Goal: Complete application form: Complete application form

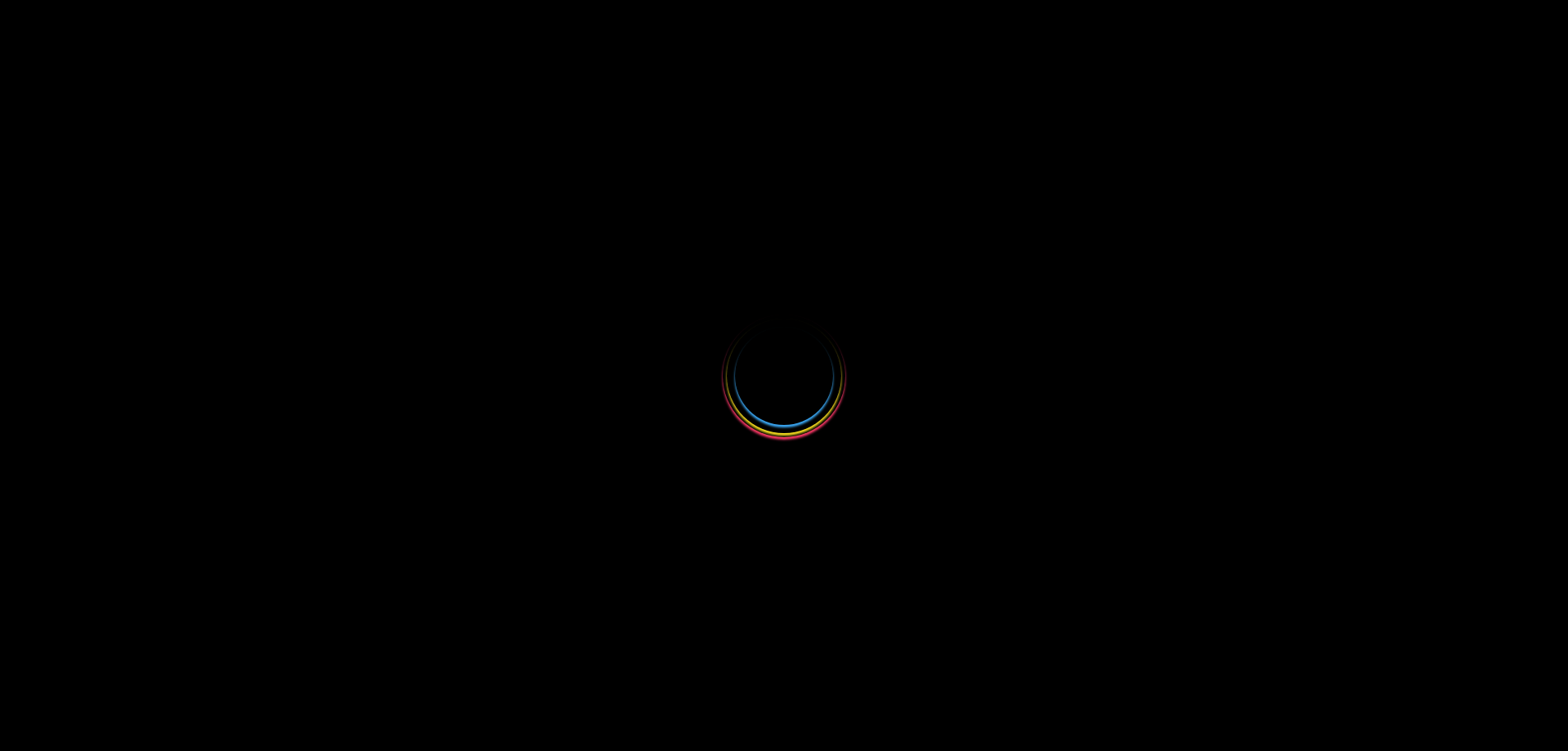
select select
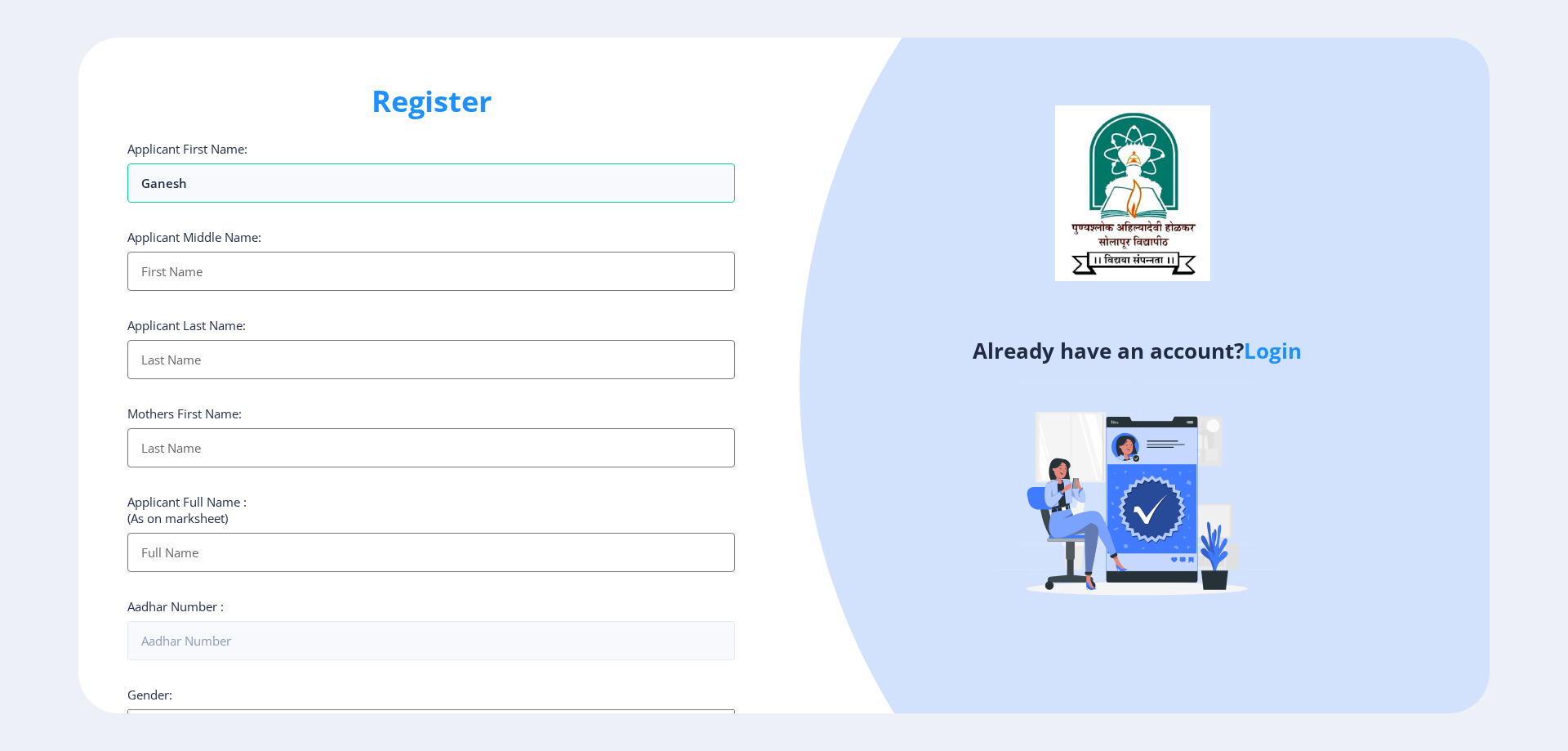
type input "ganesh"
type input "Mohan"
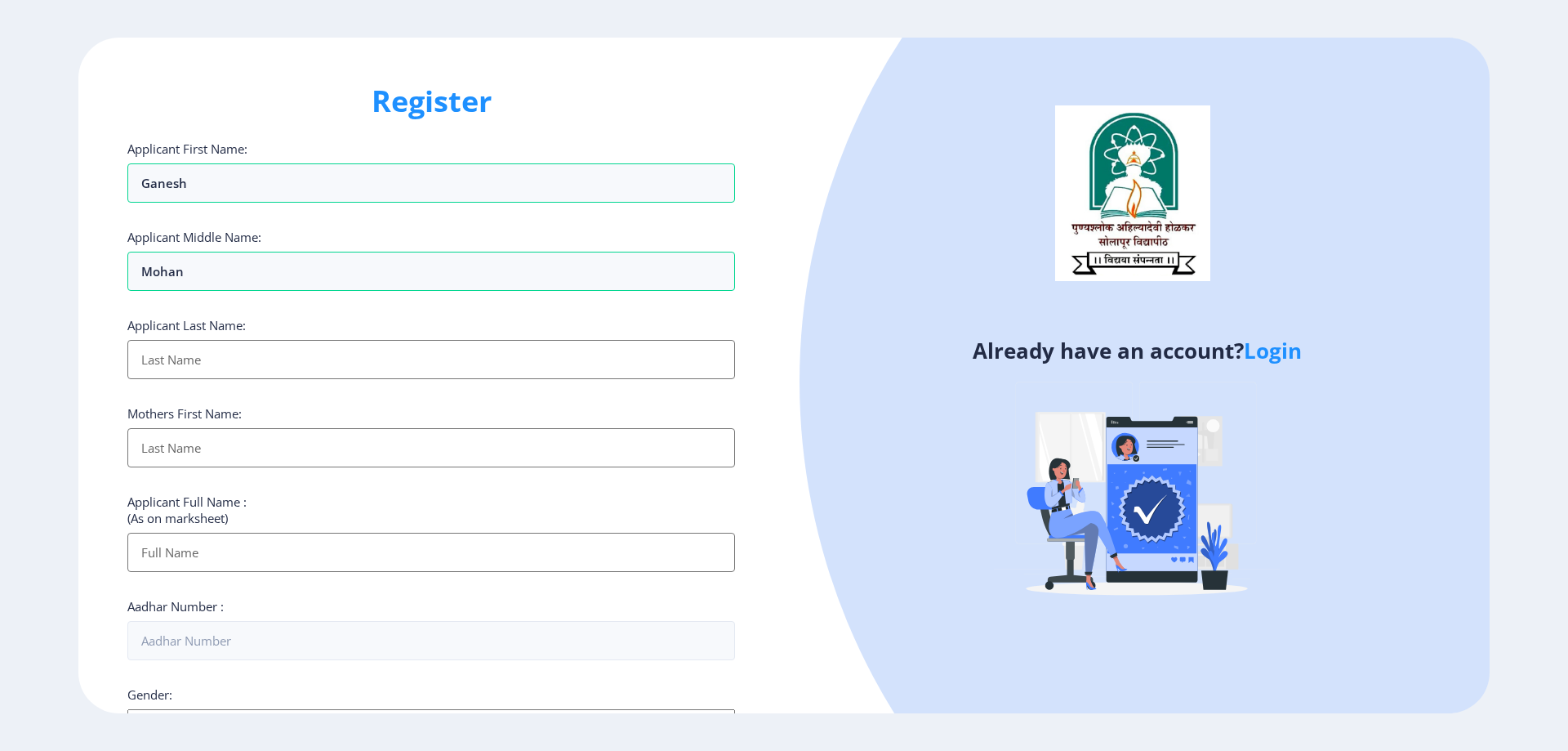
click at [200, 362] on input "Applicant First Name:" at bounding box center [431, 359] width 607 height 39
type input "[PERSON_NAME]"
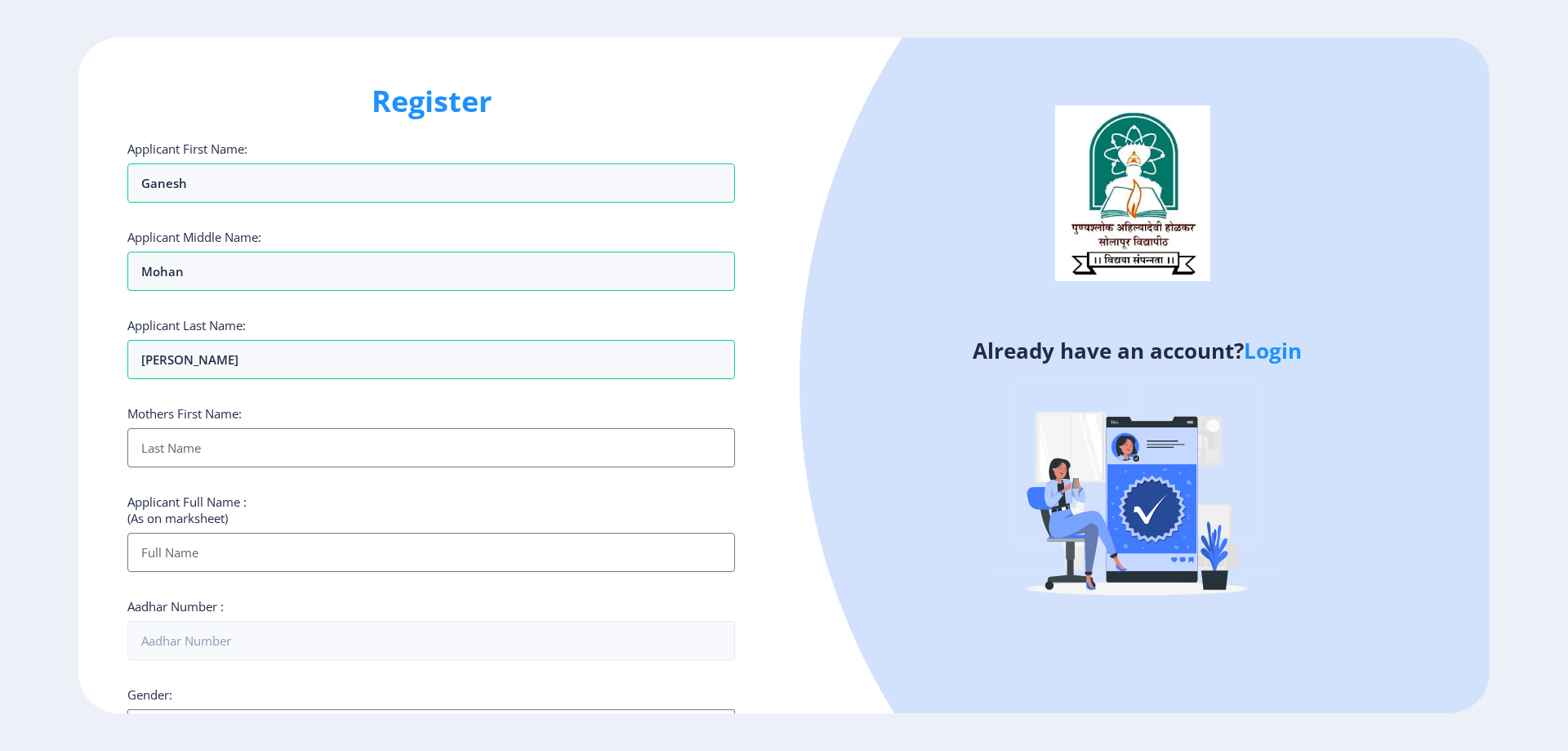
click at [169, 449] on input "Applicant First Name:" at bounding box center [431, 447] width 607 height 39
type input "[PERSON_NAME]"
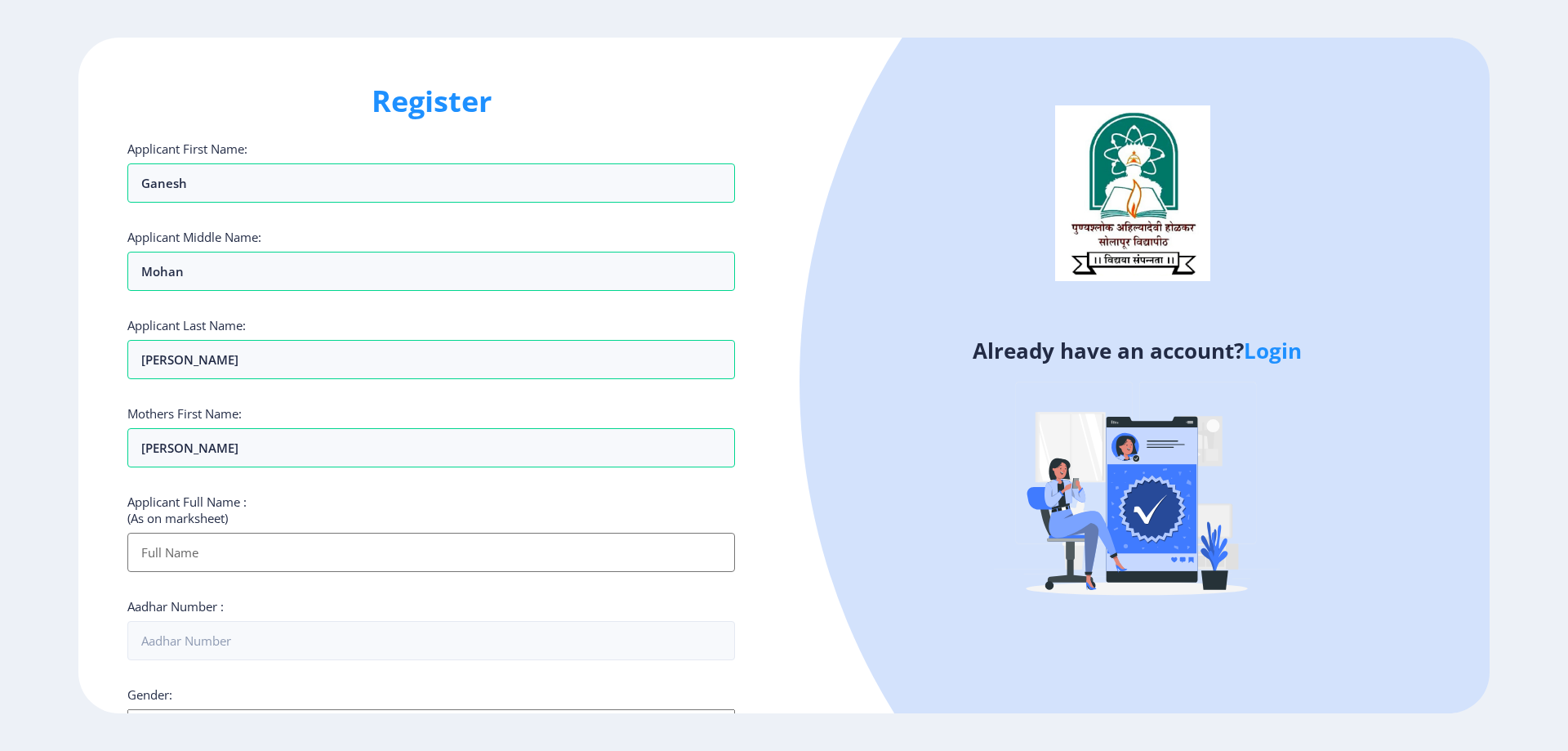
click at [179, 561] on input "Applicant First Name:" at bounding box center [431, 552] width 607 height 39
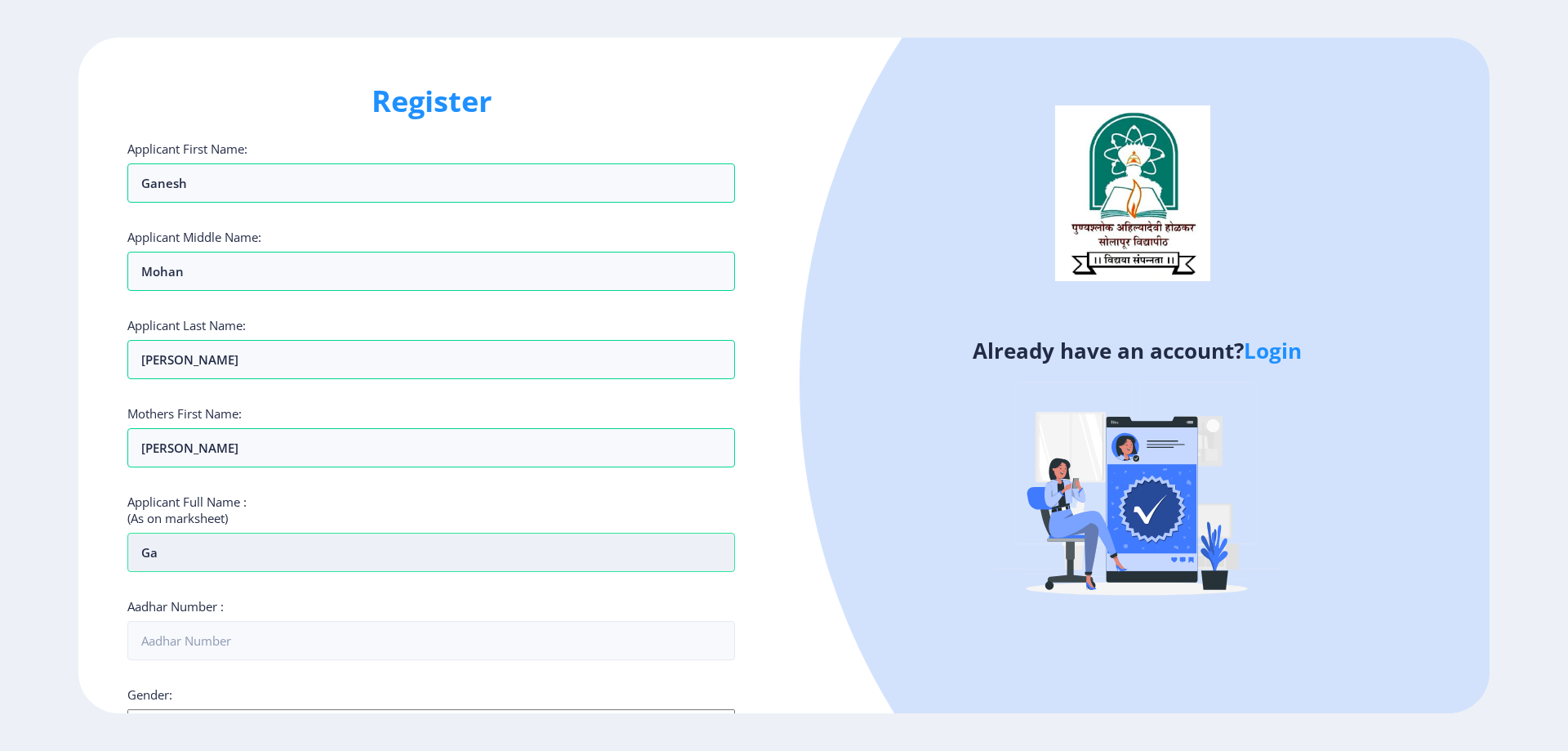
type input "G"
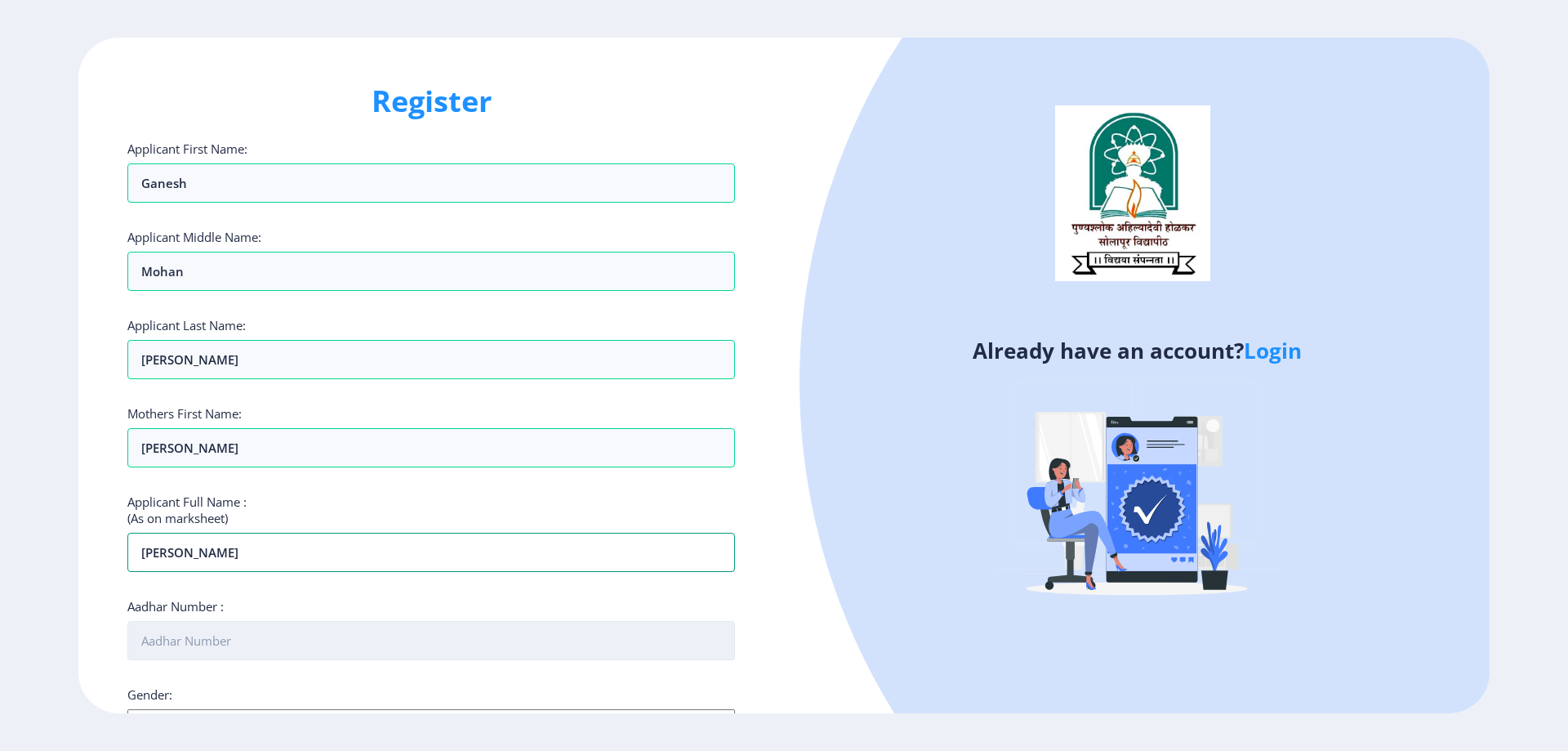
type input "[PERSON_NAME]"
click at [281, 649] on input "Aadhar Number :" at bounding box center [431, 640] width 607 height 39
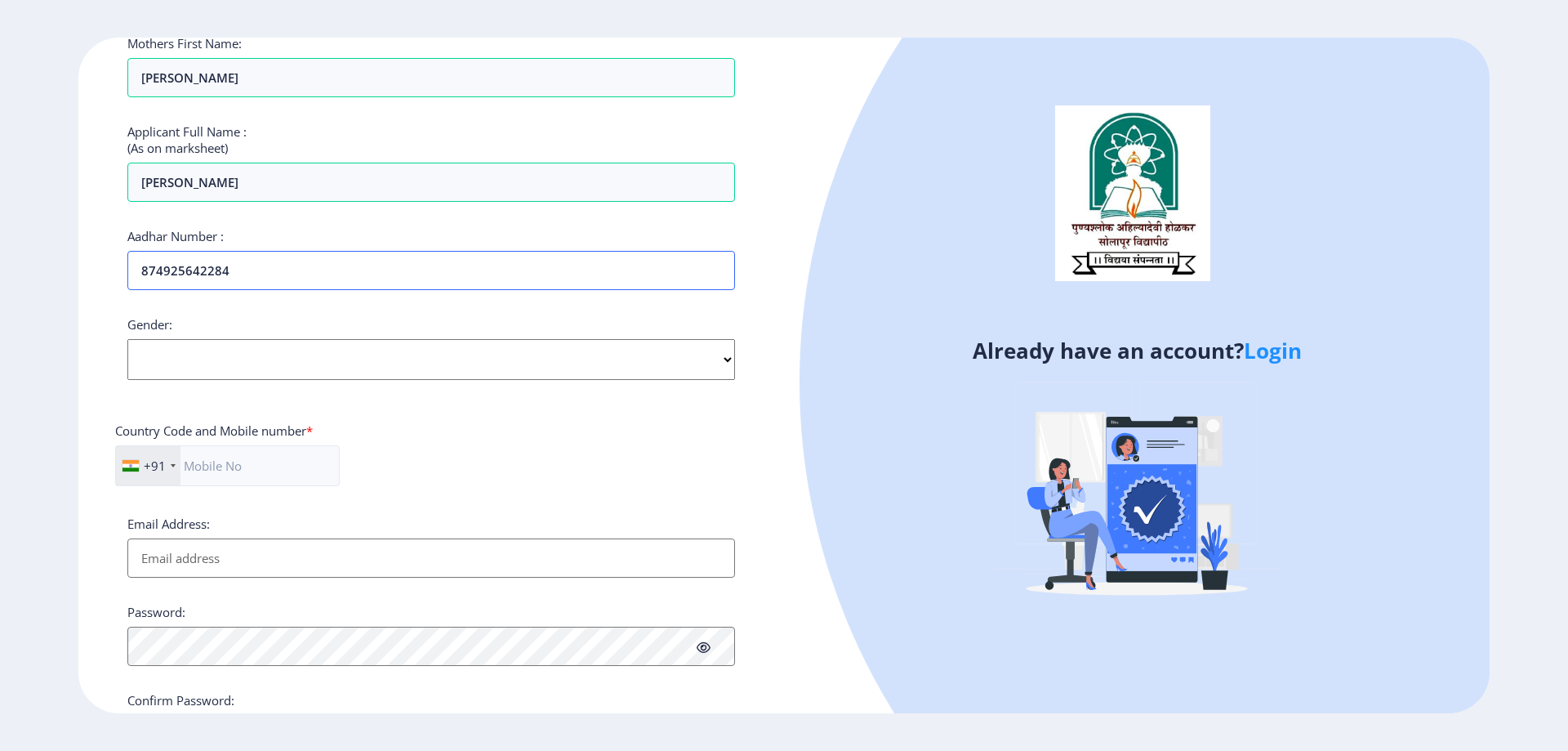
scroll to position [408, 0]
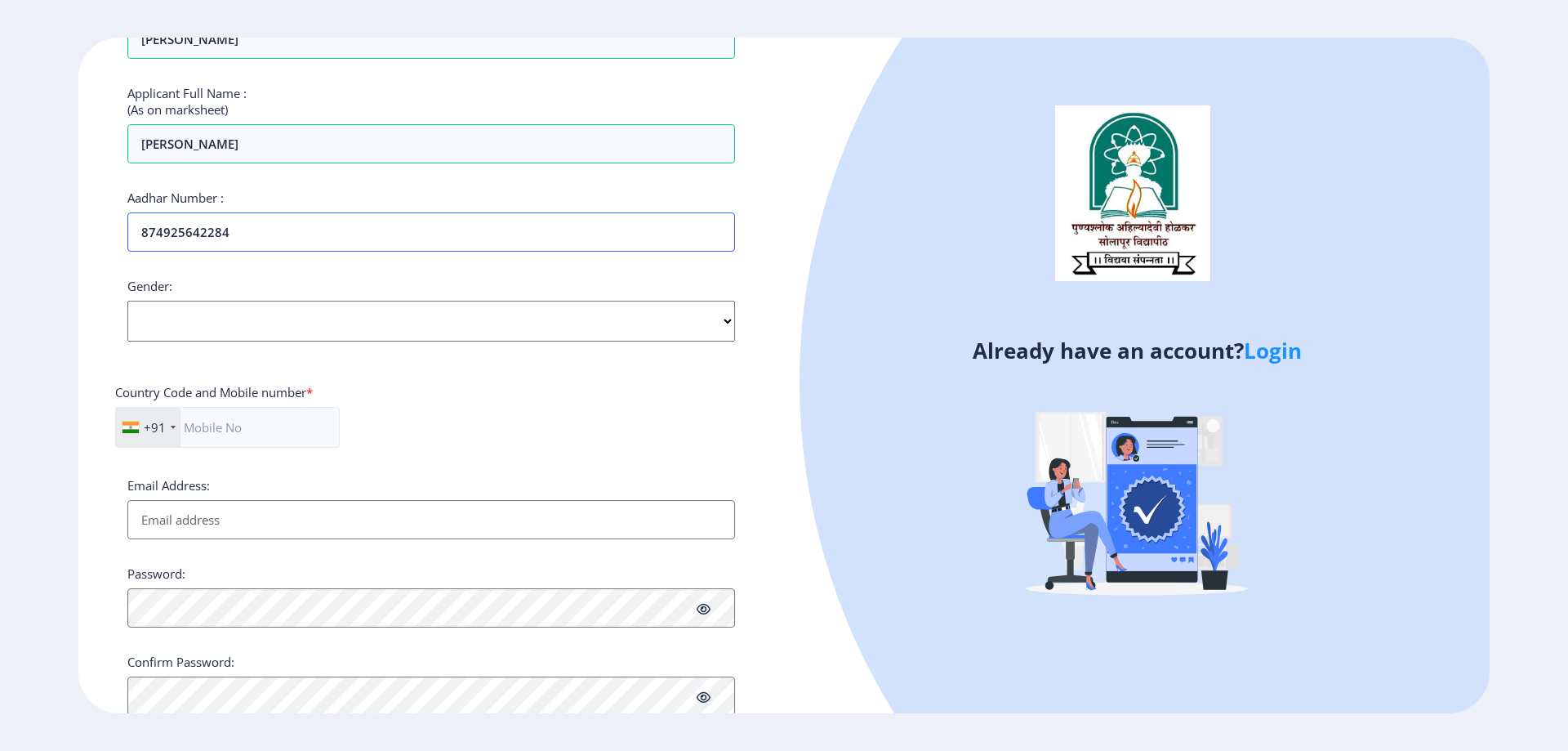
type input "874925642284"
click at [201, 311] on select "Select Gender [DEMOGRAPHIC_DATA] [DEMOGRAPHIC_DATA] Other" at bounding box center [431, 321] width 607 height 41
select select "[DEMOGRAPHIC_DATA]"
click at [128, 301] on select "Select Gender [DEMOGRAPHIC_DATA] [DEMOGRAPHIC_DATA] Other" at bounding box center [431, 321] width 607 height 41
click at [244, 427] on input "text" at bounding box center [228, 427] width 225 height 41
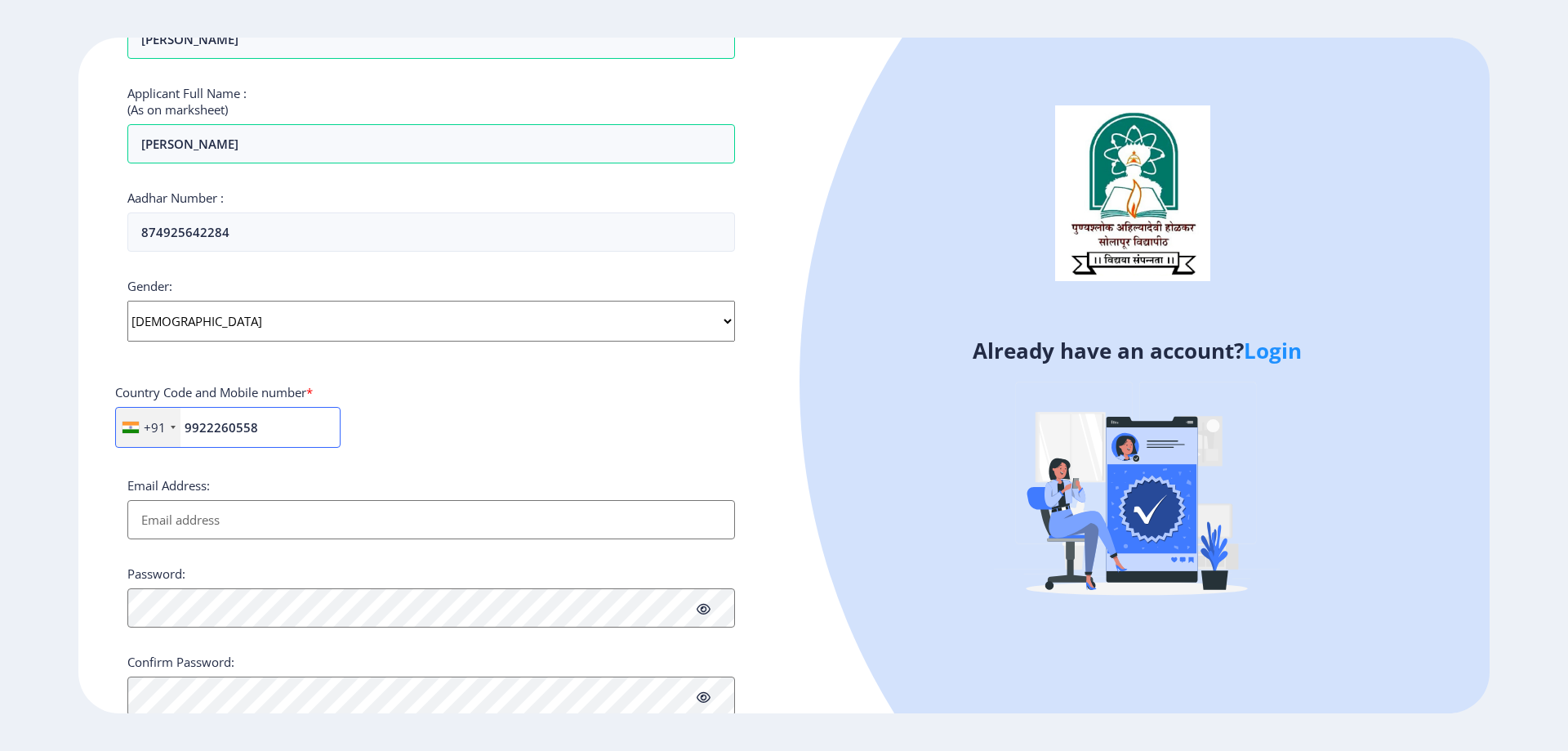
type input "9922260558"
click at [156, 530] on input "Email Address:" at bounding box center [431, 520] width 607 height 39
type input "[EMAIL_ADDRESS][DOMAIN_NAME]"
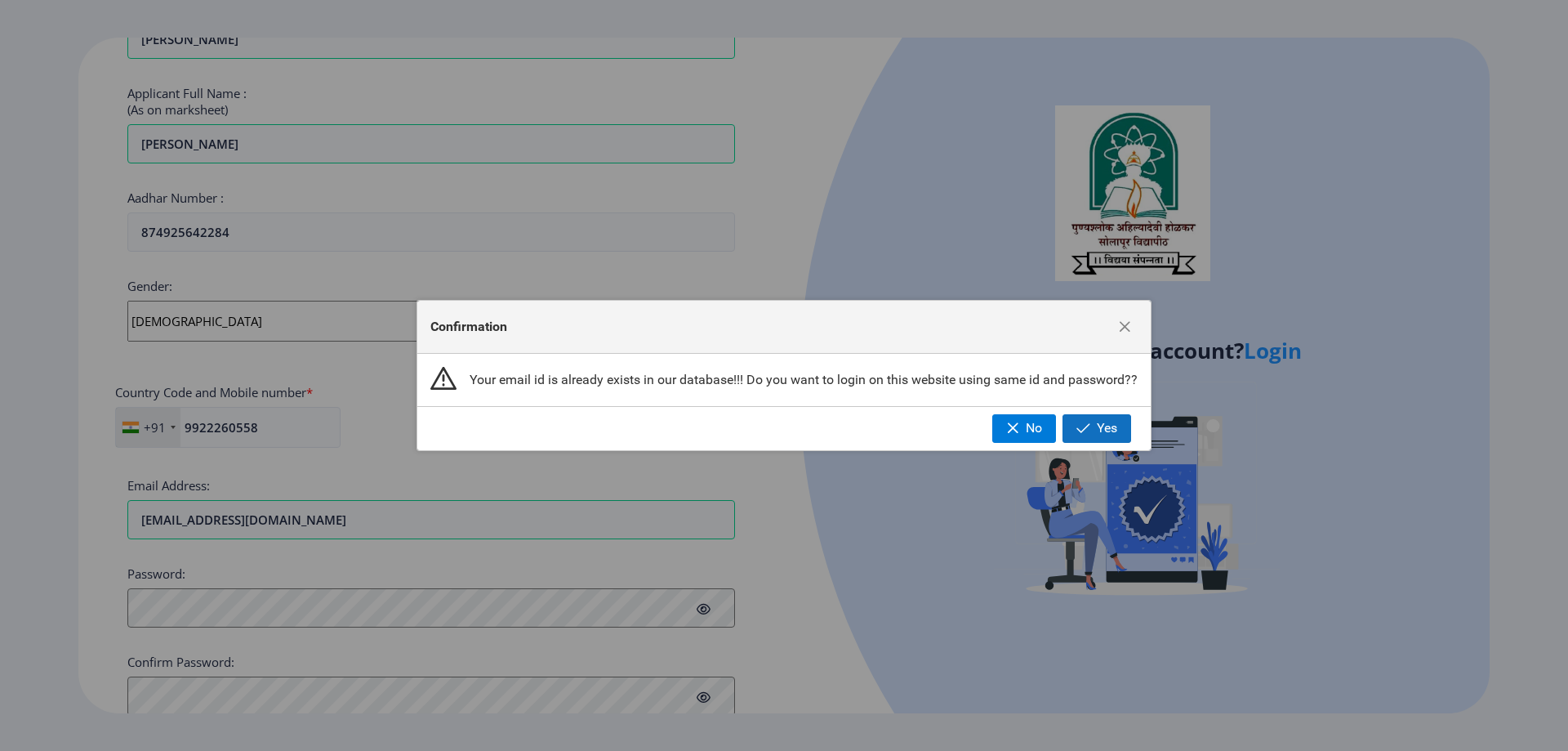
click at [1109, 421] on span "Yes" at bounding box center [1106, 428] width 21 height 14
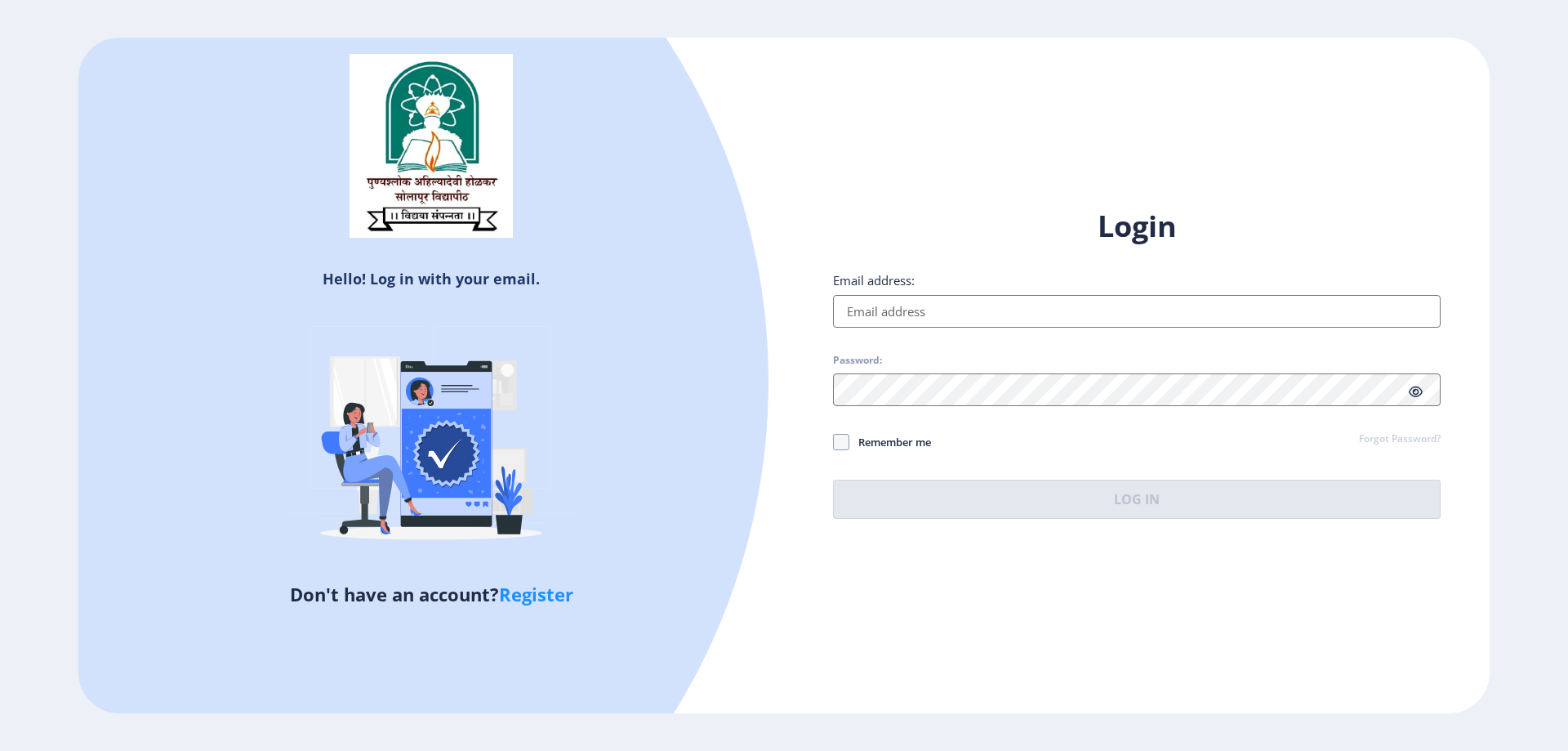
click at [902, 309] on input "Email address:" at bounding box center [1137, 311] width 607 height 33
type input "[EMAIL_ADDRESS][DOMAIN_NAME]"
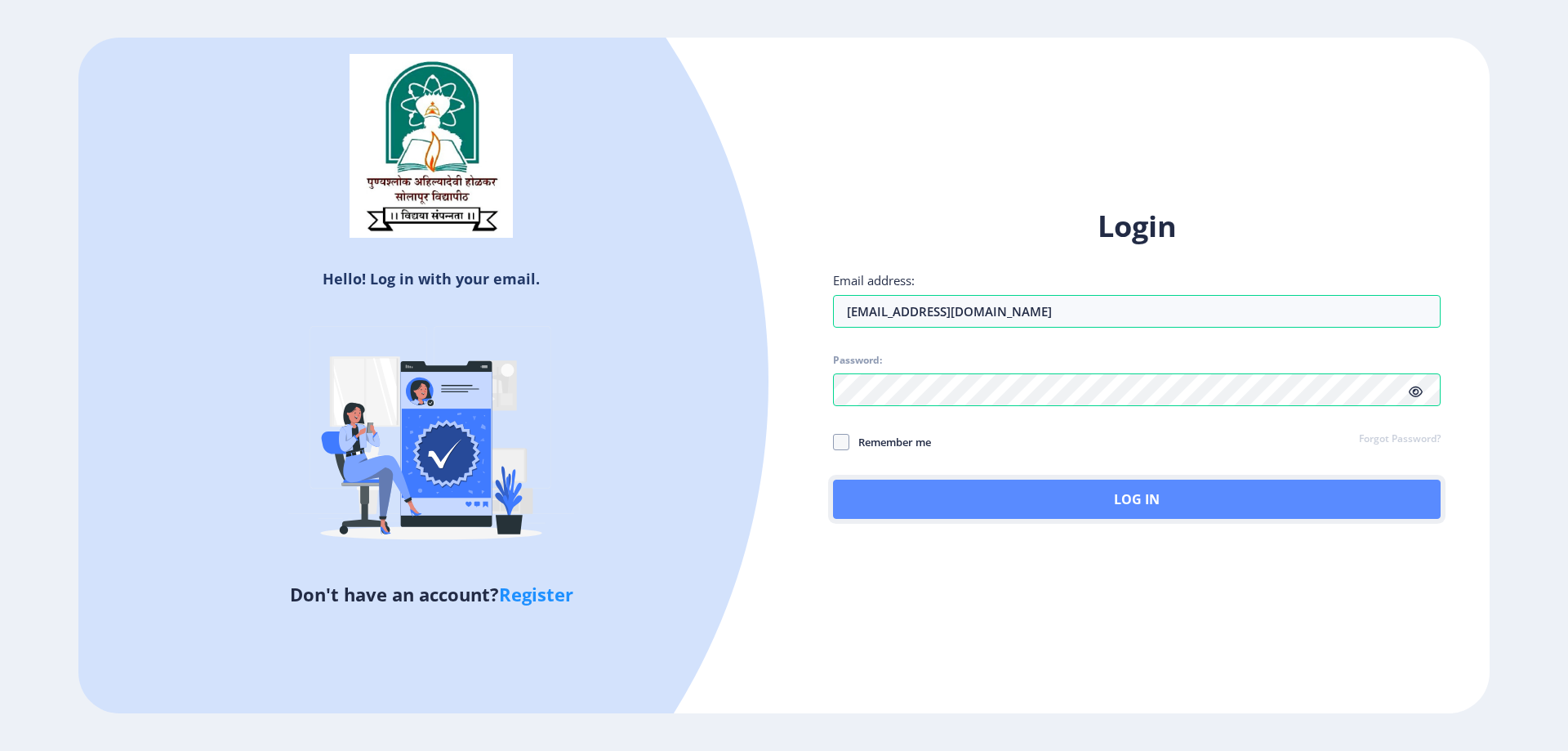
click at [931, 491] on button "Log In" at bounding box center [1137, 499] width 607 height 39
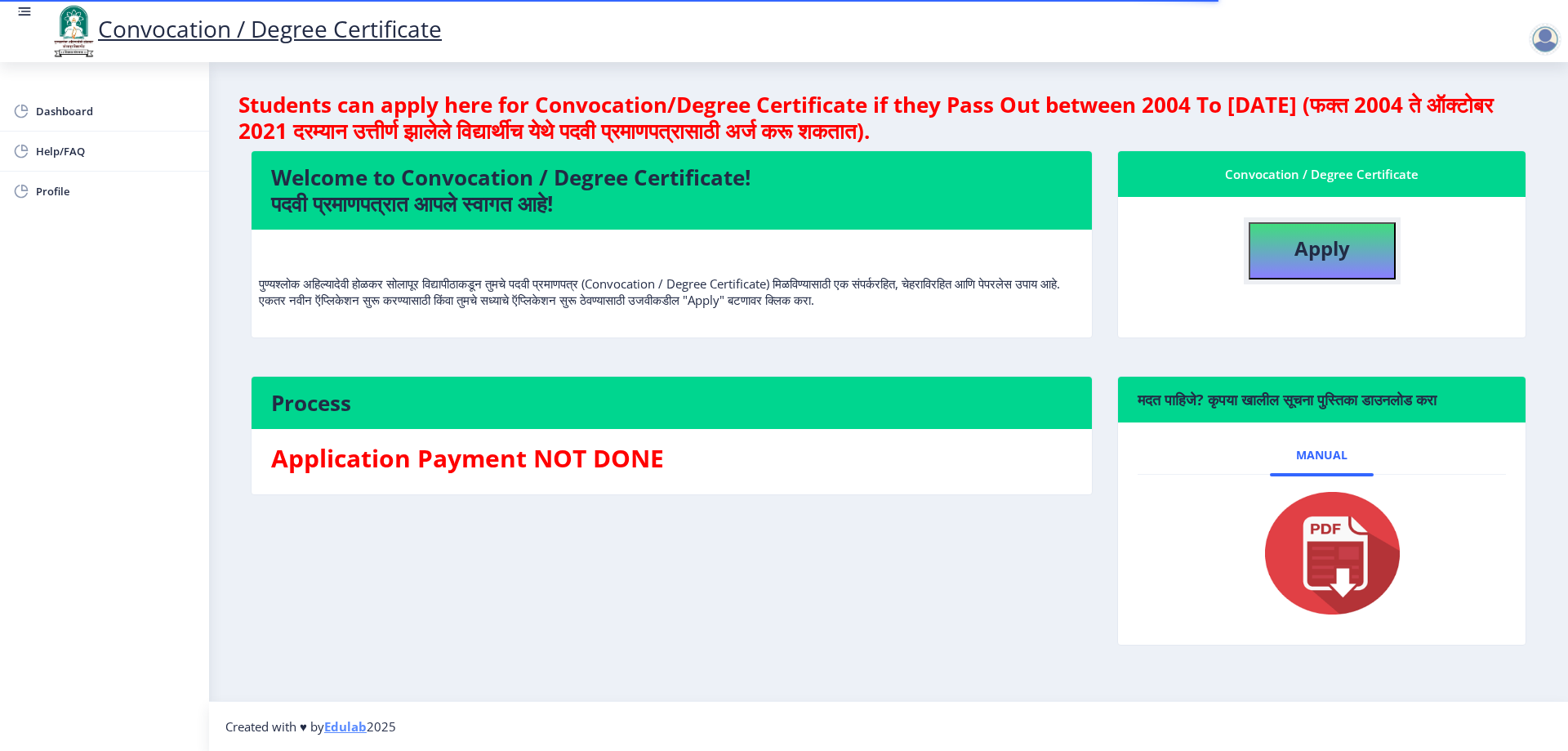
click at [1259, 234] on button "Apply" at bounding box center [1322, 251] width 147 height 57
select select
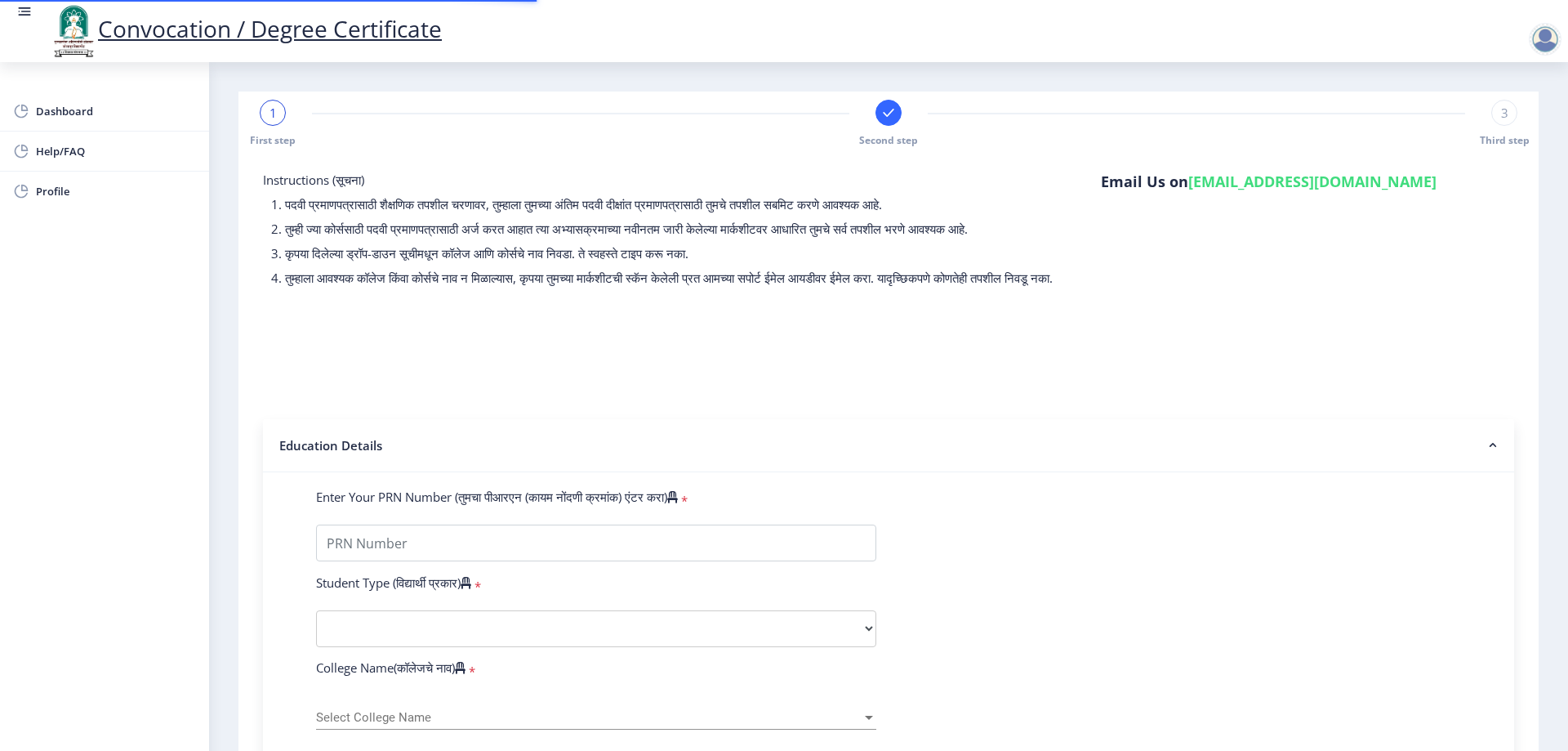
type input "2015032500312407"
select select "Regular"
select select "2017"
select select "March"
select select "Grade A"
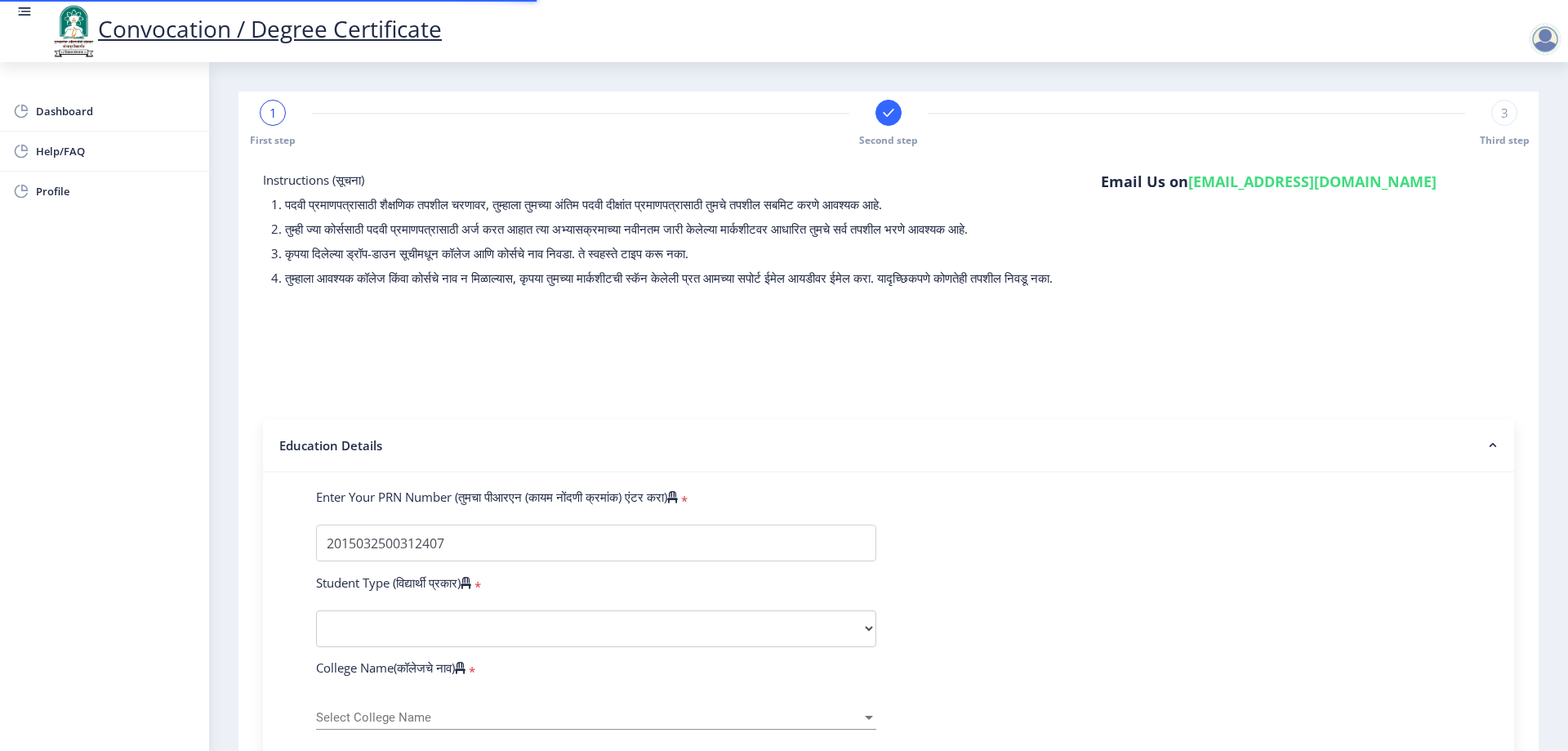
type input "602801"
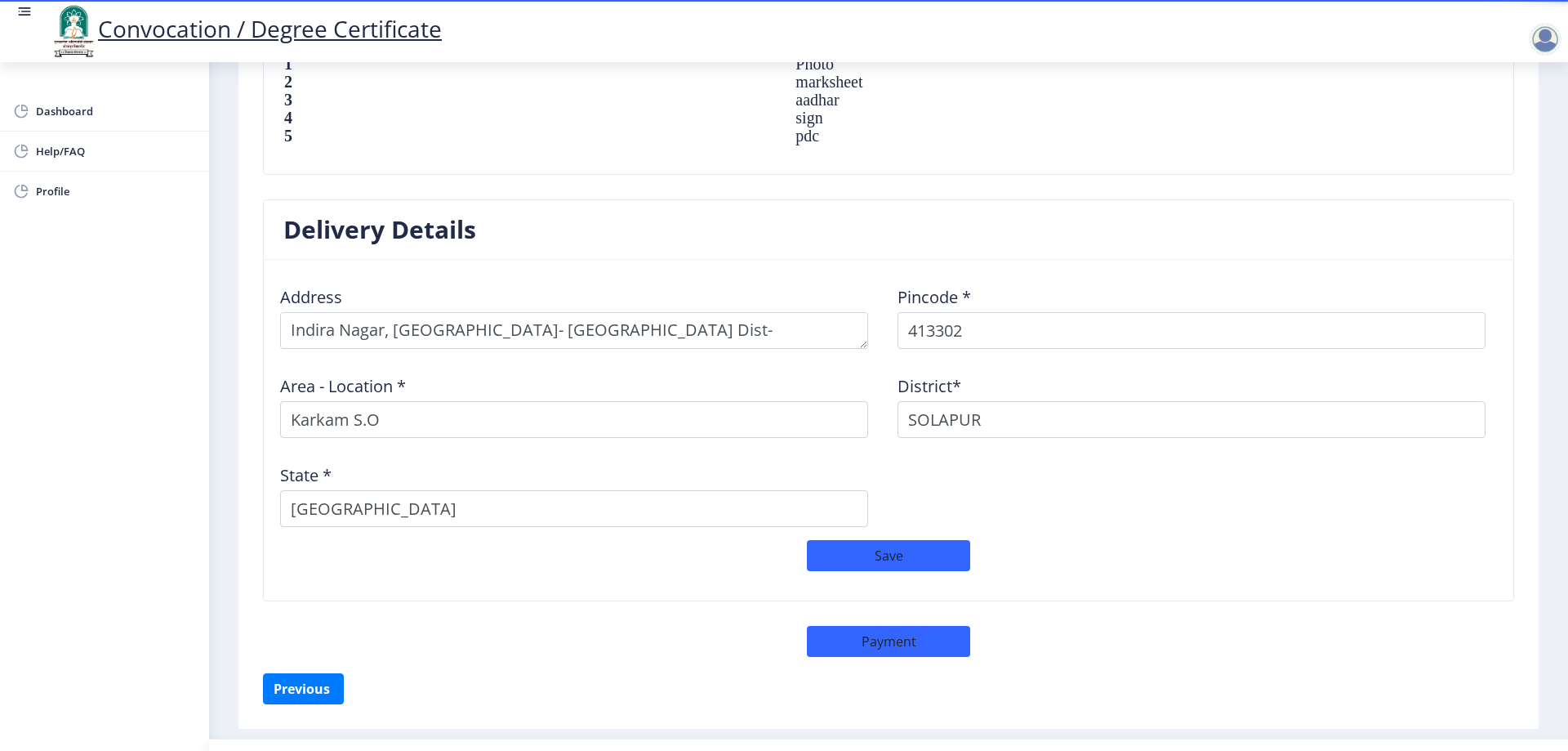
scroll to position [1222, 0]
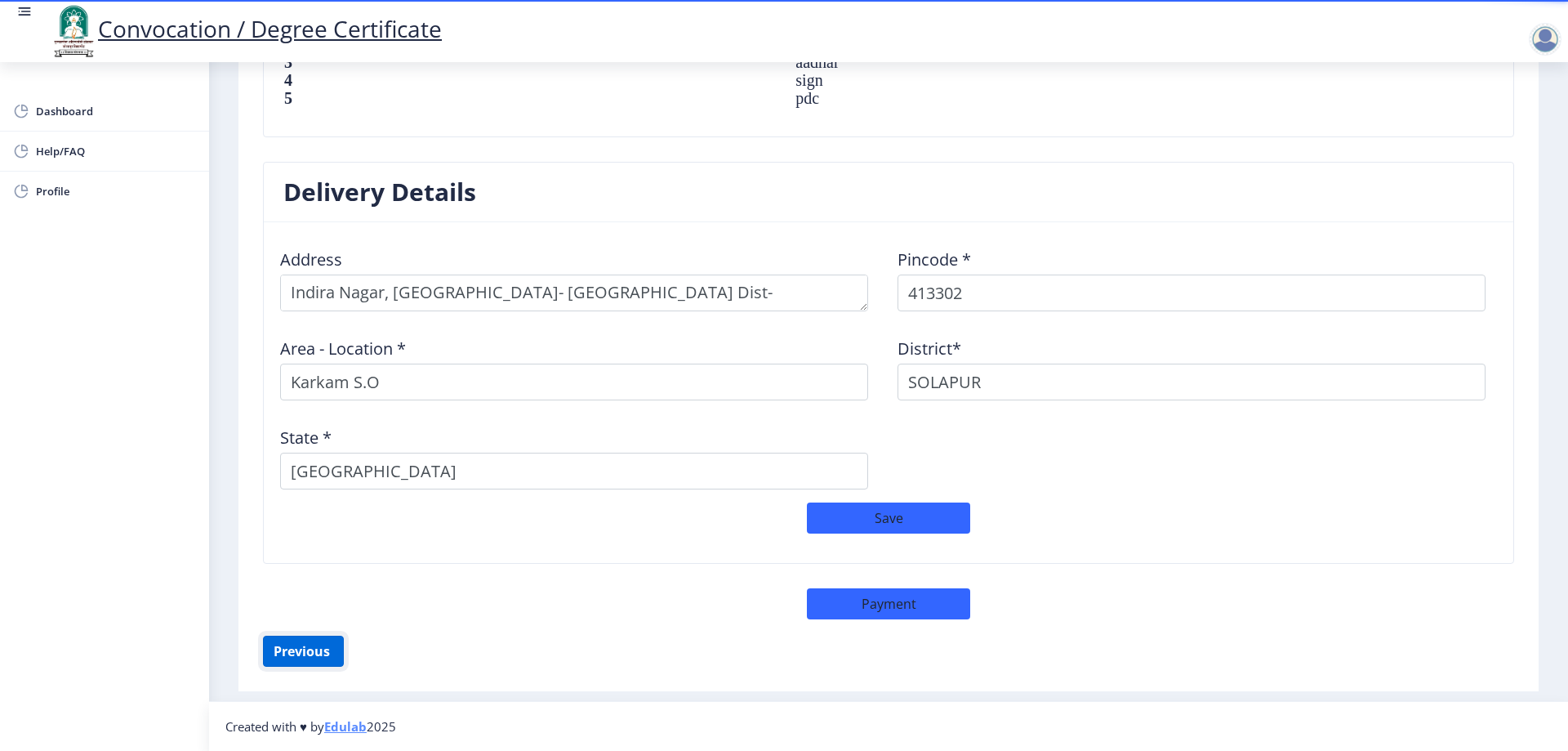
click at [291, 640] on button "Previous ‍" at bounding box center [304, 651] width 81 height 31
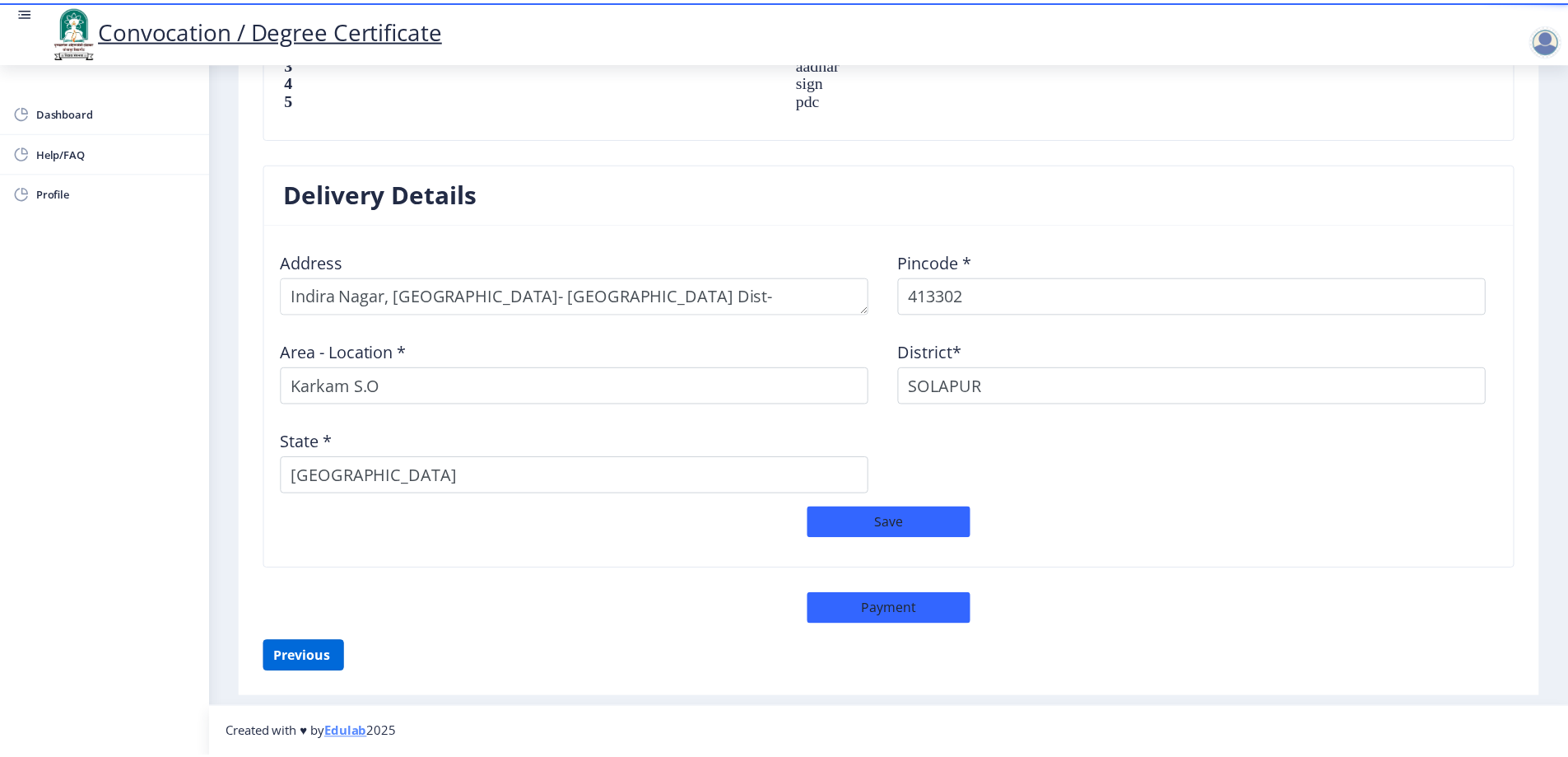
scroll to position [25, 0]
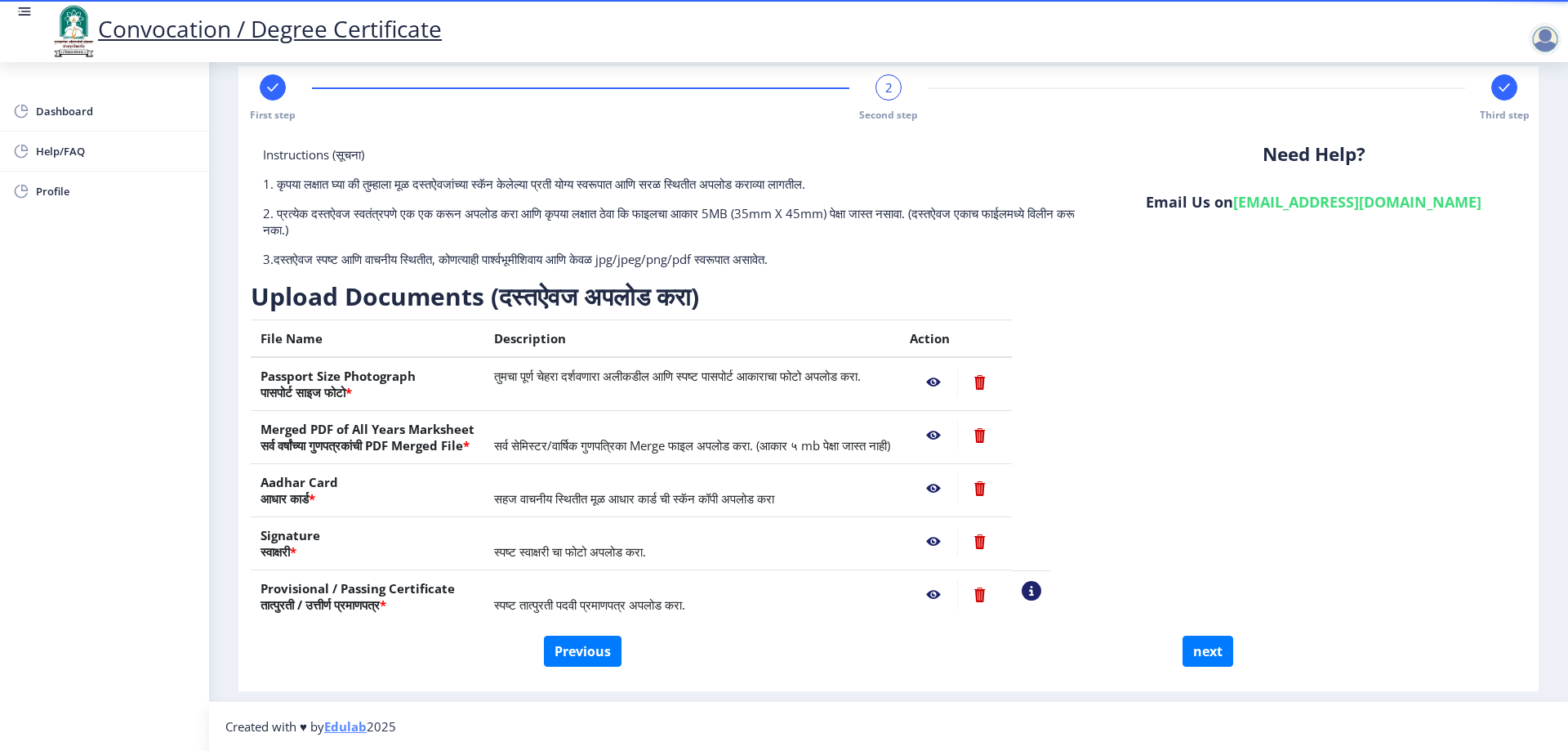
click at [1002, 600] on nb-action at bounding box center [980, 594] width 45 height 29
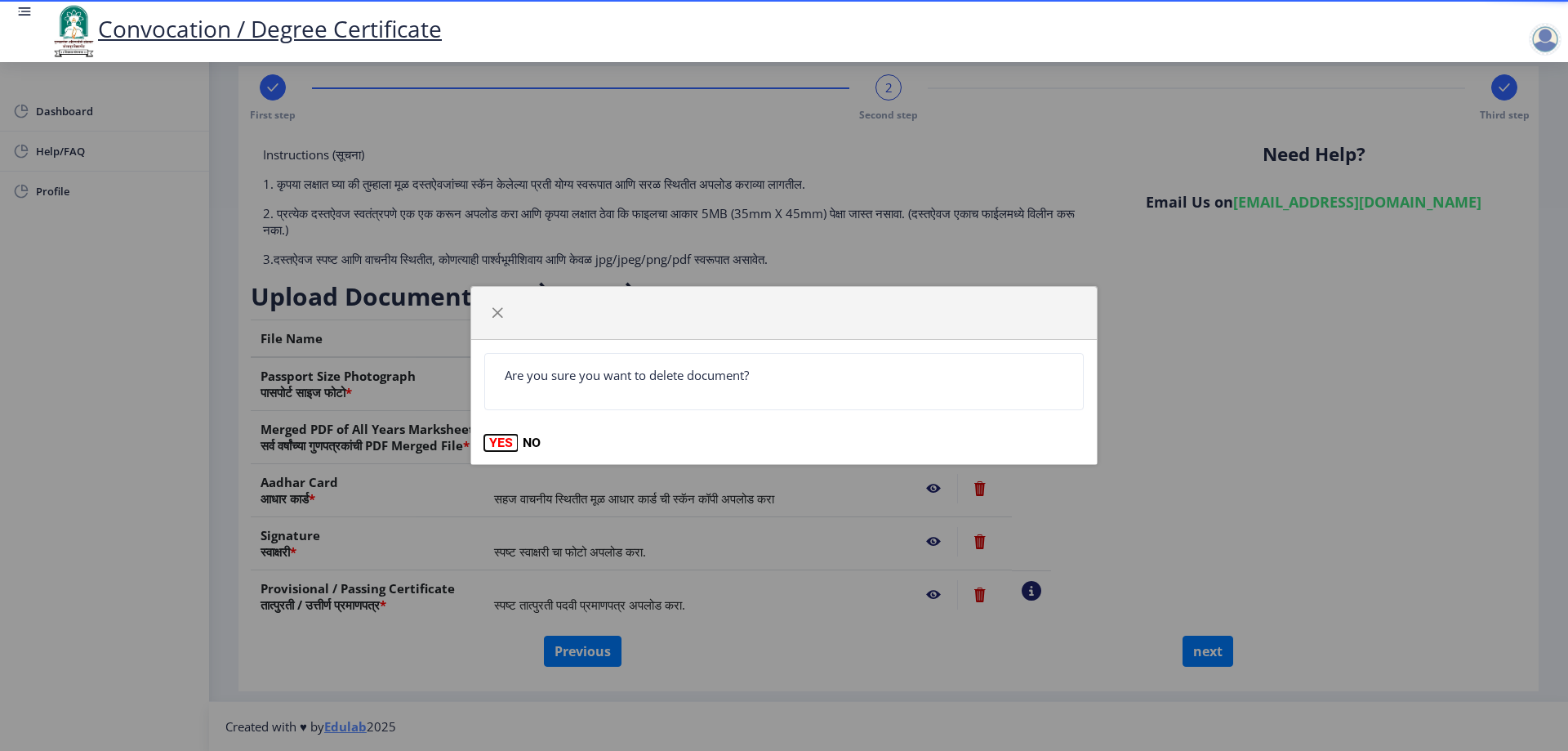
click at [490, 445] on button "YES" at bounding box center [501, 443] width 34 height 16
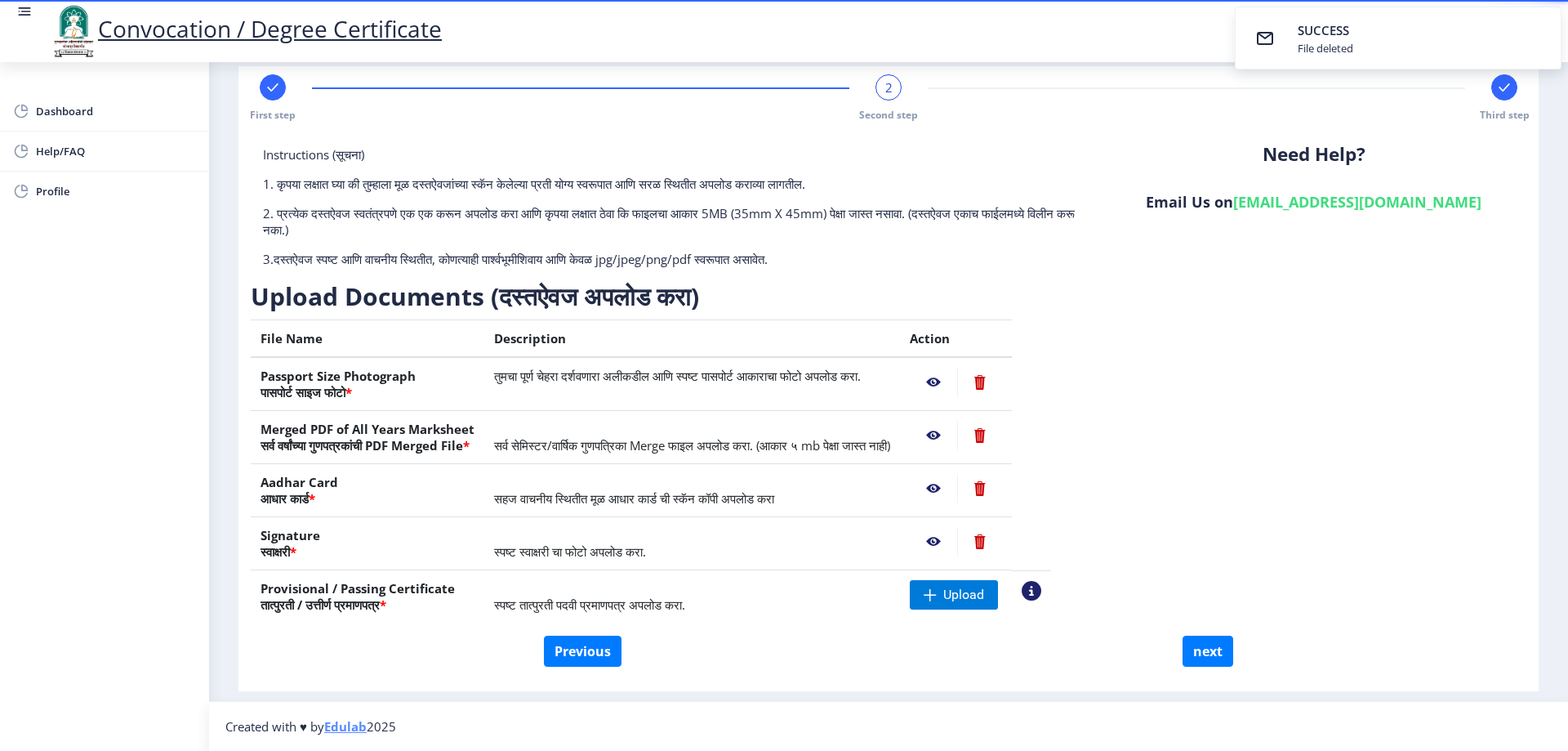
click at [957, 380] on nb-action at bounding box center [933, 382] width 47 height 29
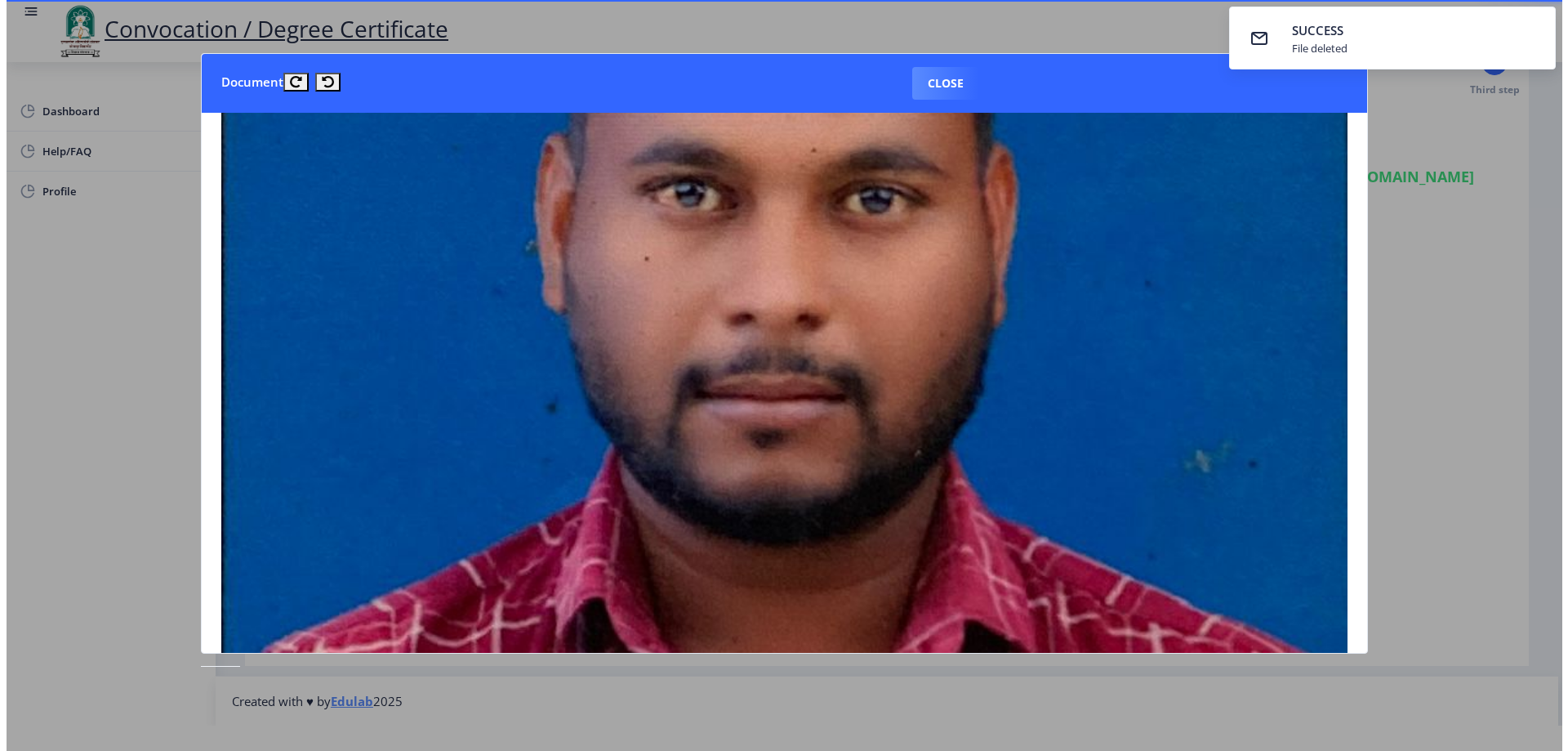
scroll to position [408, 0]
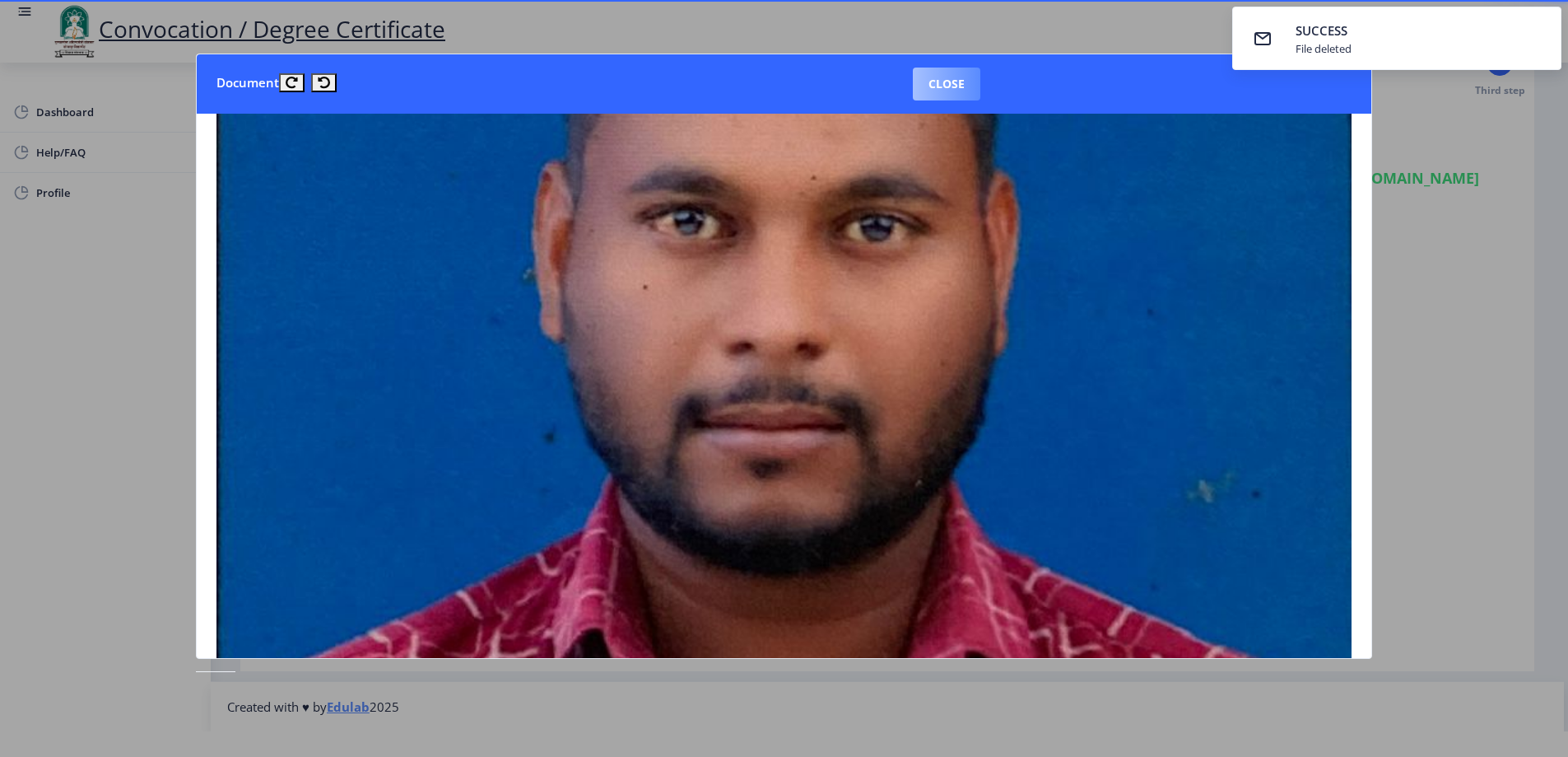
click at [928, 77] on button "Close" at bounding box center [946, 84] width 68 height 33
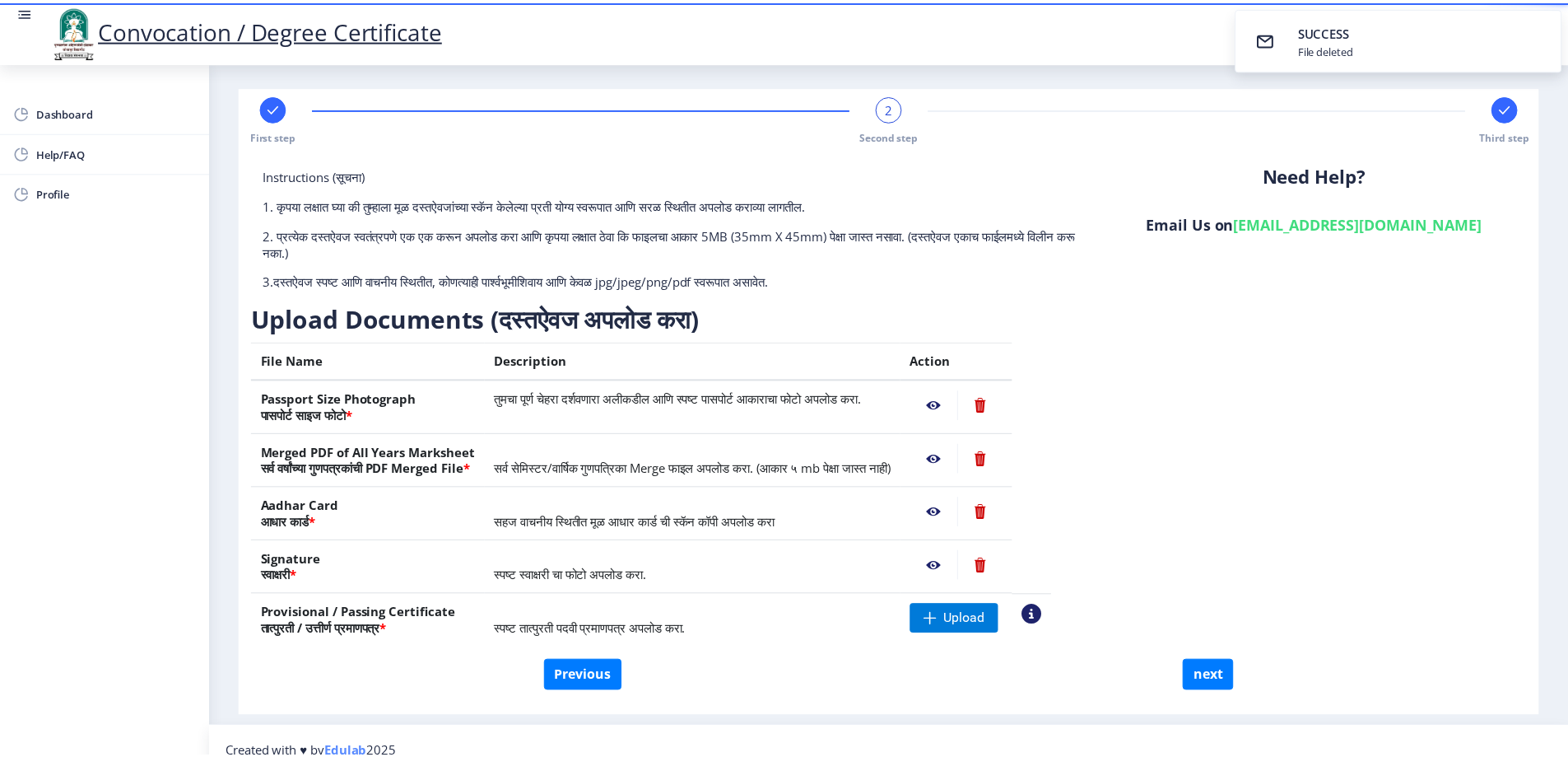
scroll to position [0, 0]
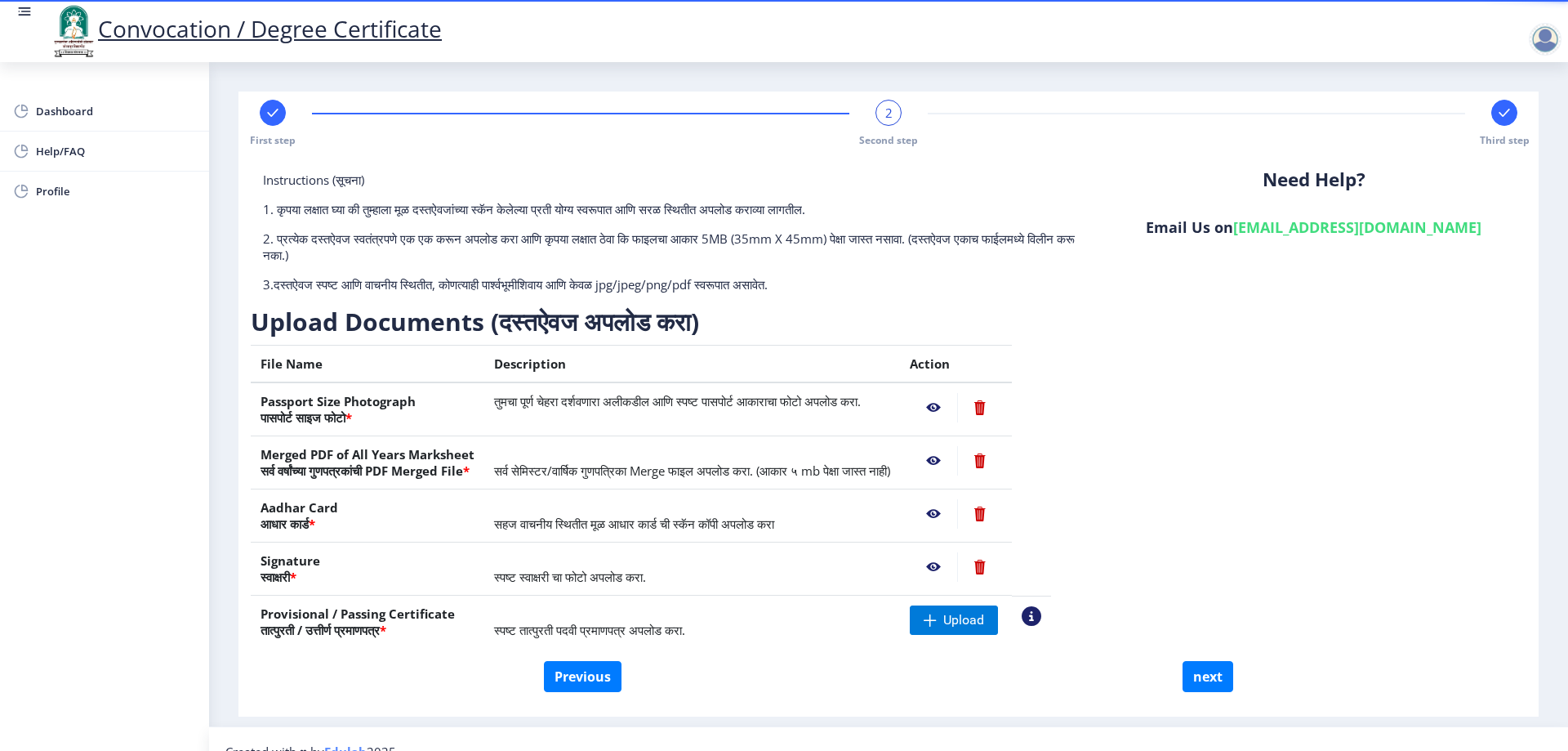
click at [957, 459] on nb-action at bounding box center [933, 460] width 47 height 29
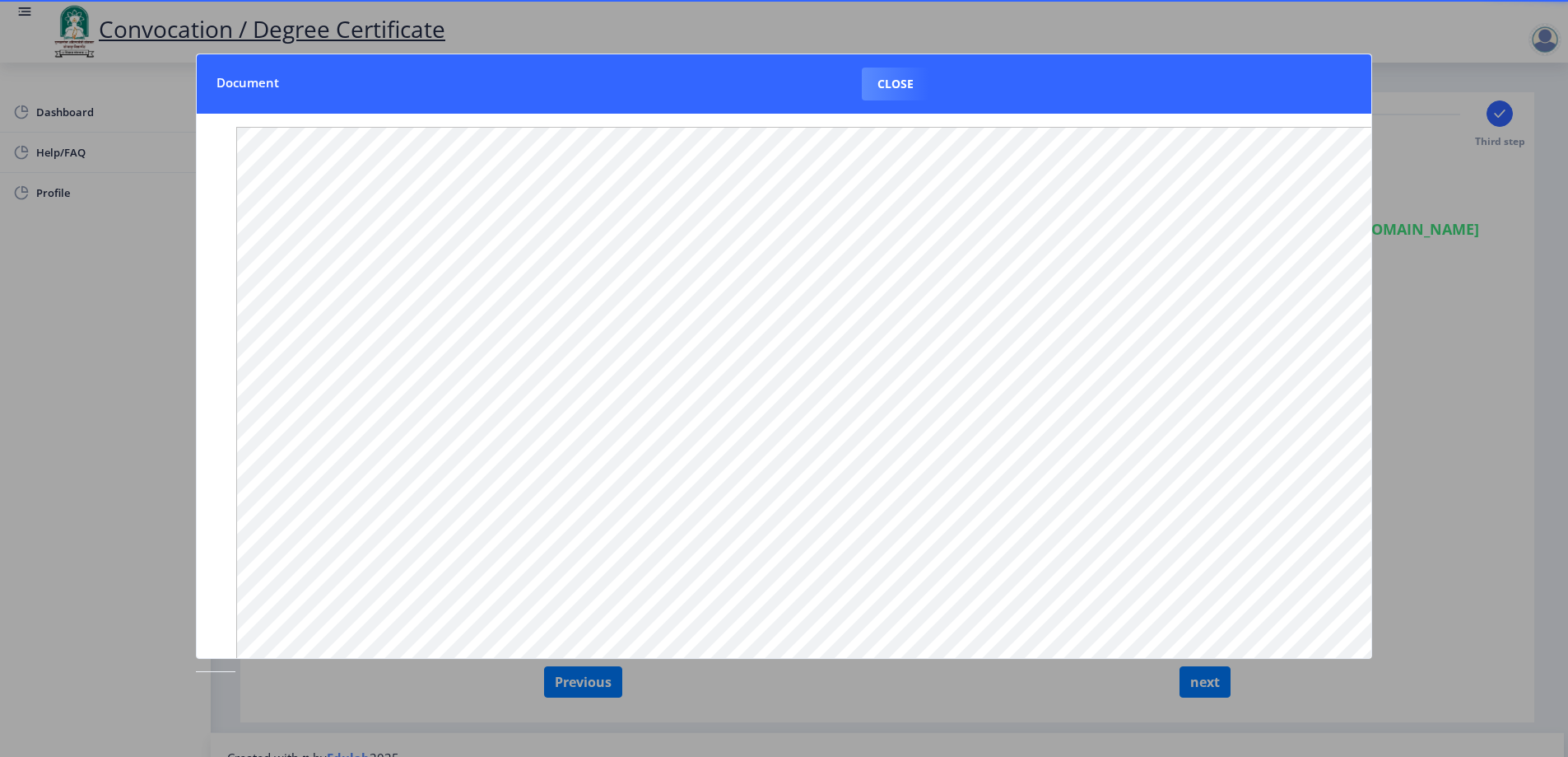
click at [825, 695] on nb-dialog-container "Document Close" at bounding box center [784, 378] width 1176 height 650
click at [902, 86] on button "Close" at bounding box center [896, 84] width 68 height 33
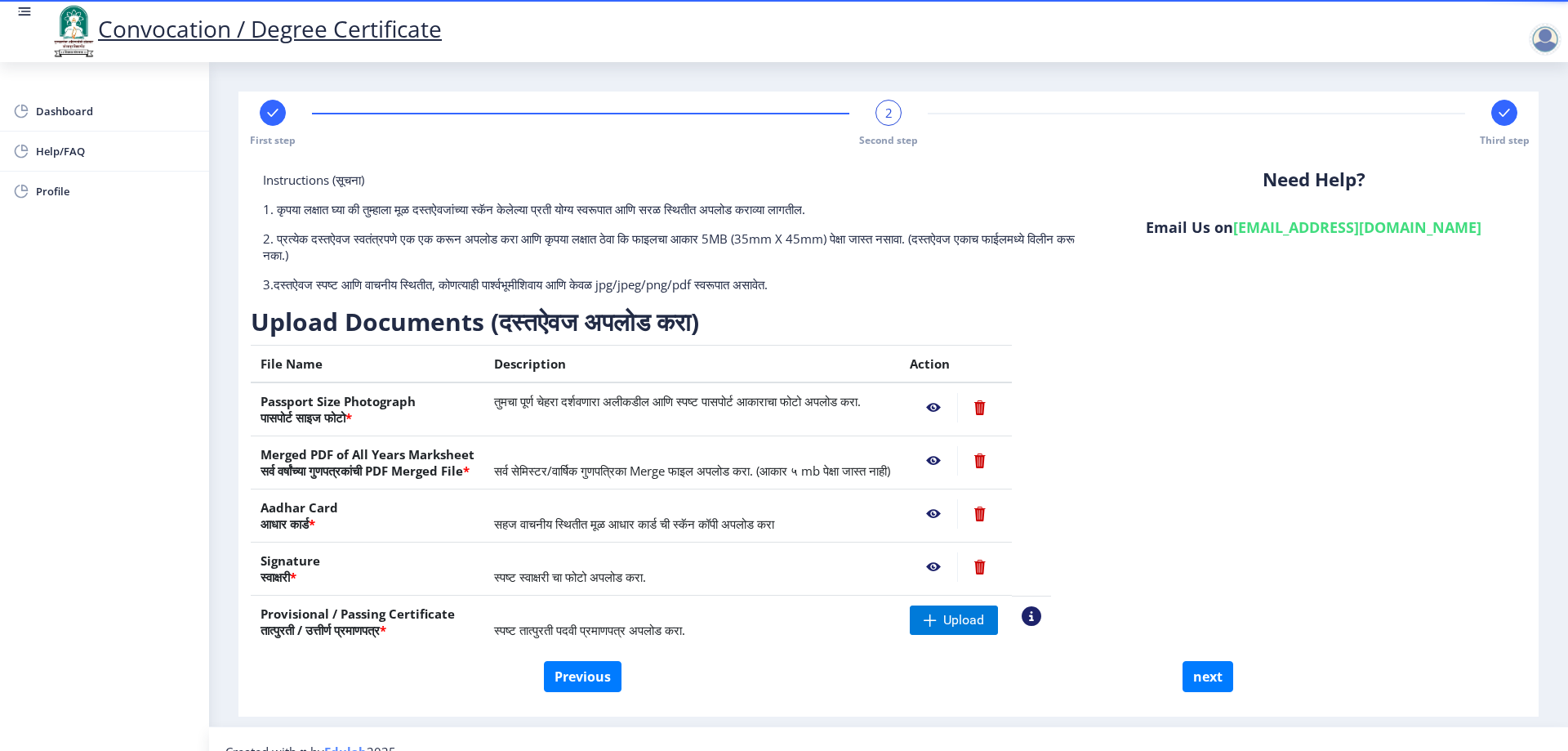
click at [957, 512] on nb-action at bounding box center [933, 513] width 47 height 29
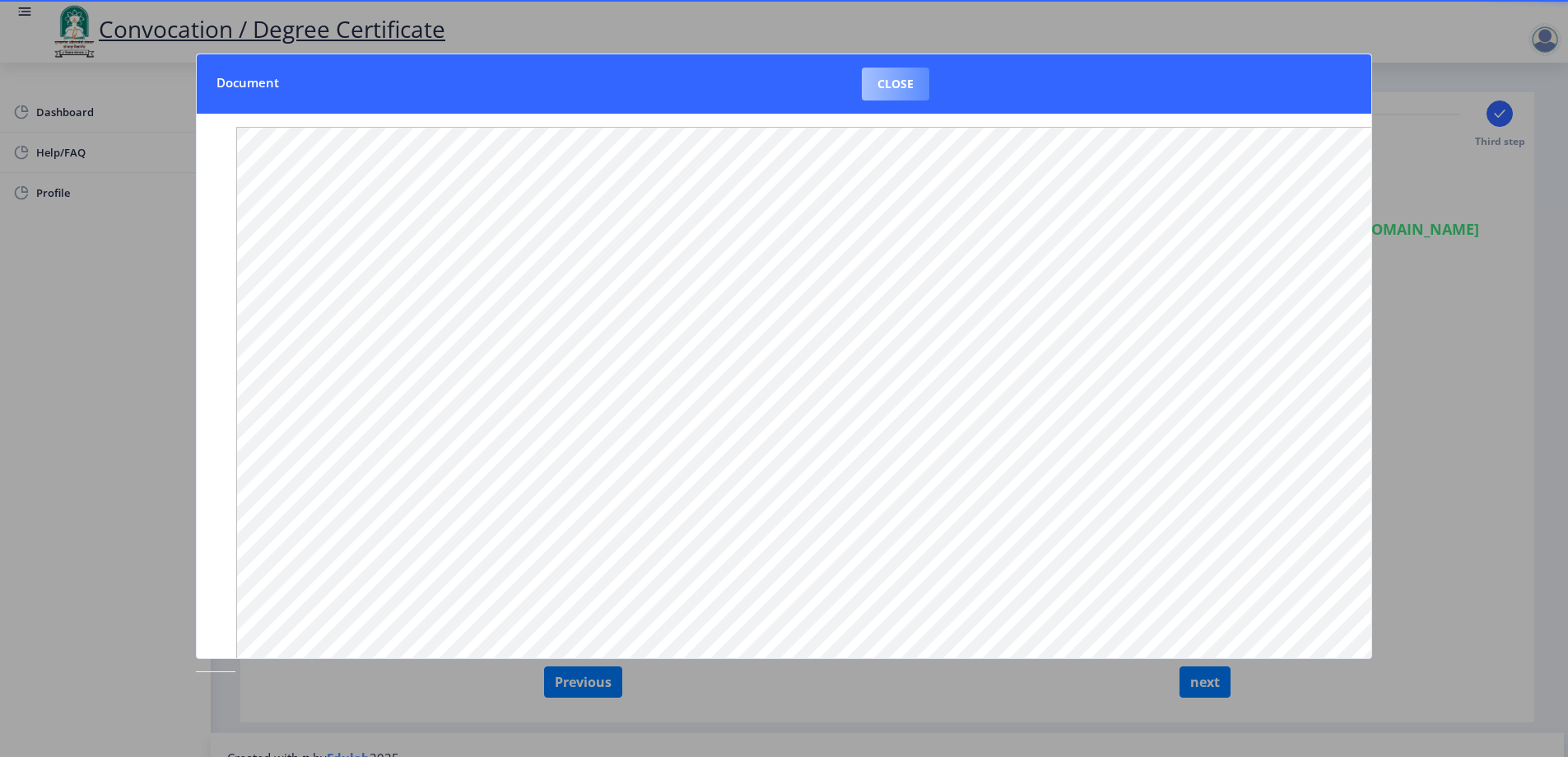
click at [894, 78] on button "Close" at bounding box center [896, 84] width 68 height 33
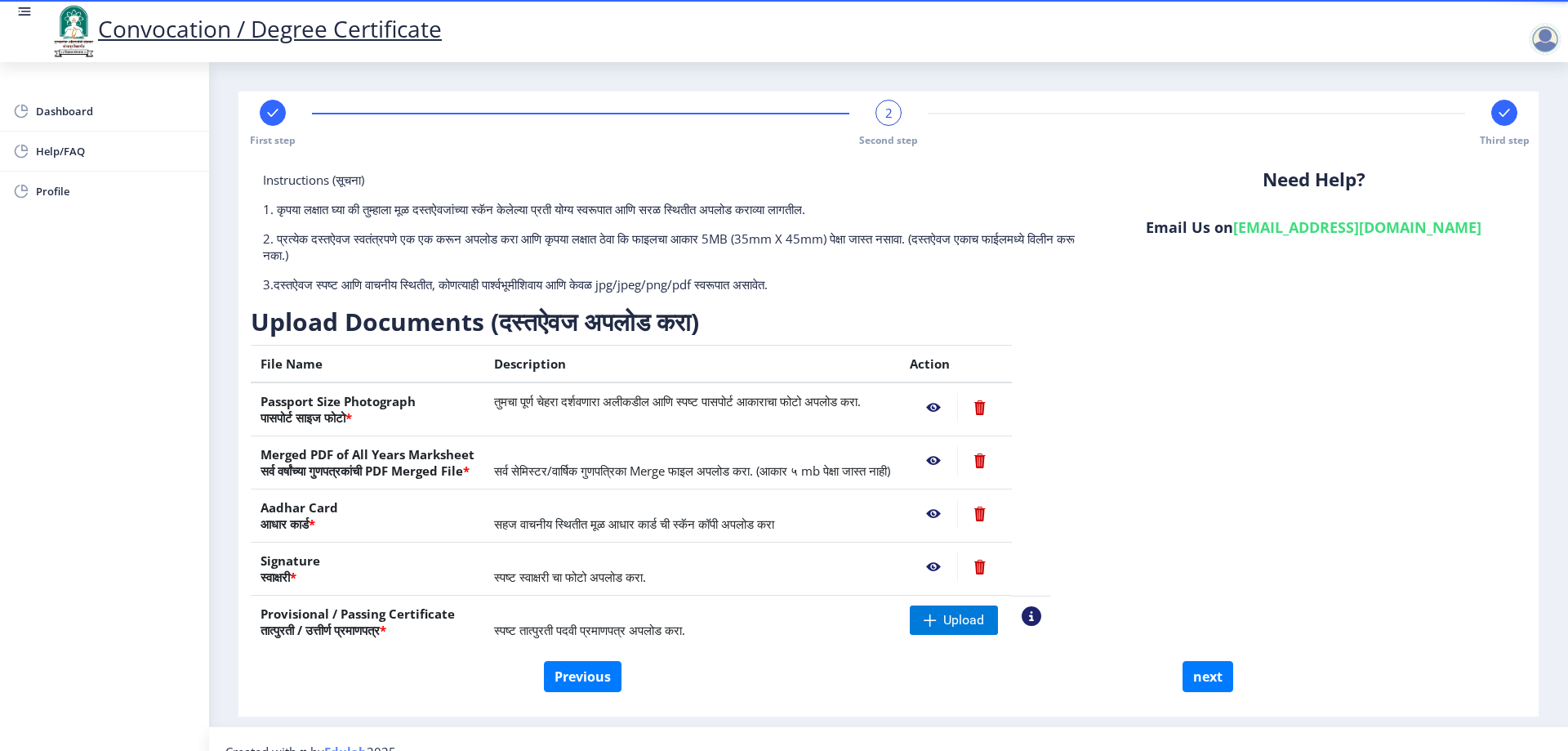
click at [957, 563] on nb-action at bounding box center [933, 566] width 47 height 29
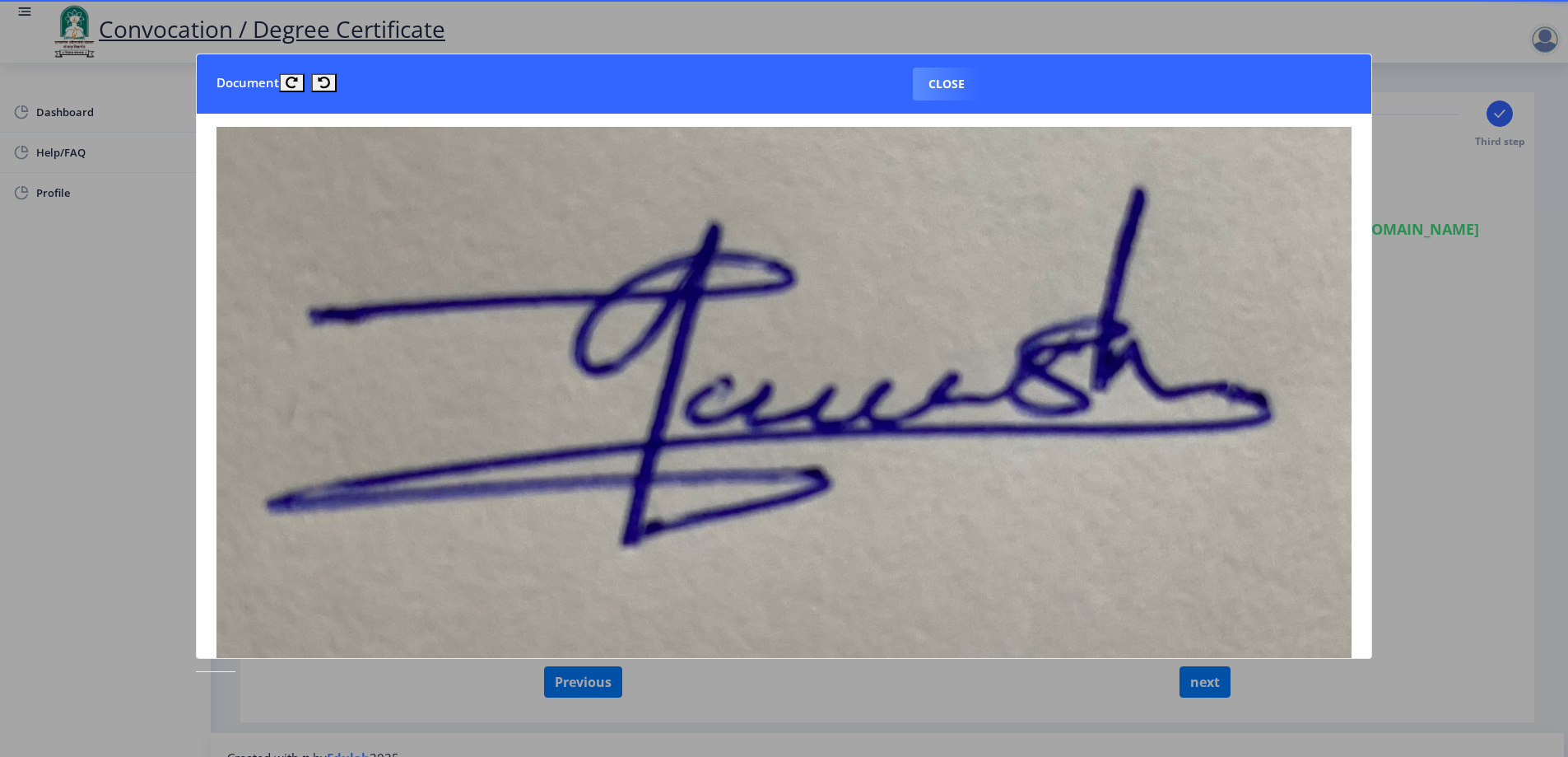
click at [728, 707] on div at bounding box center [784, 378] width 1568 height 757
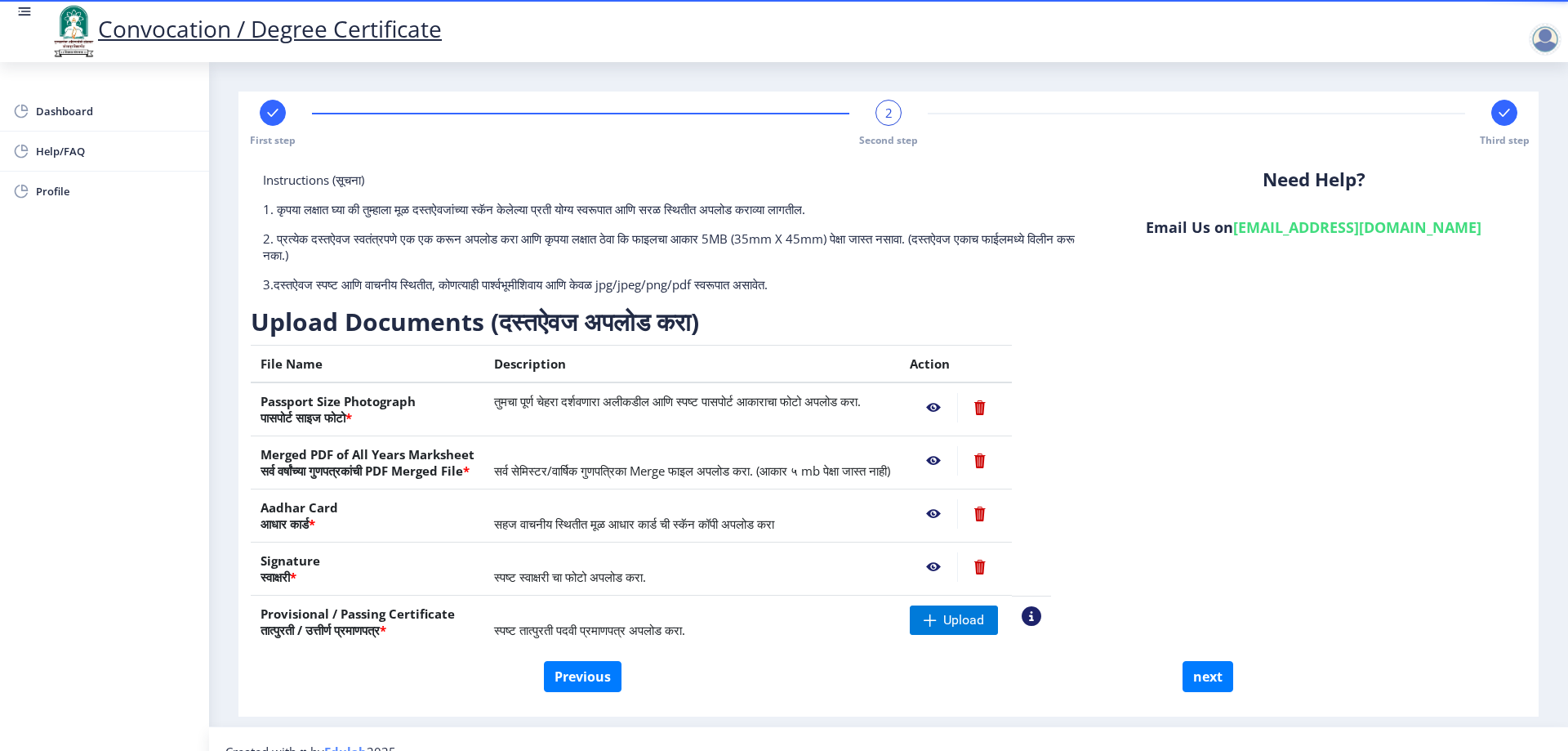
click at [957, 410] on nb-action at bounding box center [933, 407] width 47 height 29
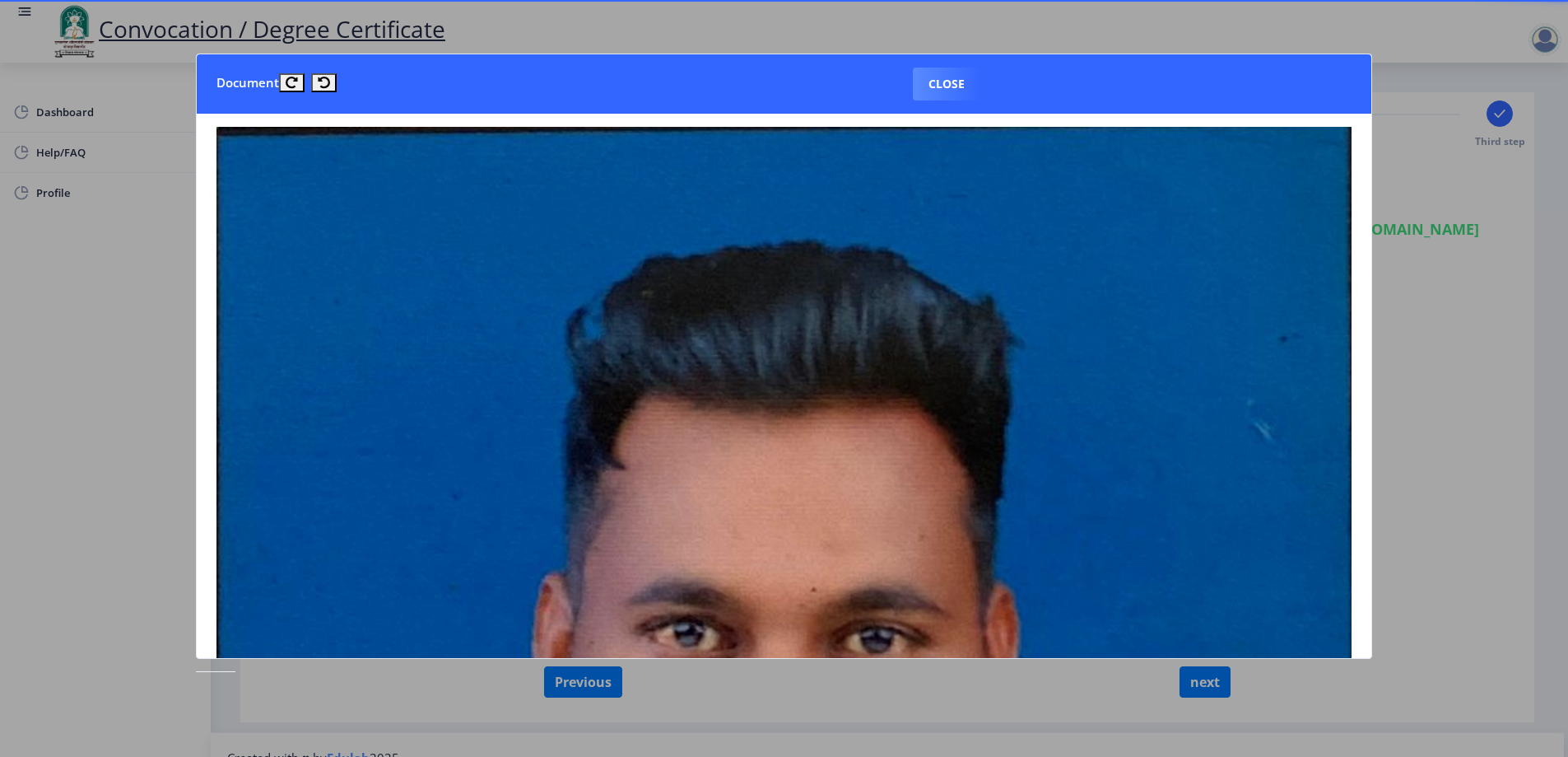
click at [1211, 680] on nb-dialog-container "Document Close" at bounding box center [784, 378] width 1176 height 650
click at [939, 68] on button "Close" at bounding box center [946, 84] width 68 height 33
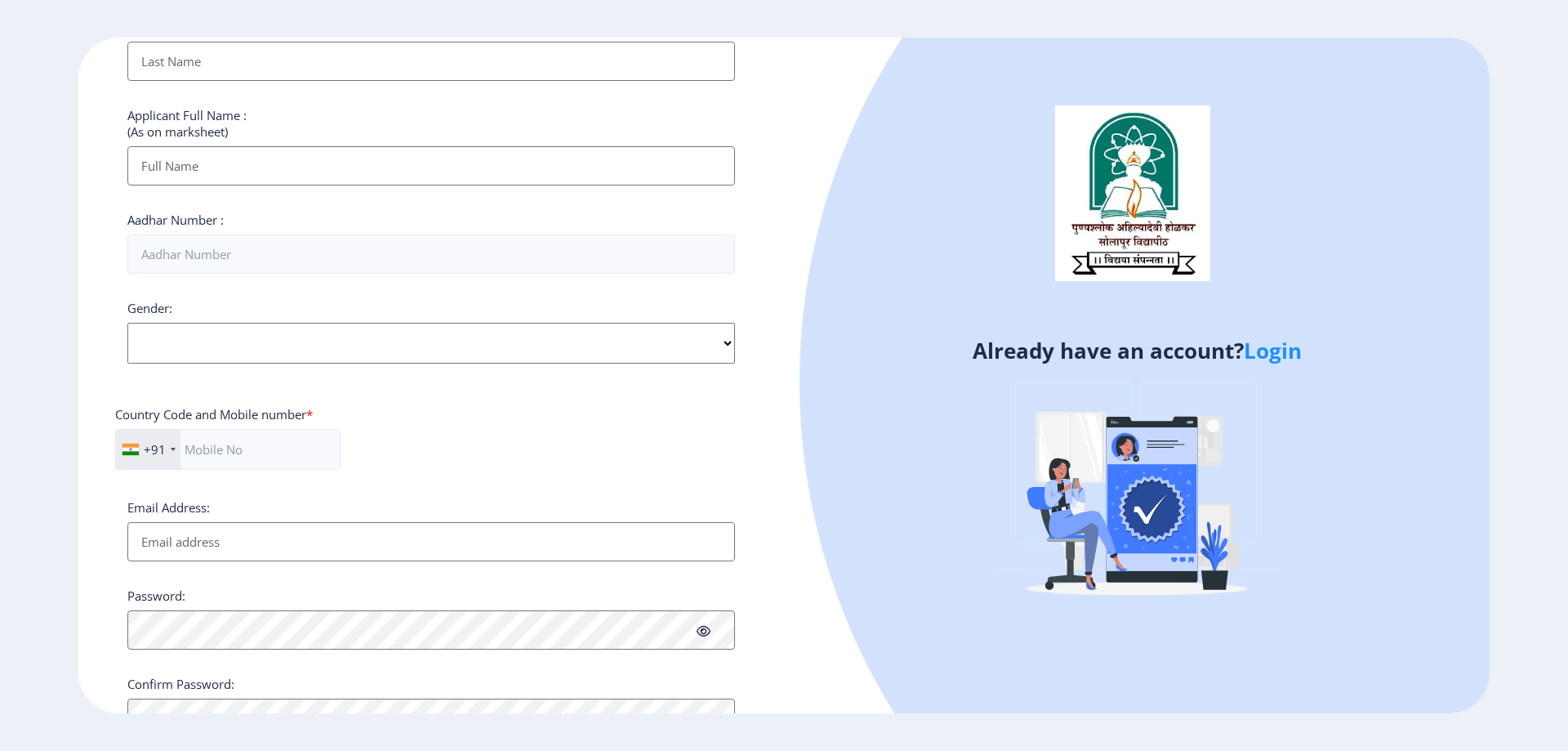
scroll to position [408, 0]
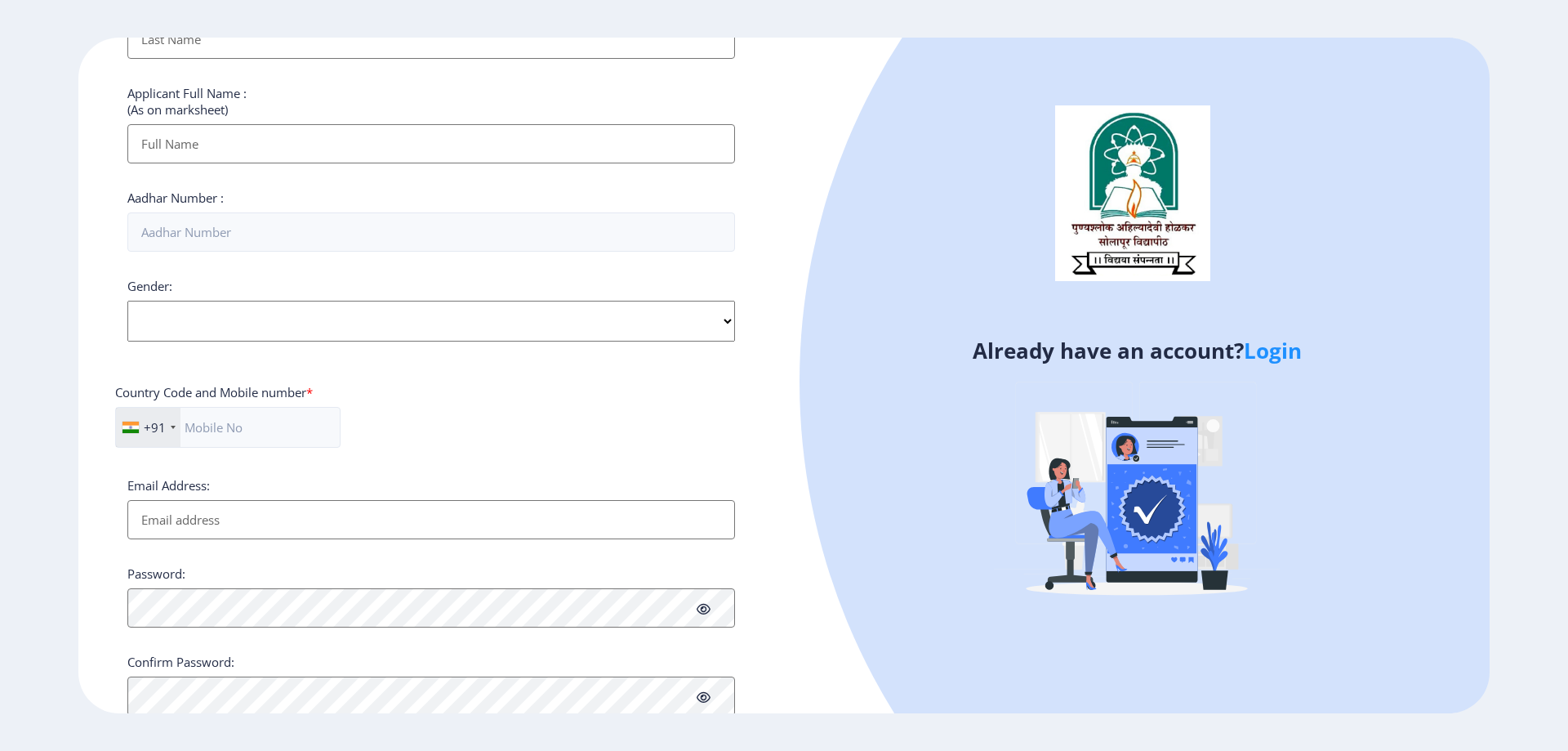
click at [272, 316] on select "Select Gender [DEMOGRAPHIC_DATA] [DEMOGRAPHIC_DATA] Other" at bounding box center [431, 321] width 607 height 41
select select "[DEMOGRAPHIC_DATA]"
click at [128, 301] on select "Select Gender [DEMOGRAPHIC_DATA] [DEMOGRAPHIC_DATA] Other" at bounding box center [431, 321] width 607 height 41
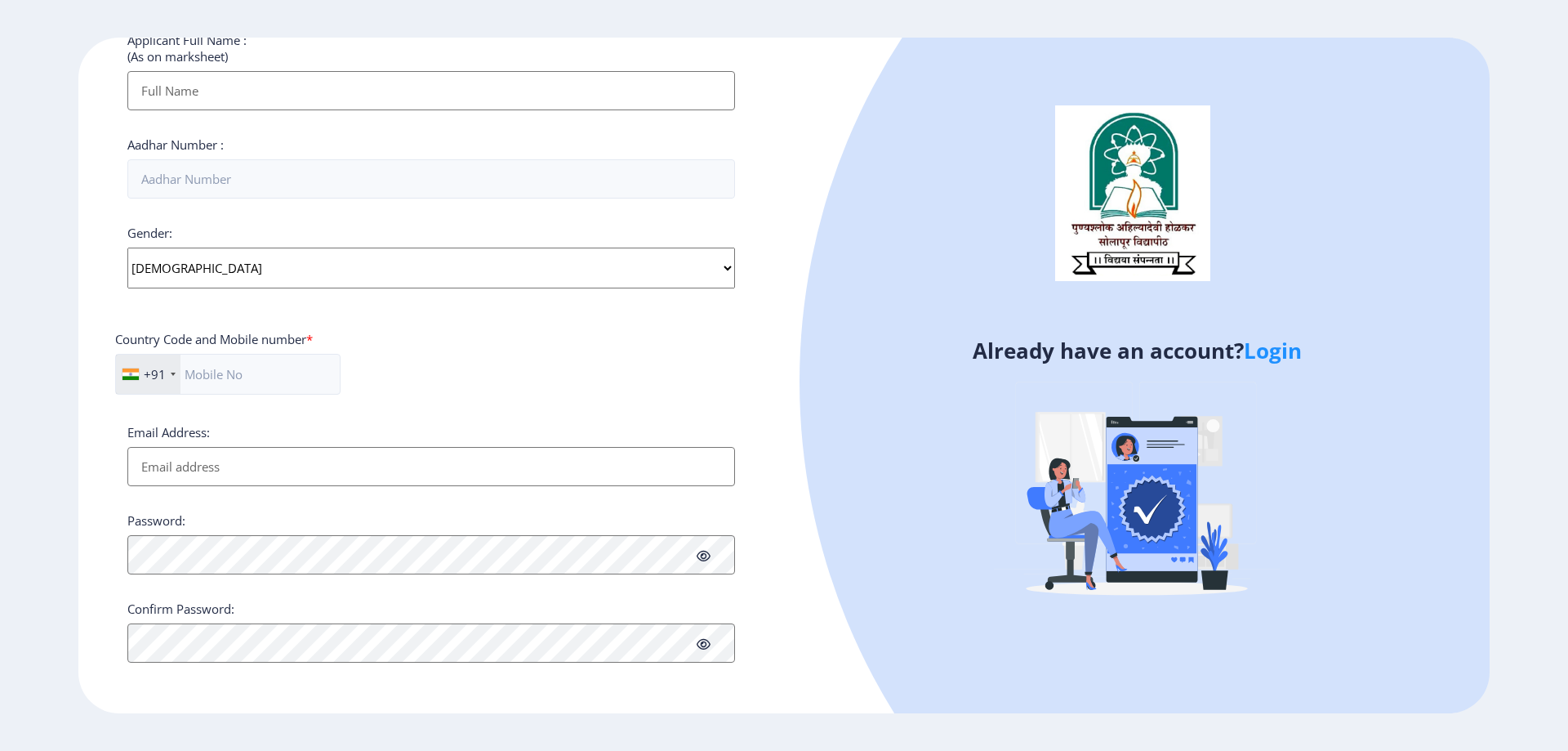
click at [306, 467] on input "Email Address:" at bounding box center [431, 466] width 607 height 39
type input "[EMAIL_ADDRESS][DOMAIN_NAME]"
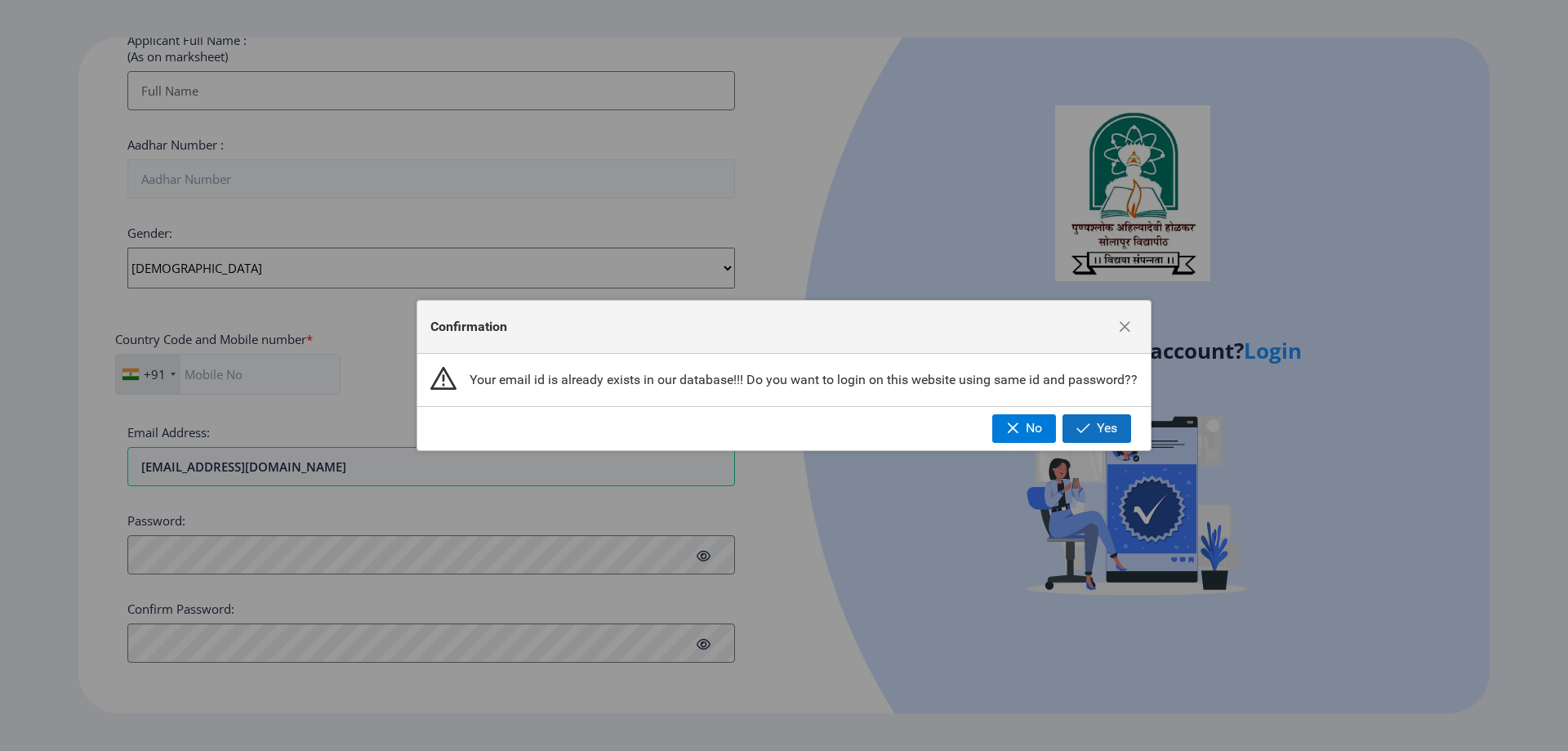
click at [1076, 426] on button "Yes" at bounding box center [1097, 428] width 69 height 28
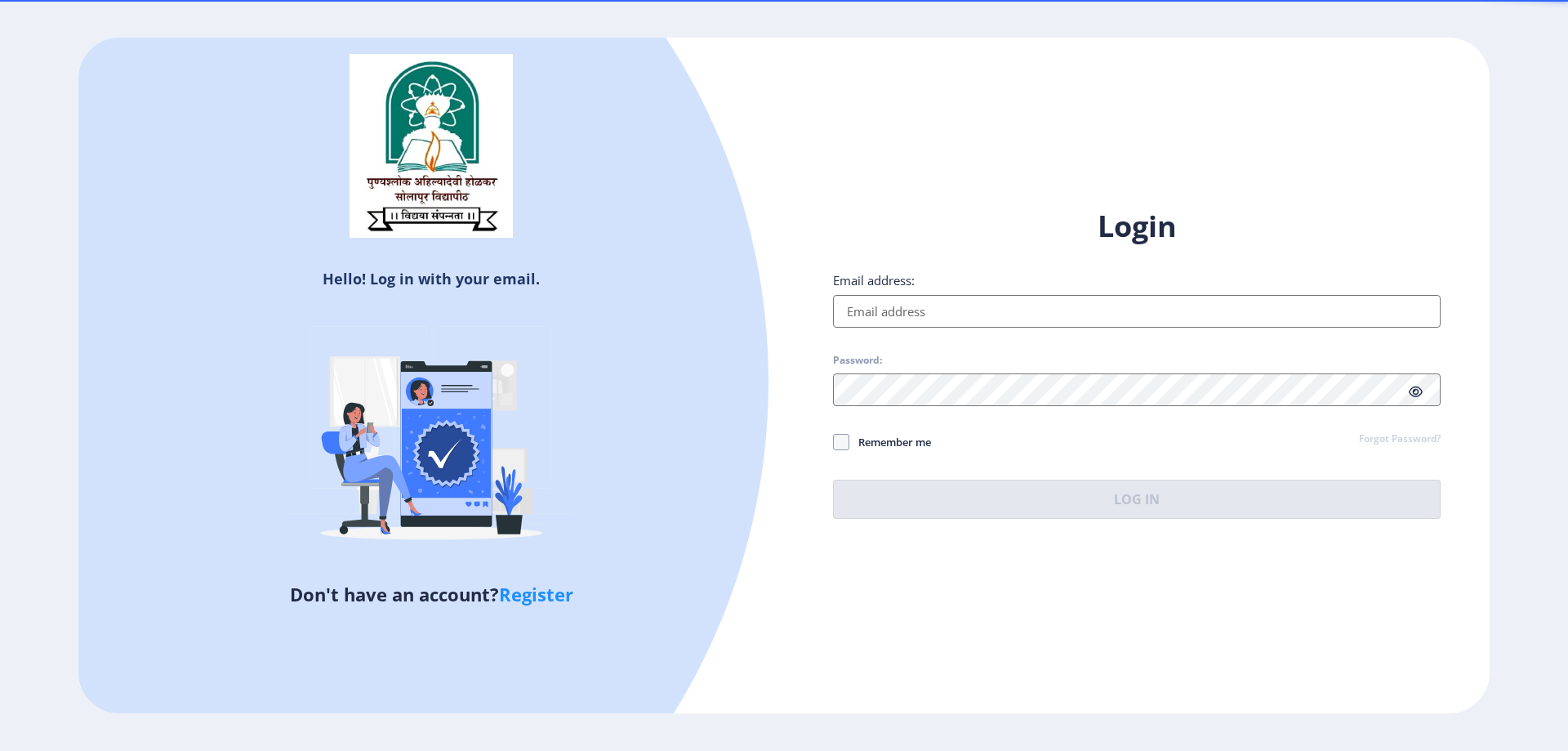
click at [924, 313] on input "Email address:" at bounding box center [1137, 311] width 607 height 33
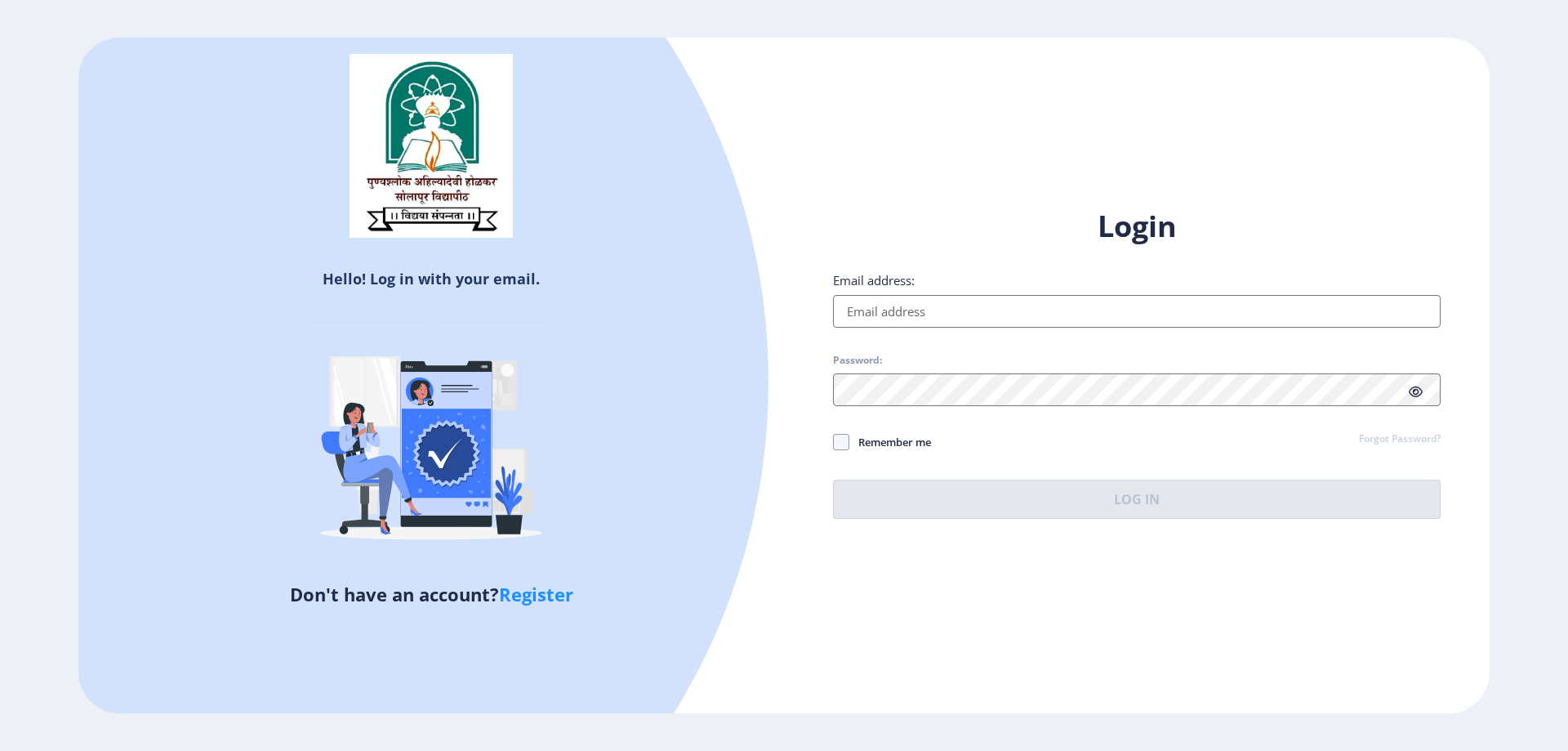
type input "[EMAIL_ADDRESS][DOMAIN_NAME]"
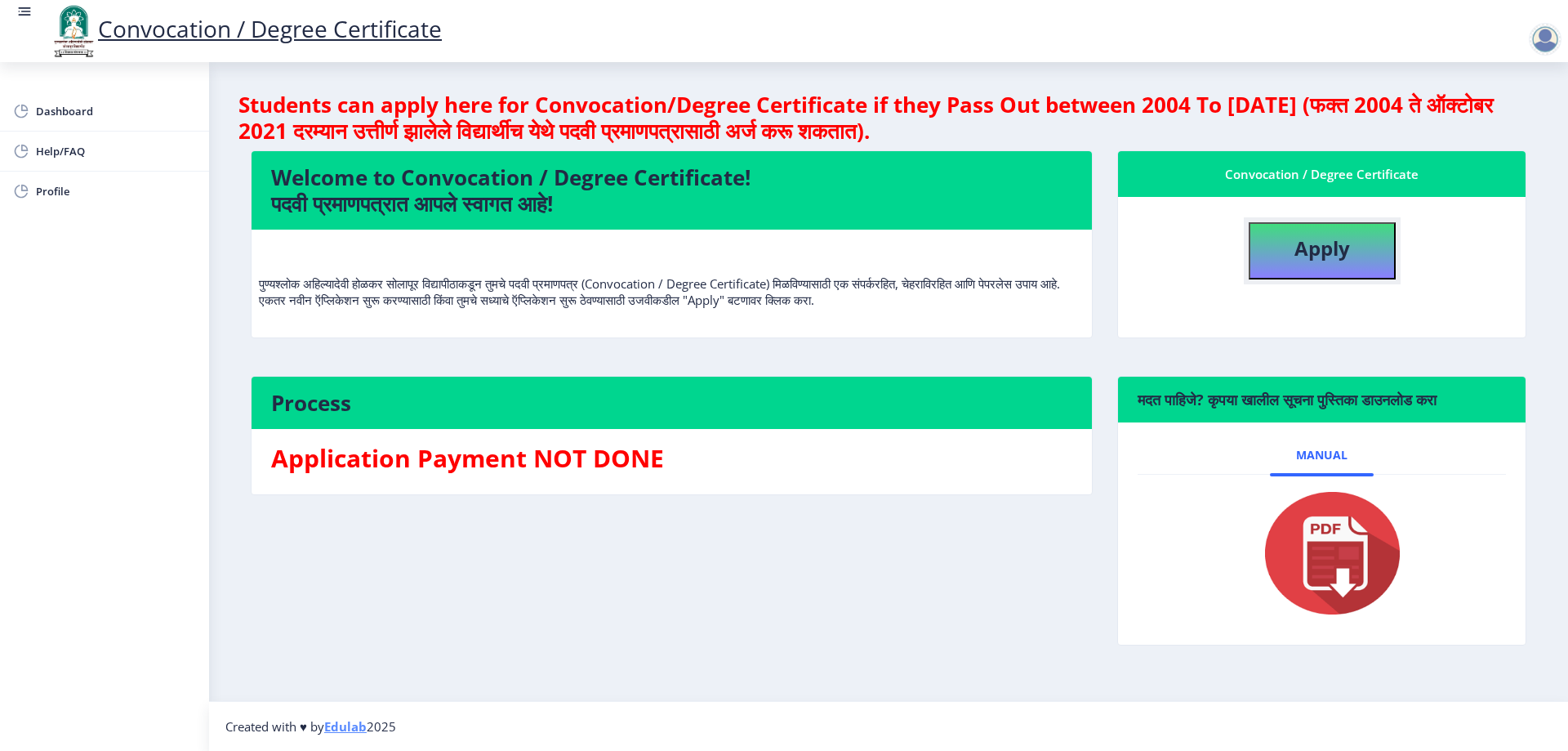
click at [1307, 258] on b "Apply" at bounding box center [1322, 248] width 55 height 27
select select
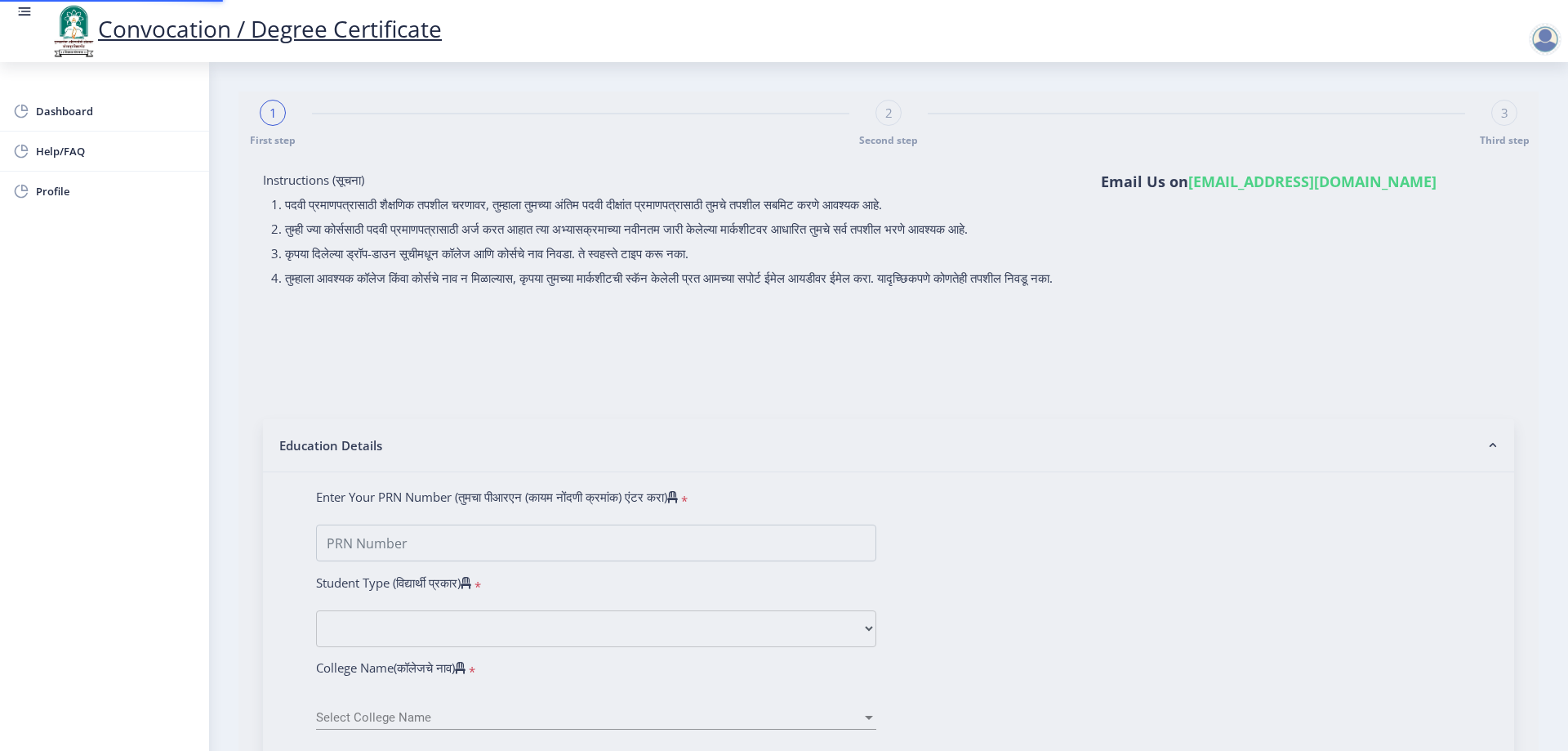
type input "2015032500312407"
select select "Regular"
select select "2017"
select select "March"
select select "Grade A"
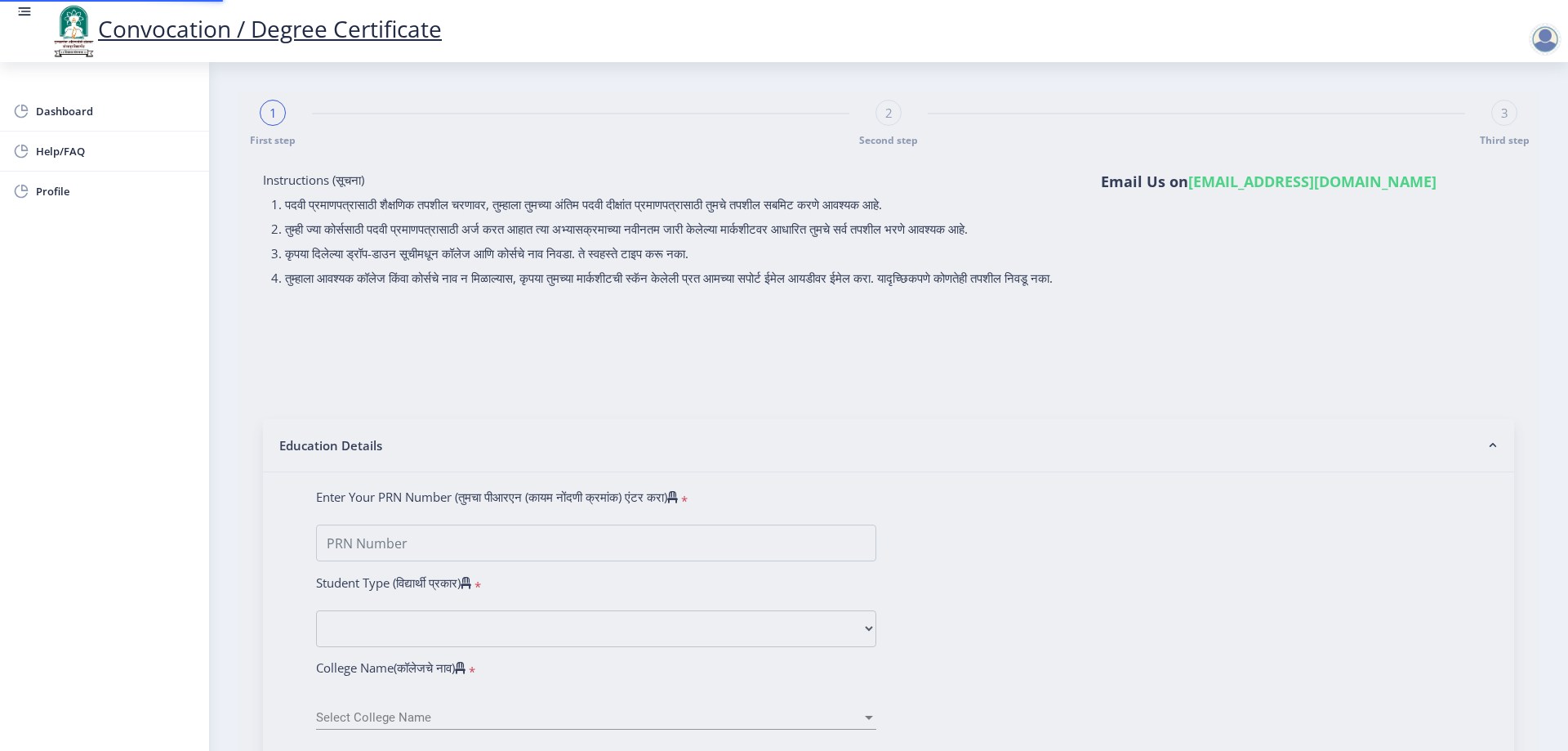
type input "602801"
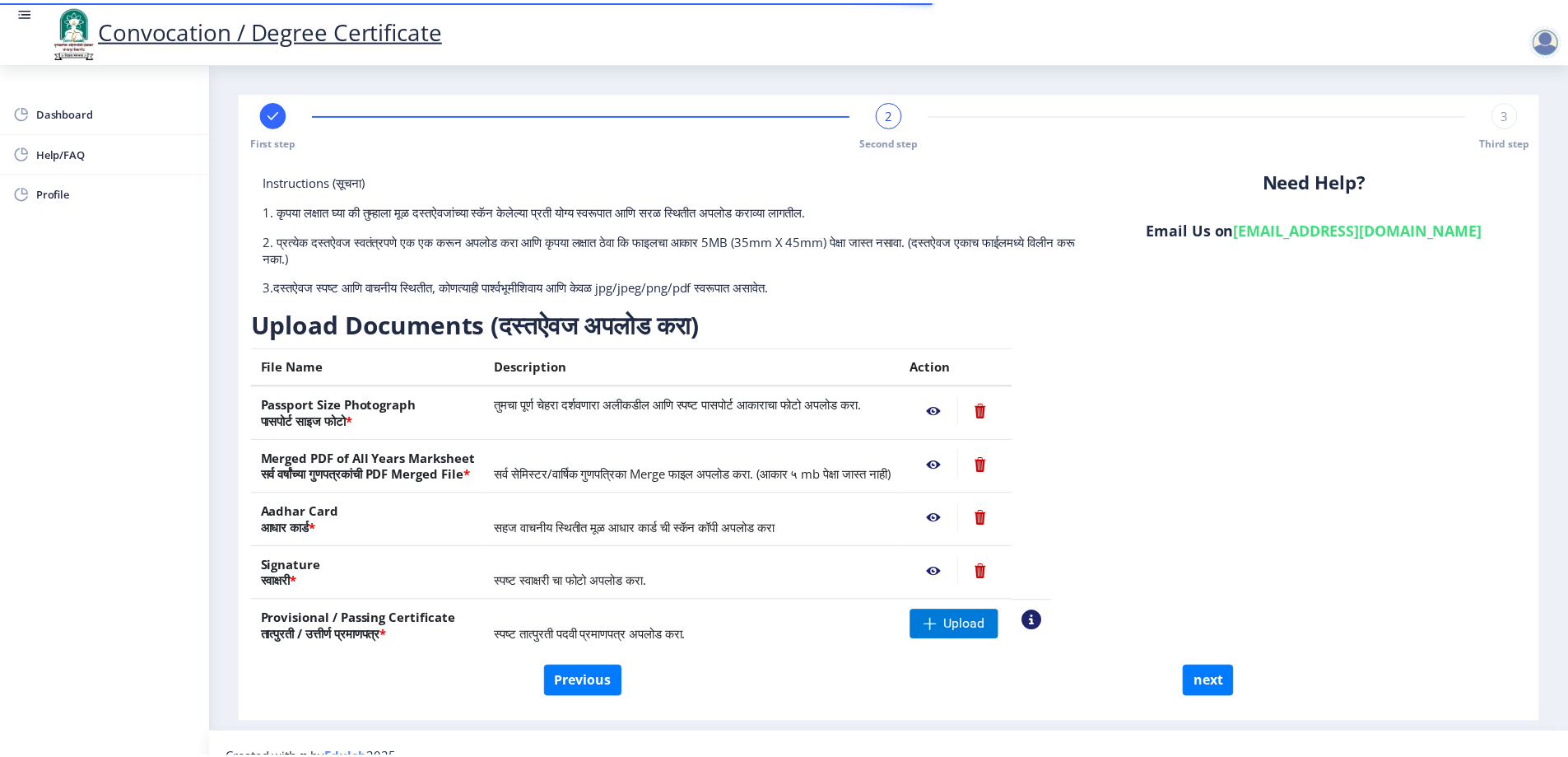
scroll to position [25, 0]
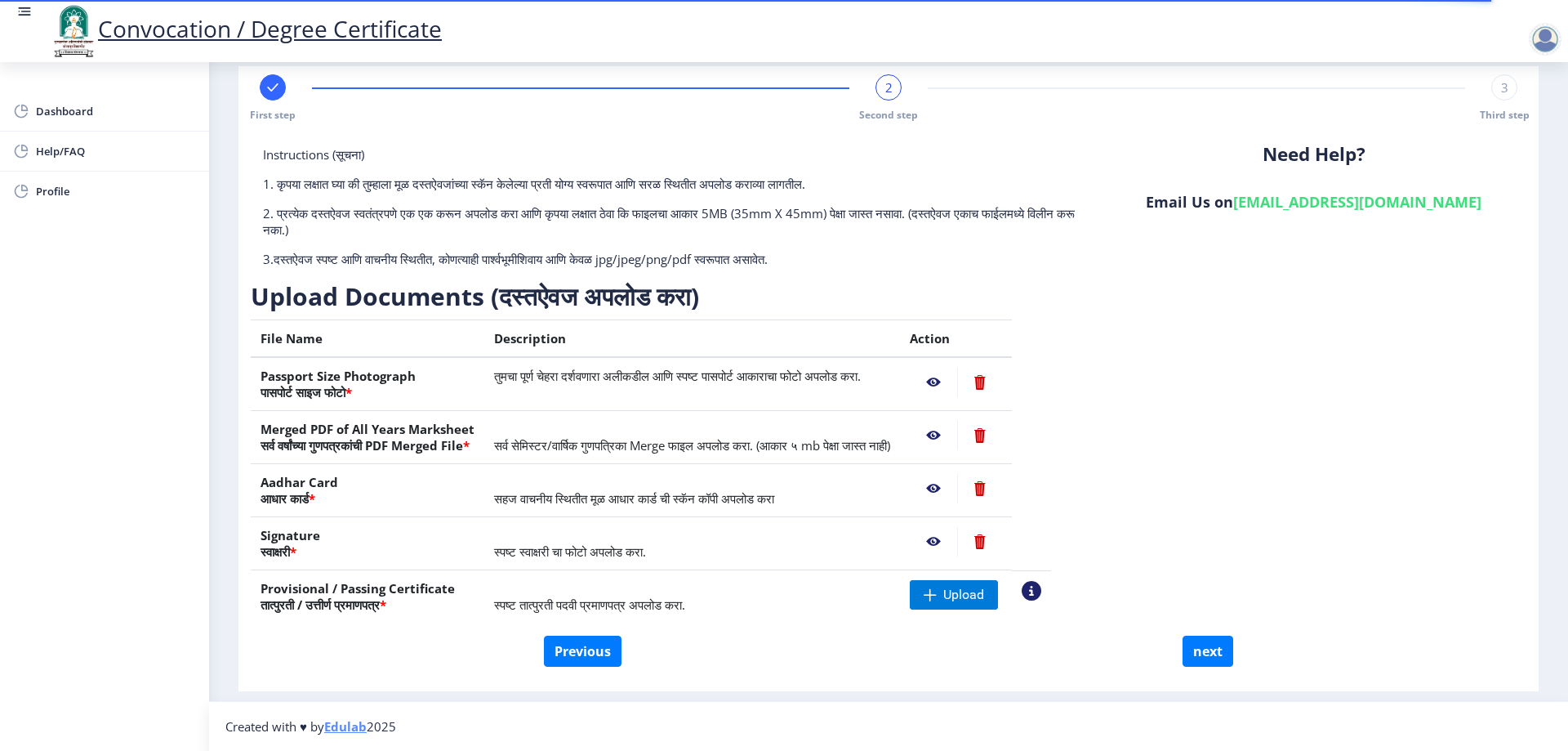
click at [1002, 385] on nb-action at bounding box center [980, 382] width 45 height 29
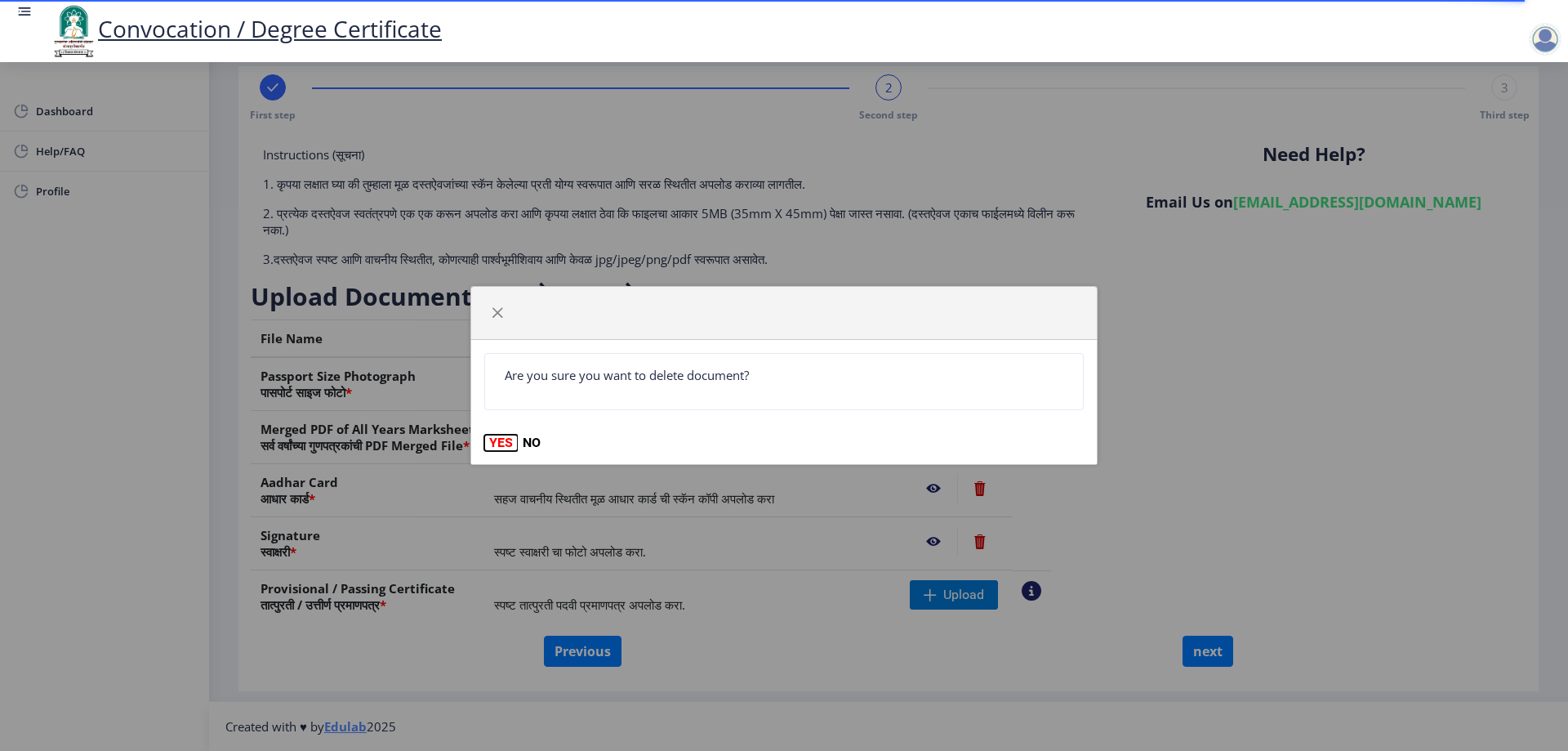
click at [491, 435] on button "YES" at bounding box center [501, 443] width 34 height 16
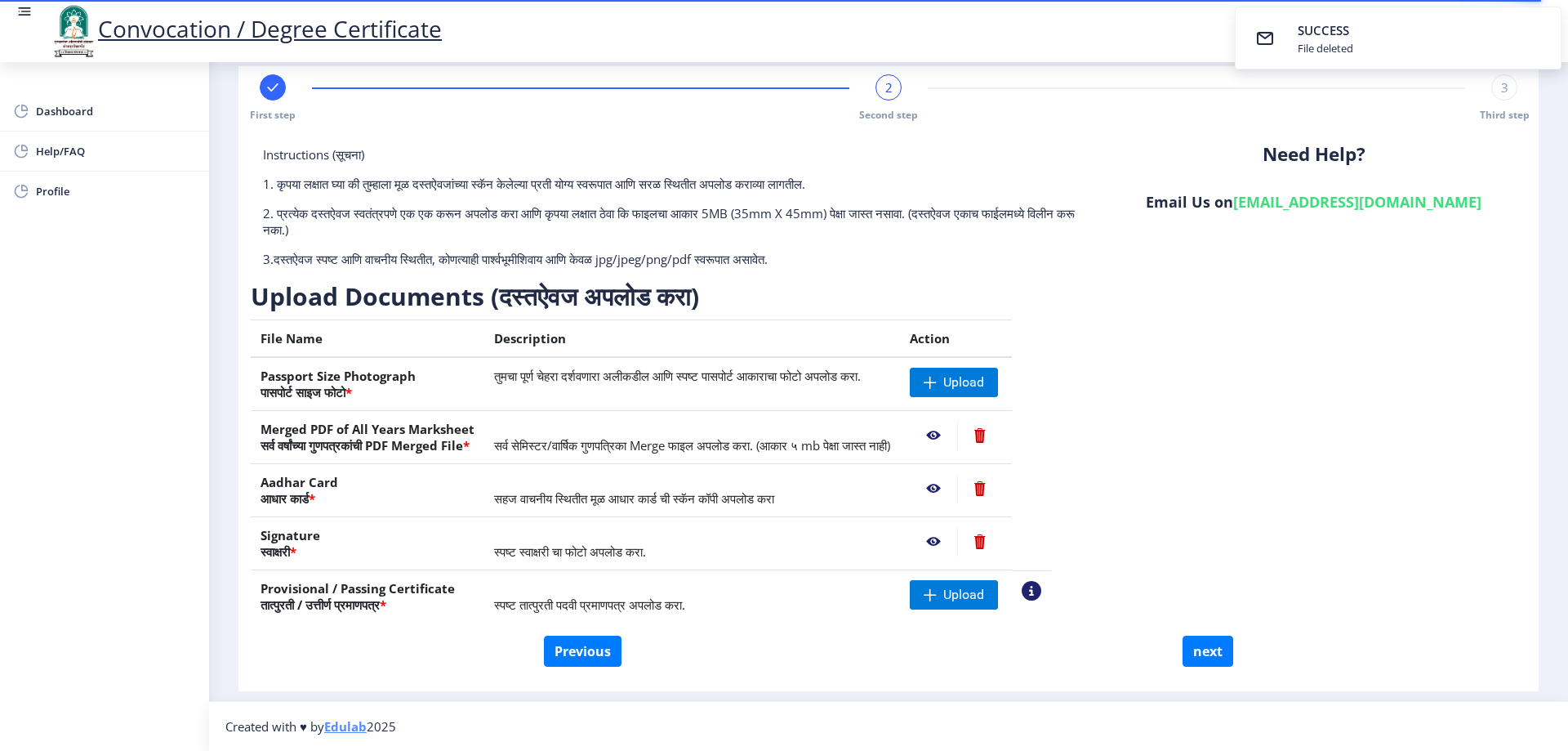
click at [1002, 433] on nb-action at bounding box center [980, 435] width 45 height 29
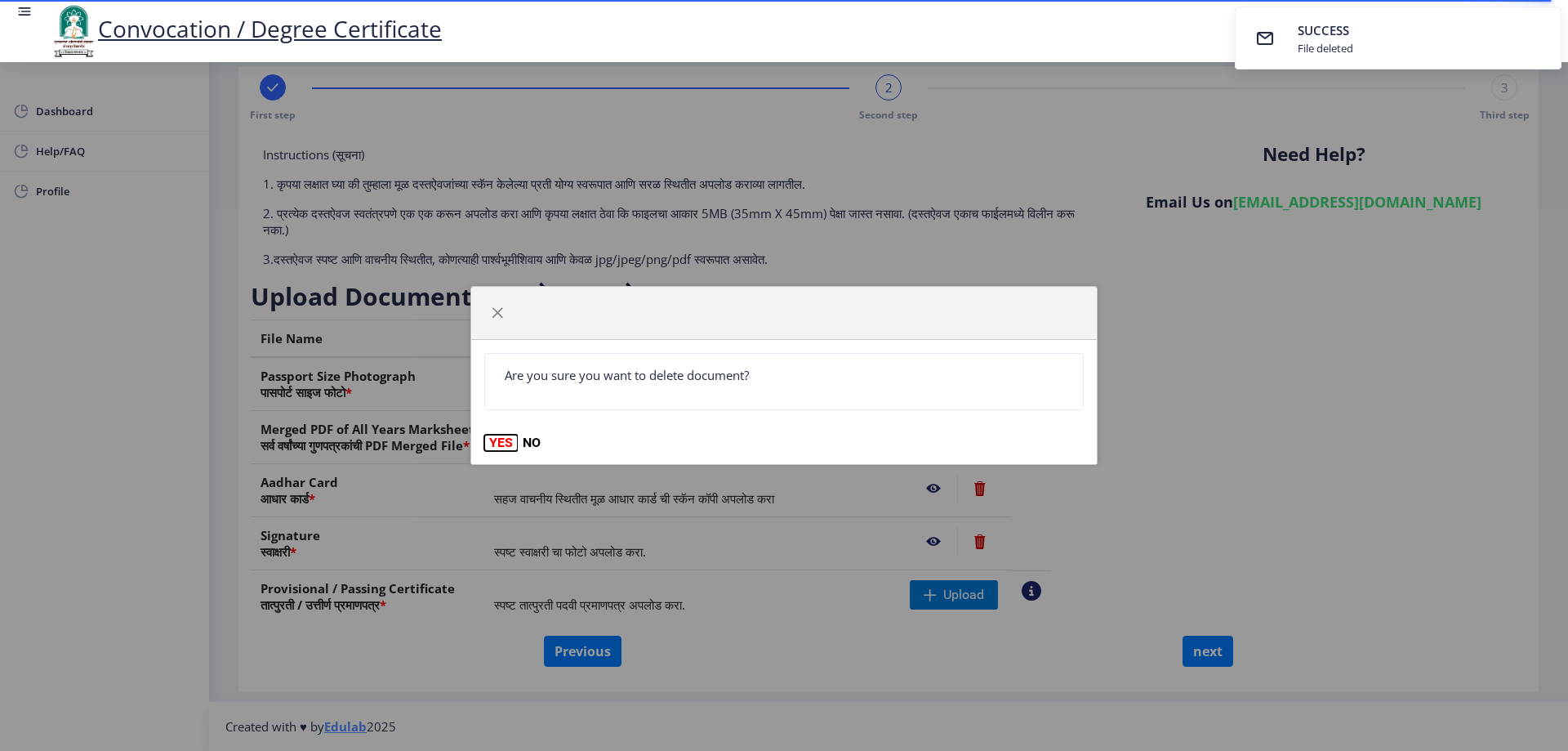
click at [507, 444] on button "YES" at bounding box center [501, 443] width 34 height 16
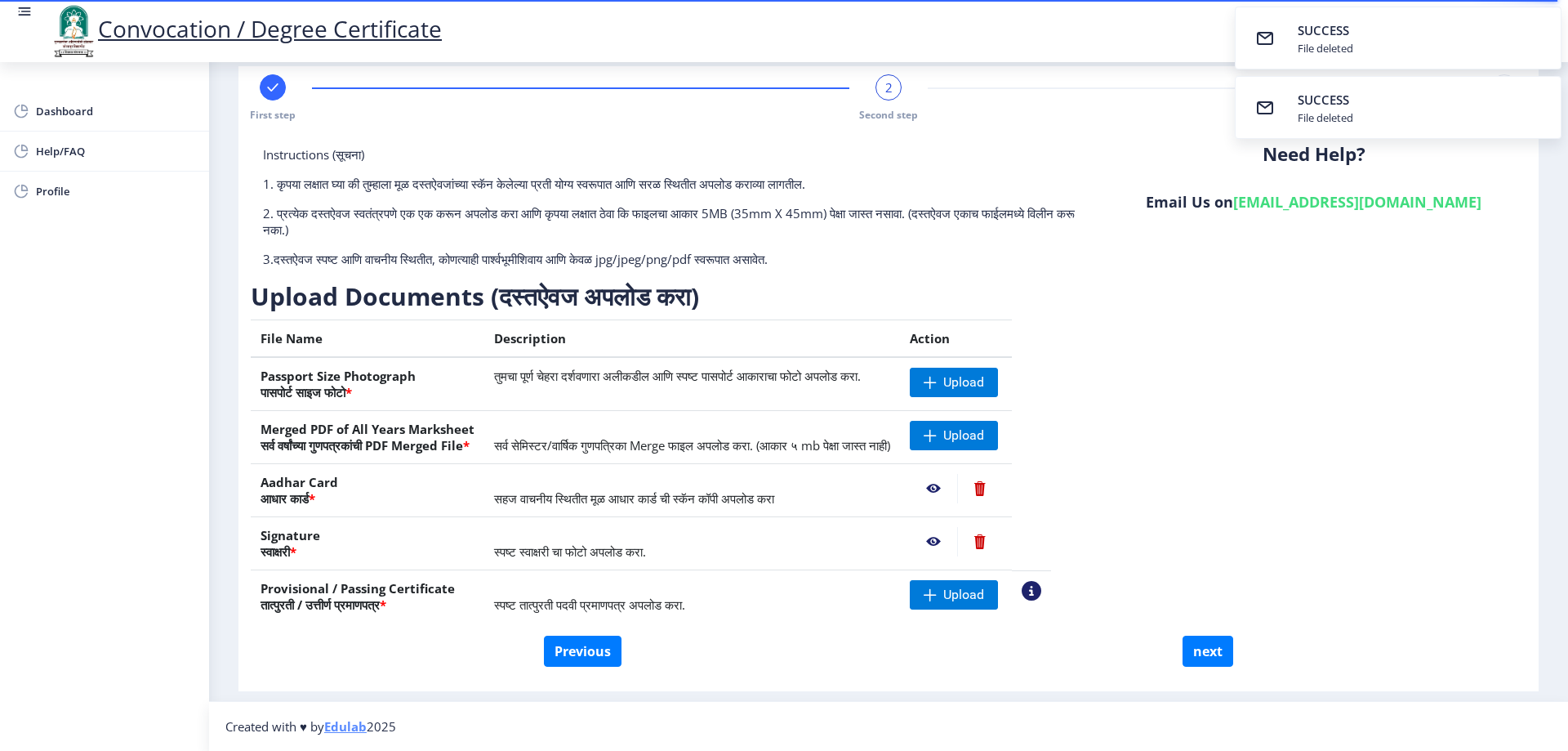
click at [1002, 487] on nb-action at bounding box center [980, 488] width 45 height 29
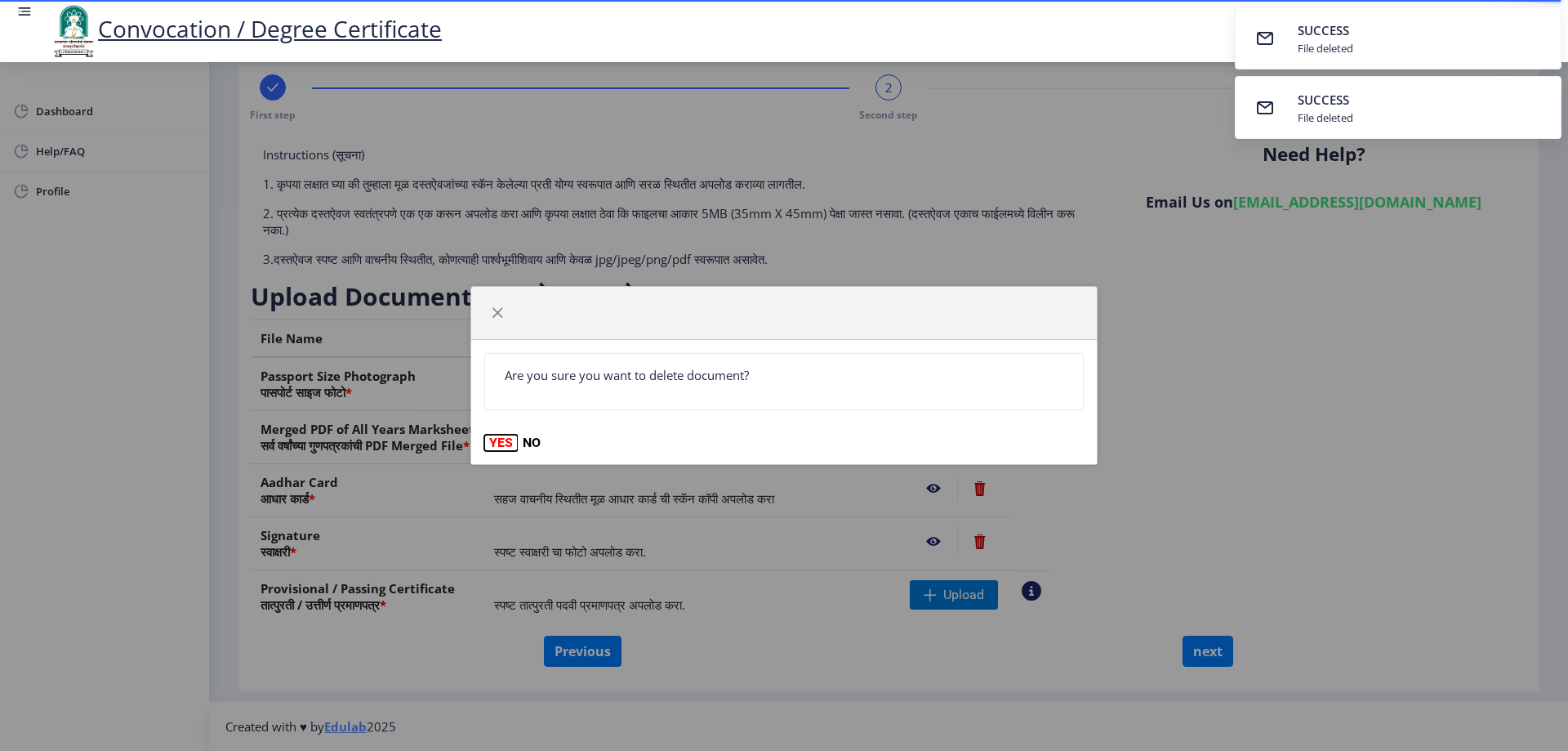
click at [500, 437] on button "YES" at bounding box center [501, 443] width 34 height 16
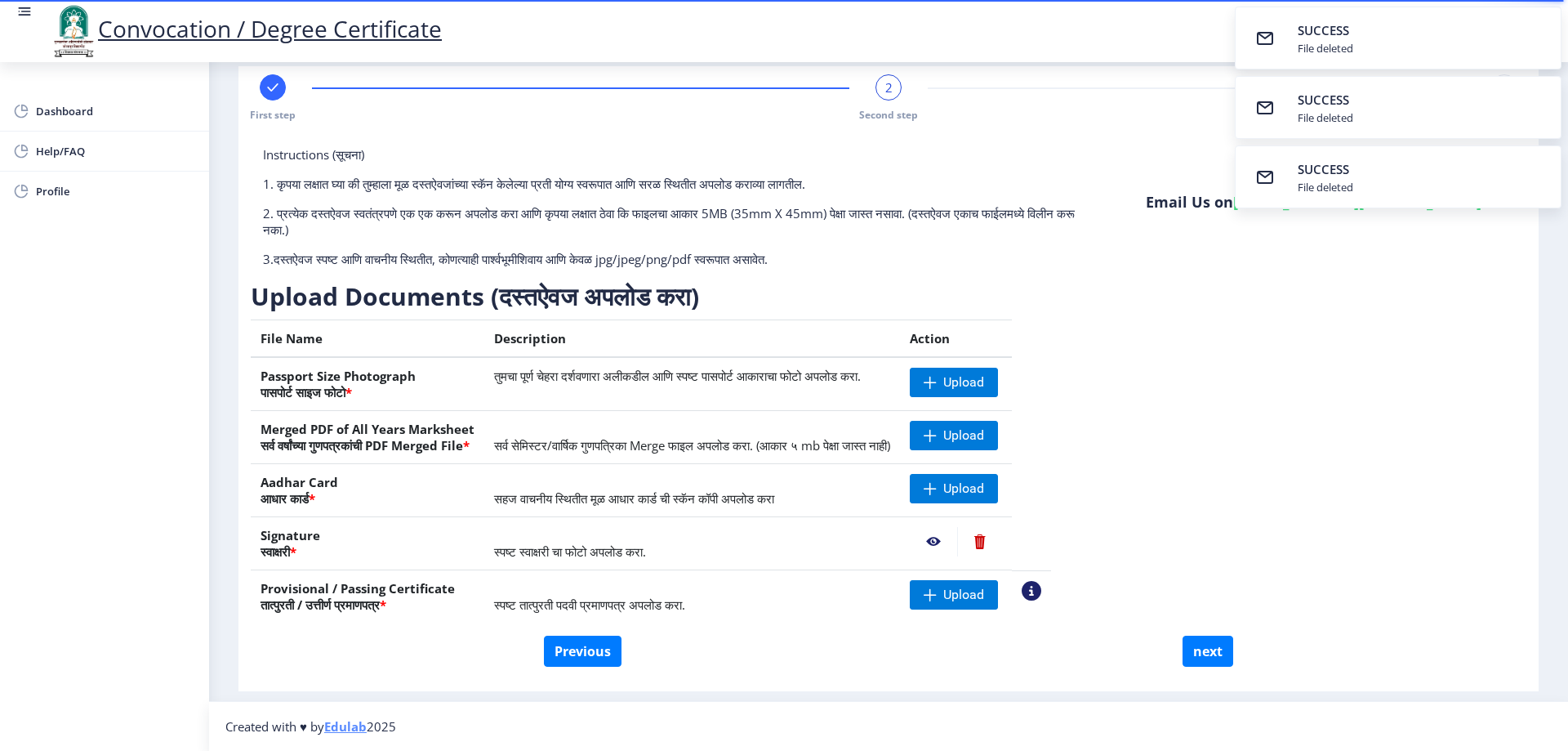
click at [1002, 542] on nb-action at bounding box center [980, 541] width 45 height 29
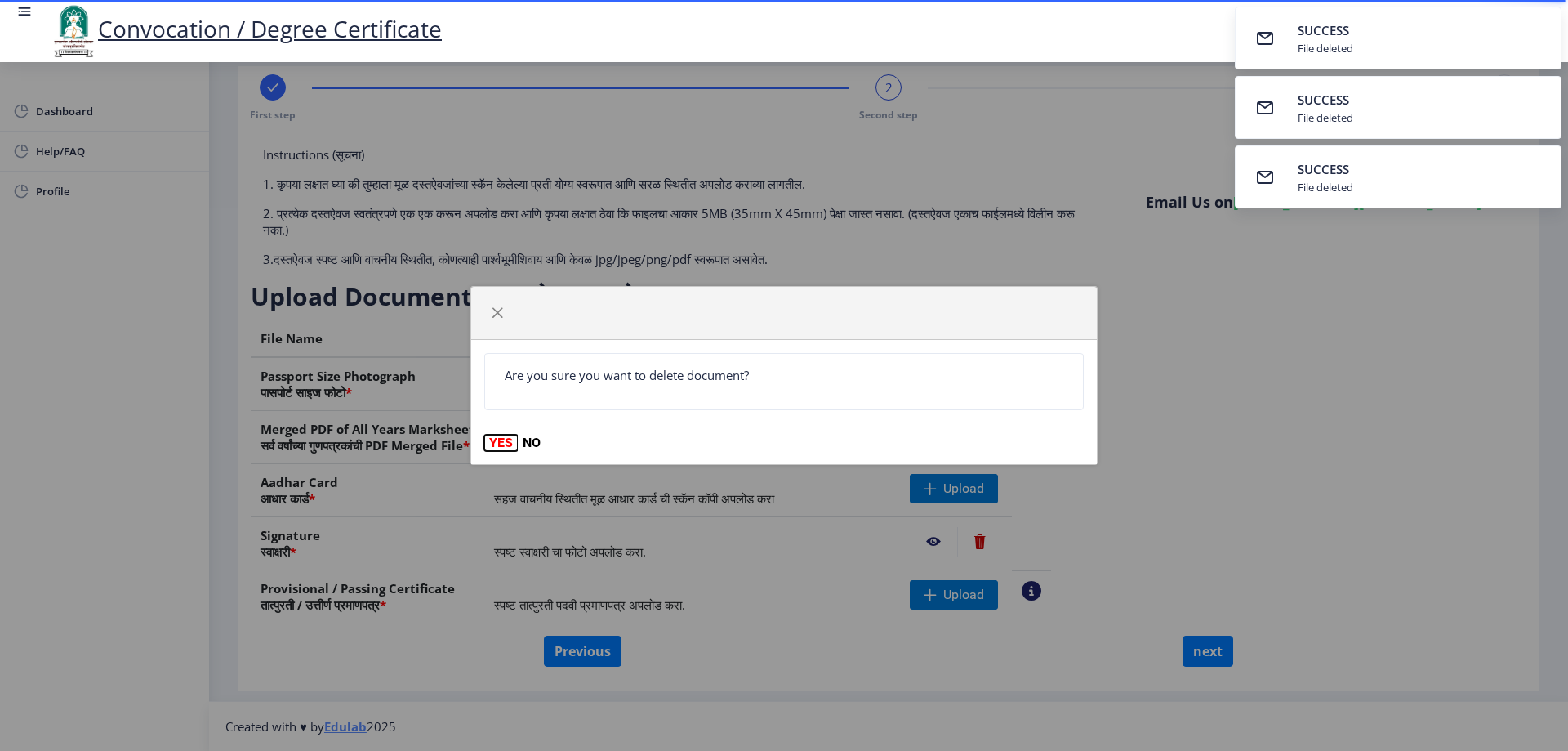
click at [495, 445] on button "YES" at bounding box center [501, 443] width 34 height 16
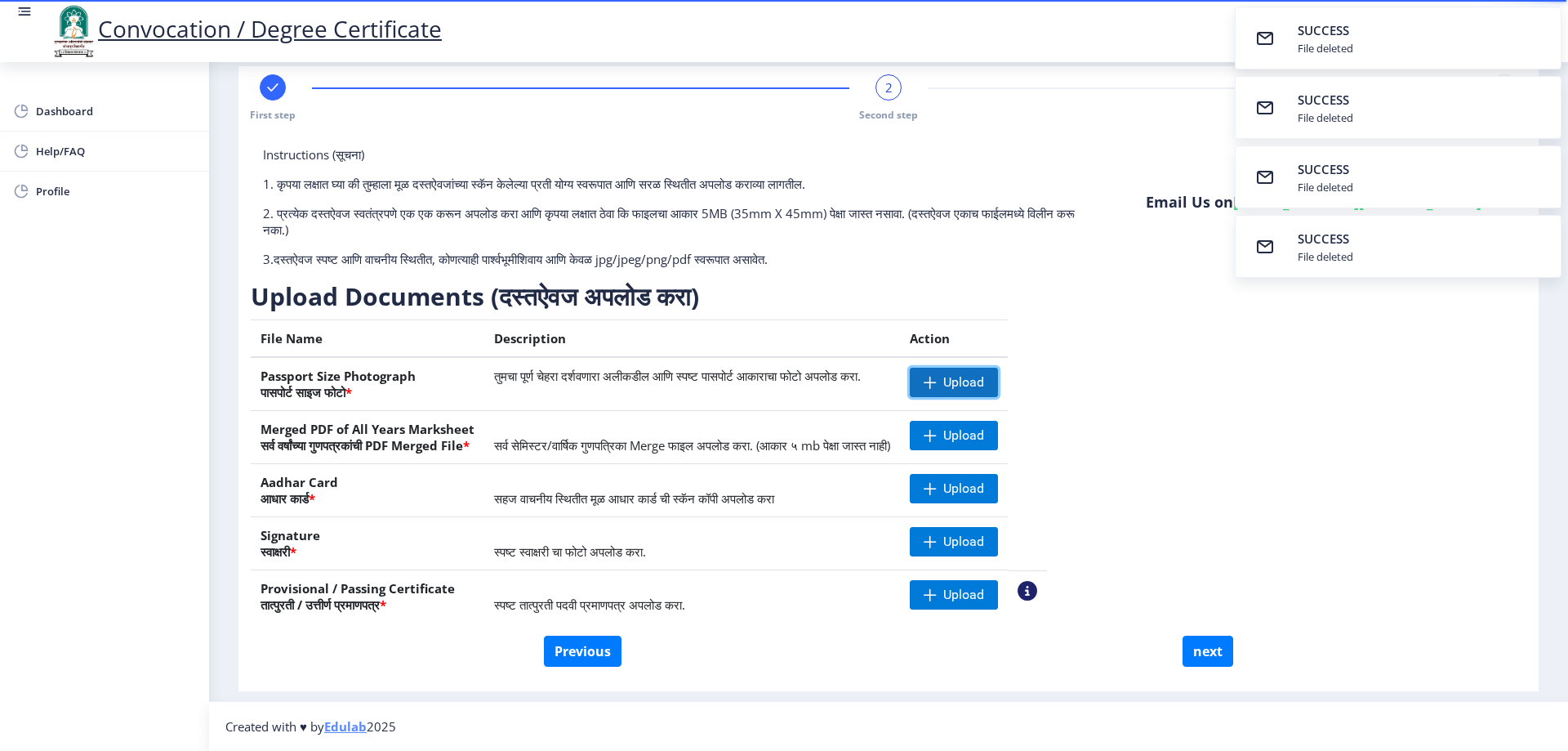
click at [984, 371] on span "Upload" at bounding box center [954, 382] width 88 height 29
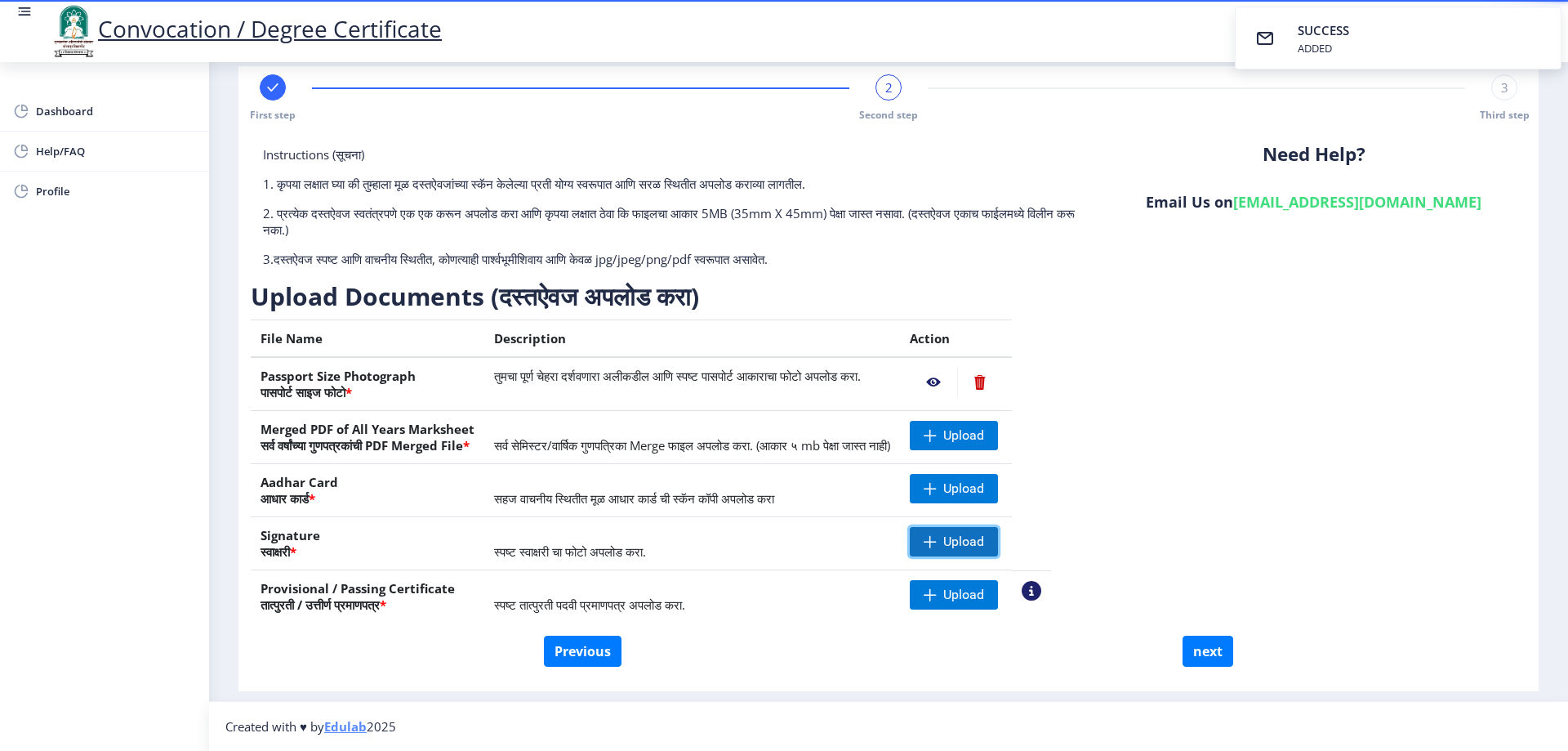
click at [937, 547] on span at bounding box center [930, 541] width 13 height 13
click at [994, 428] on span "Upload" at bounding box center [954, 435] width 88 height 29
click at [984, 480] on span "Upload" at bounding box center [963, 488] width 41 height 16
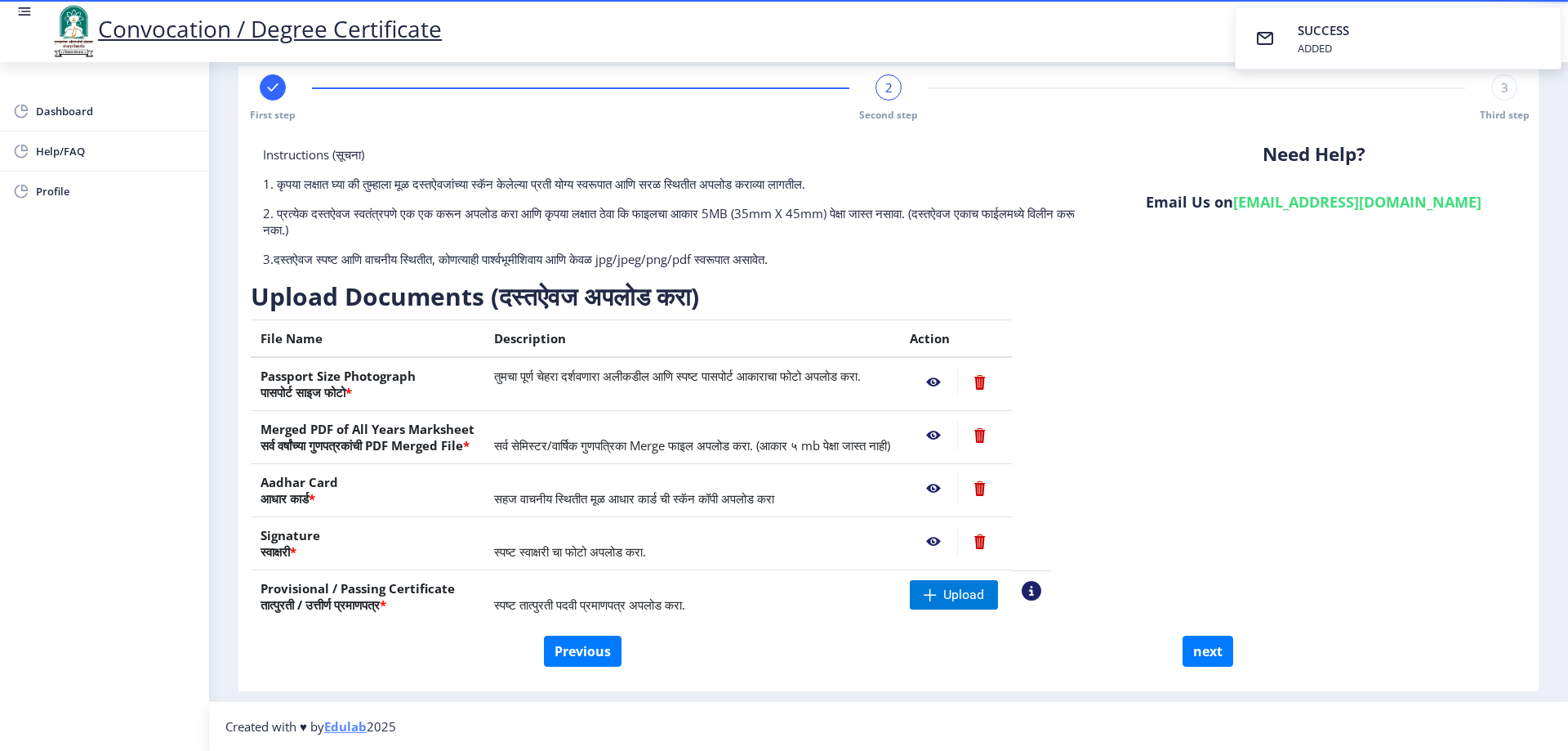
click at [957, 378] on nb-action at bounding box center [933, 382] width 47 height 29
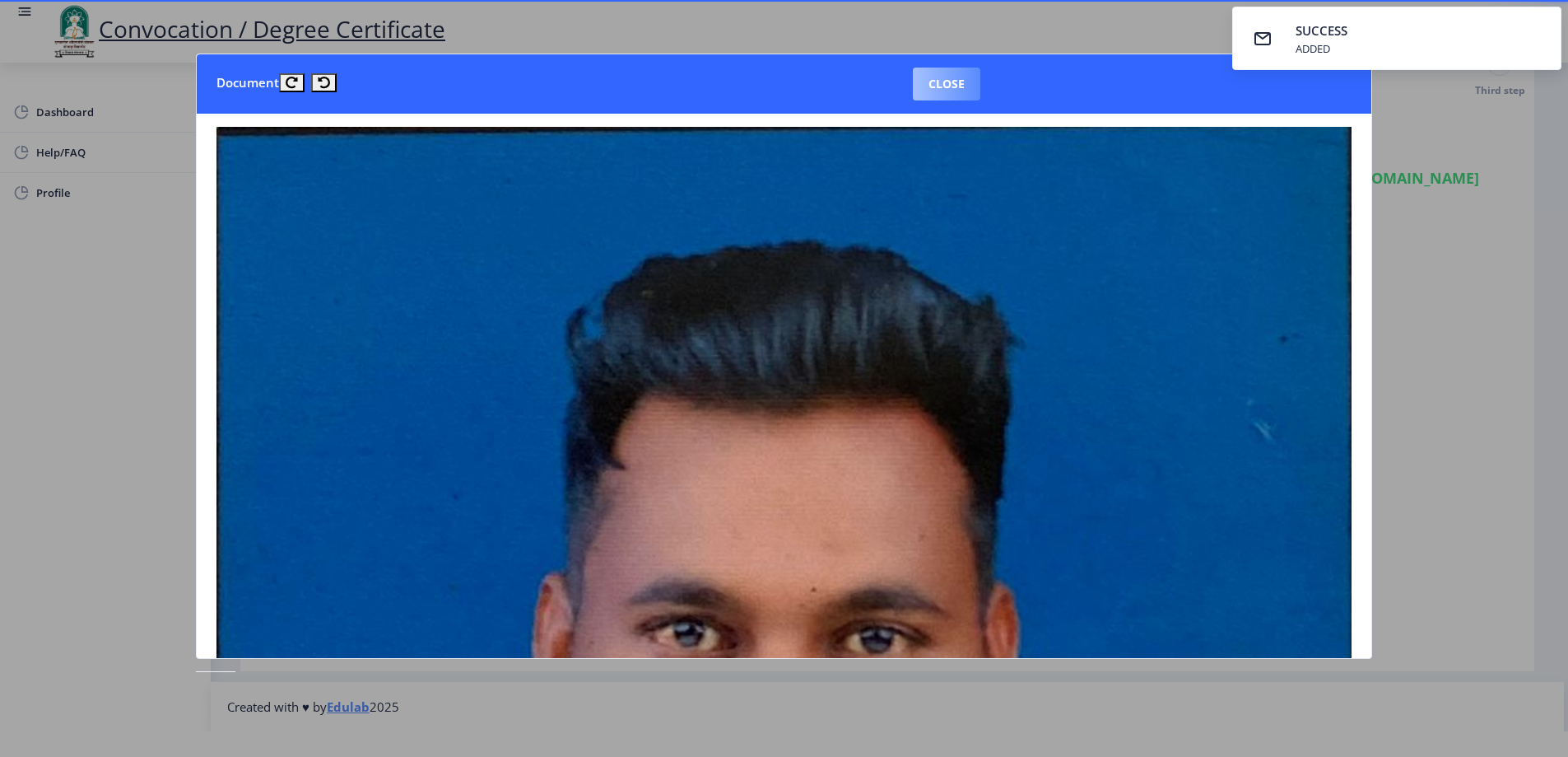
click at [944, 85] on button "Close" at bounding box center [946, 84] width 68 height 33
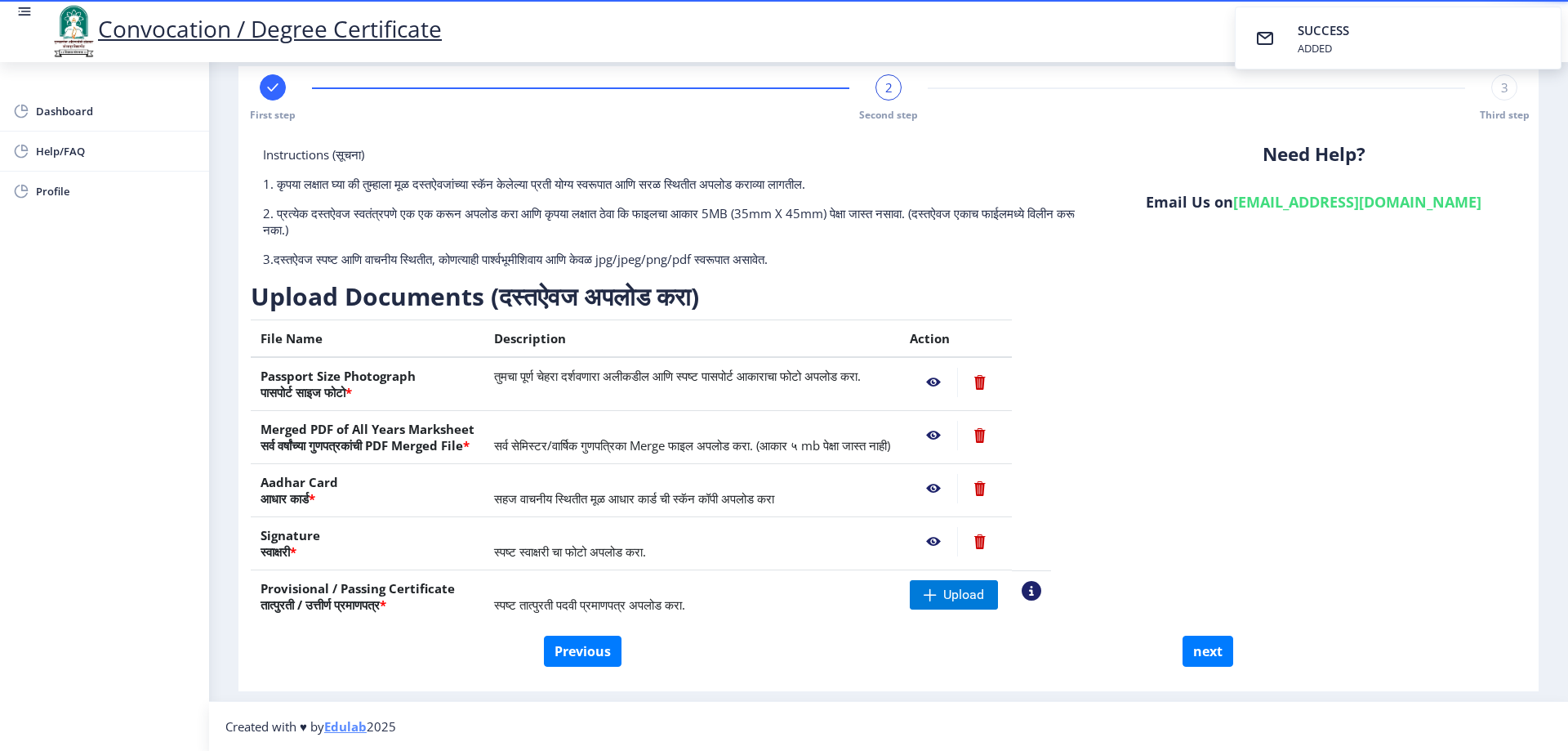
click at [957, 435] on nb-action at bounding box center [933, 435] width 47 height 29
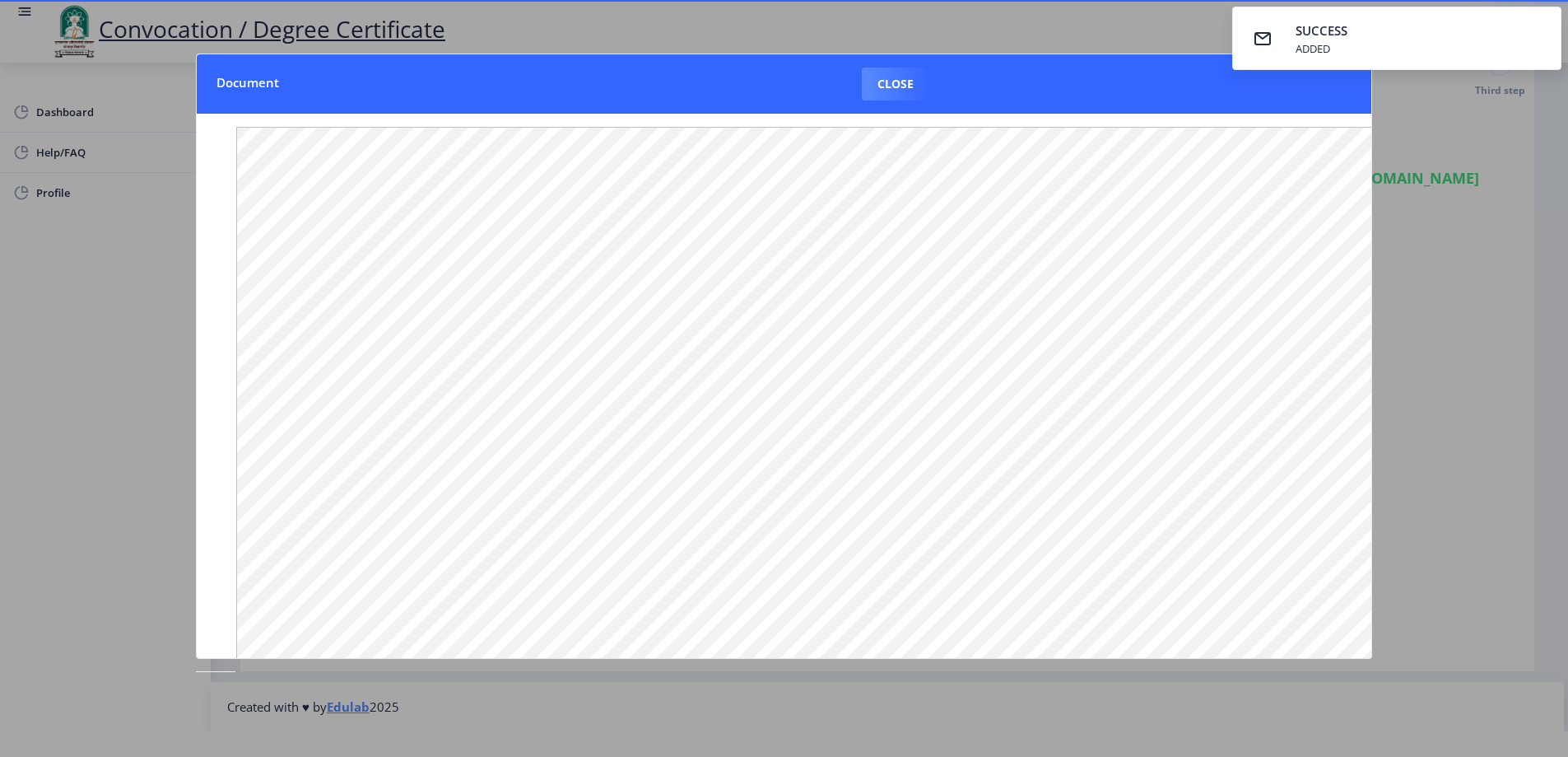
scroll to position [66, 0]
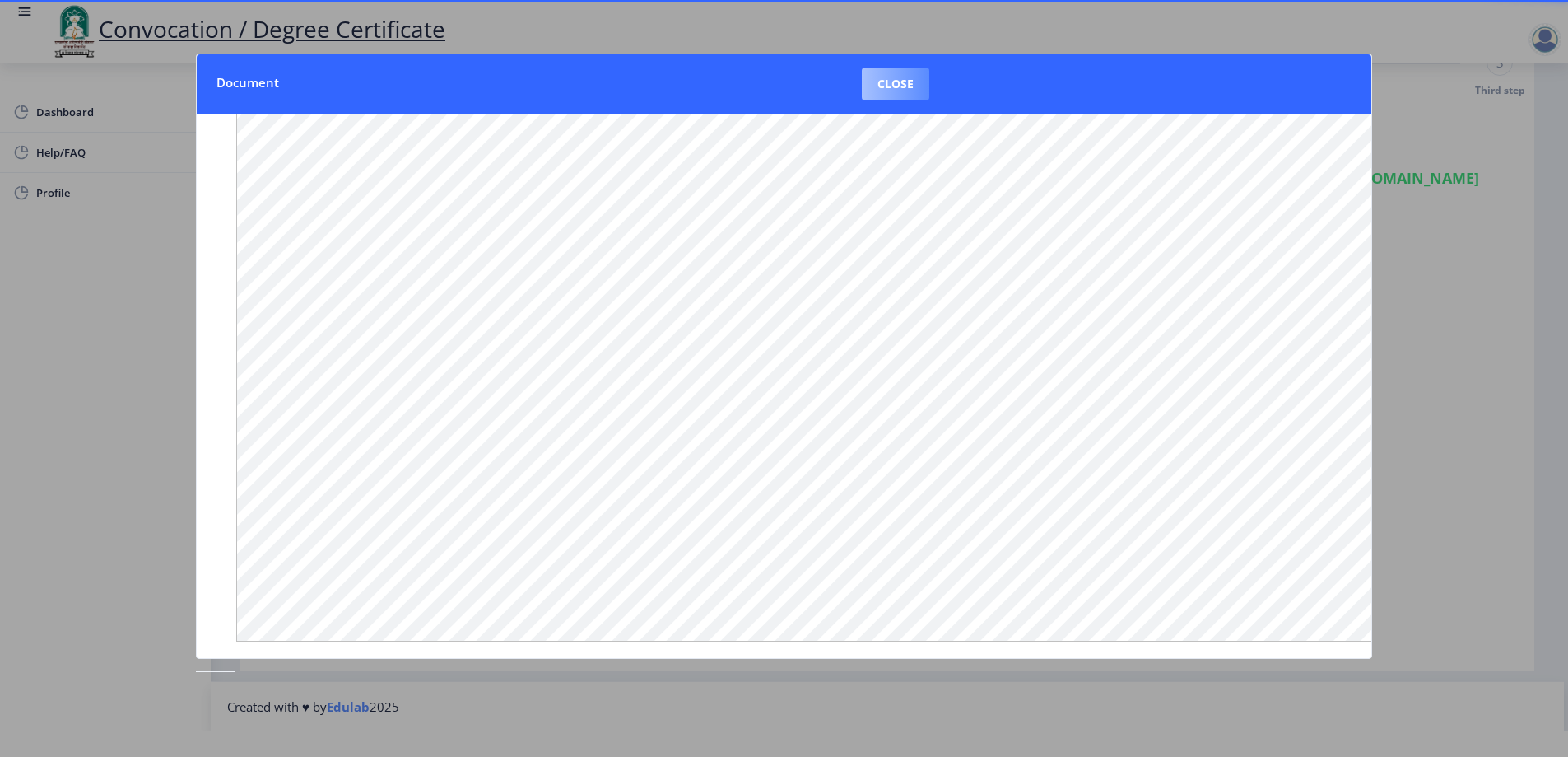
click at [885, 90] on button "Close" at bounding box center [896, 84] width 68 height 33
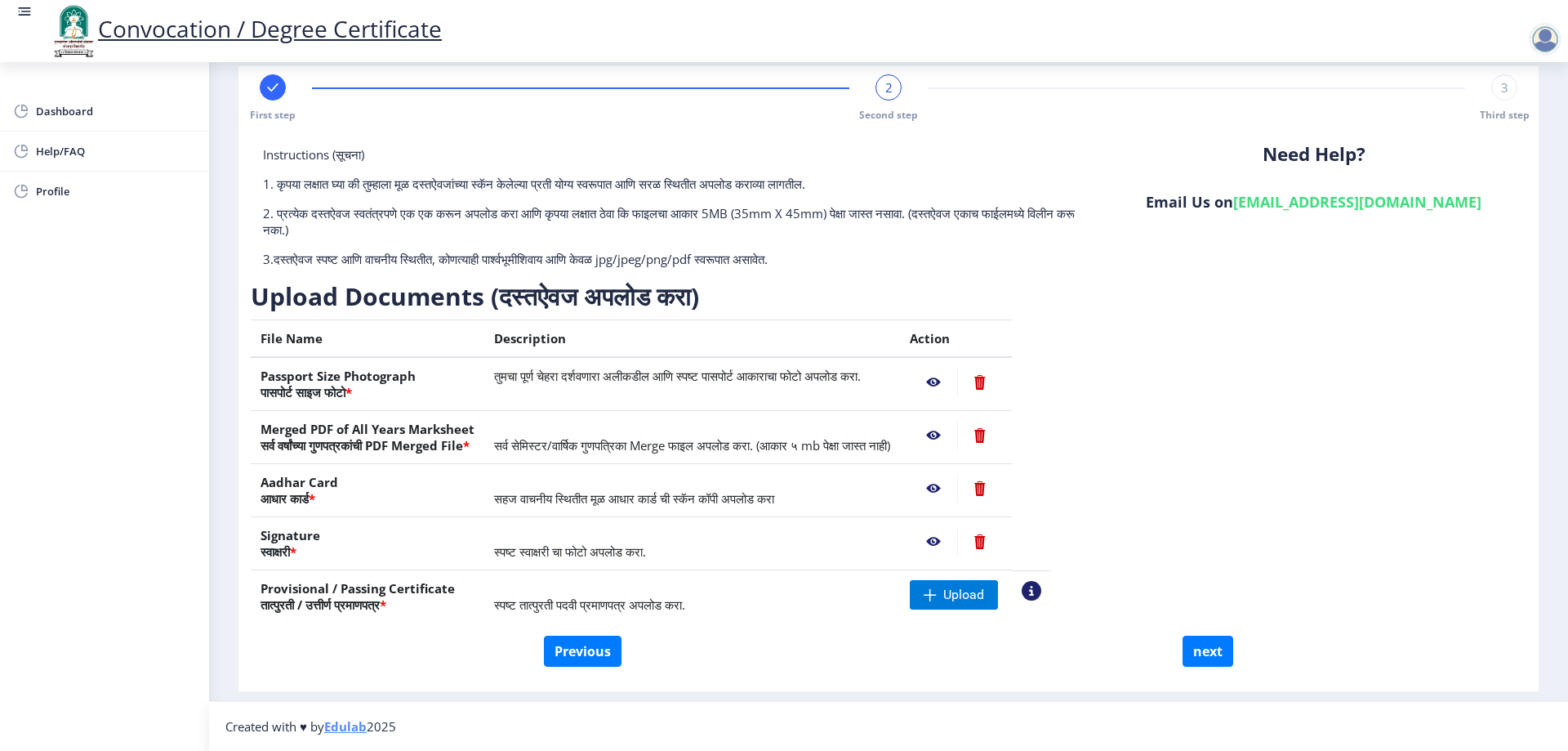
click at [957, 490] on nb-action at bounding box center [933, 488] width 47 height 29
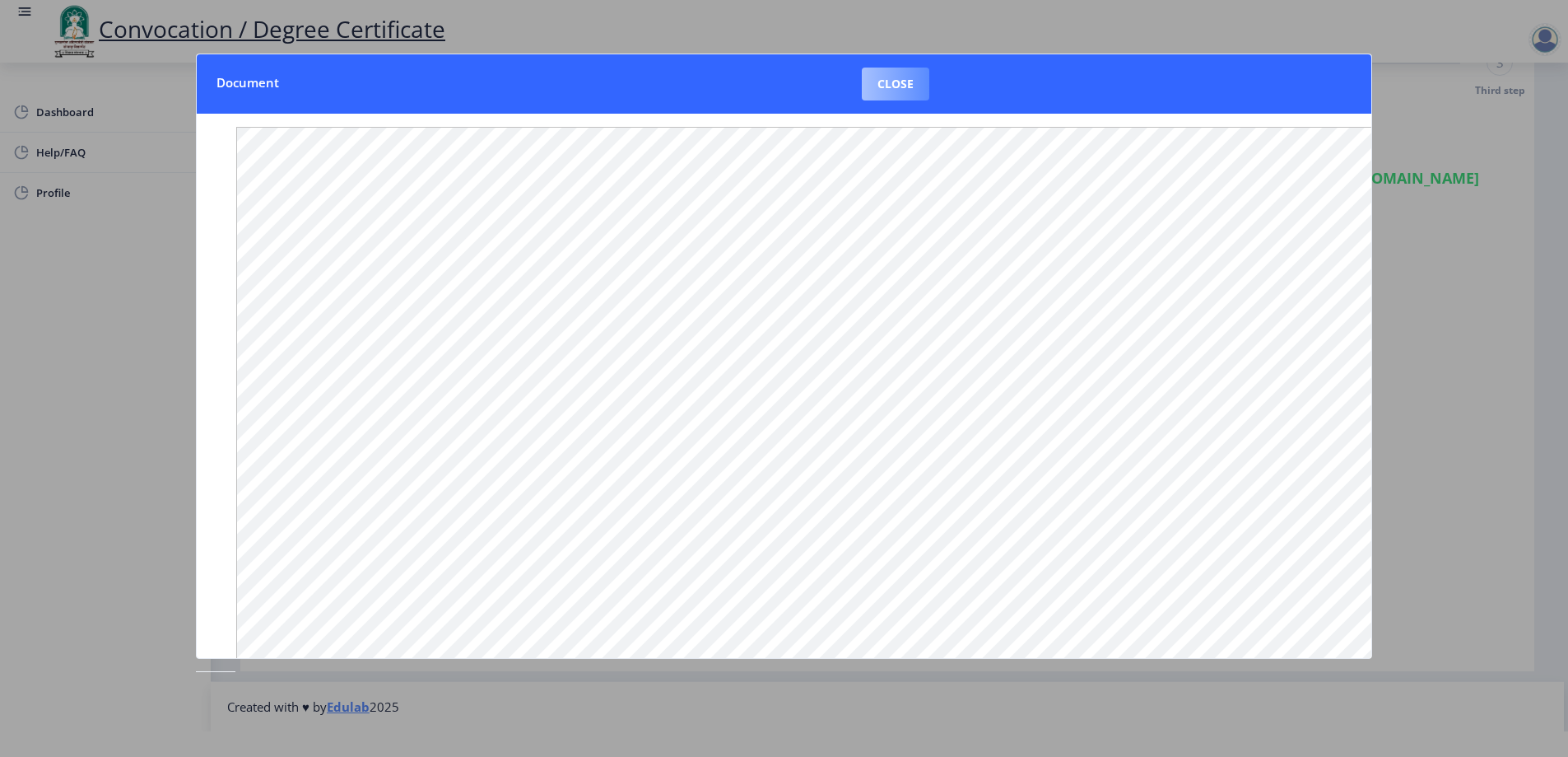
click at [891, 72] on button "Close" at bounding box center [896, 84] width 68 height 33
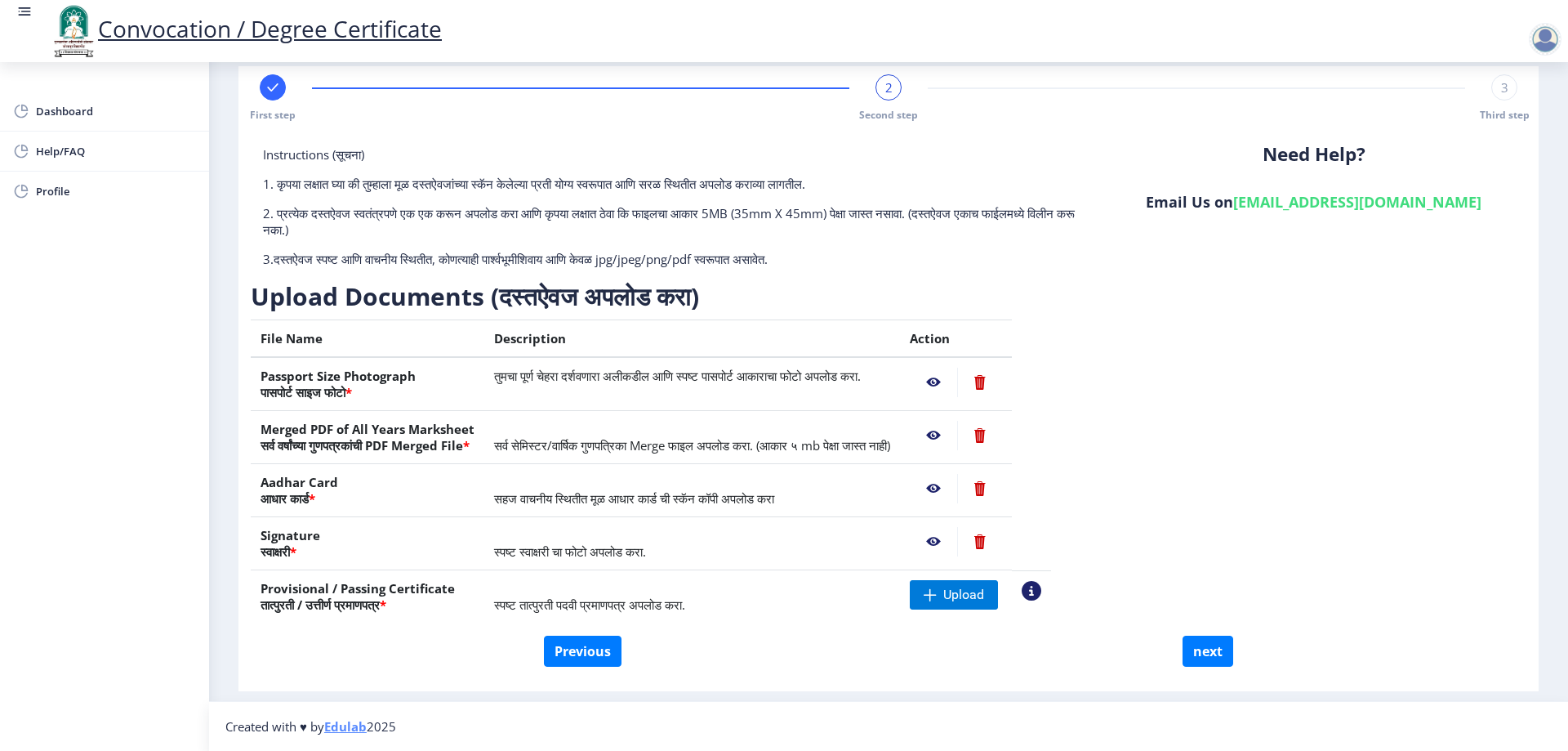
click at [957, 535] on nb-action at bounding box center [933, 541] width 47 height 29
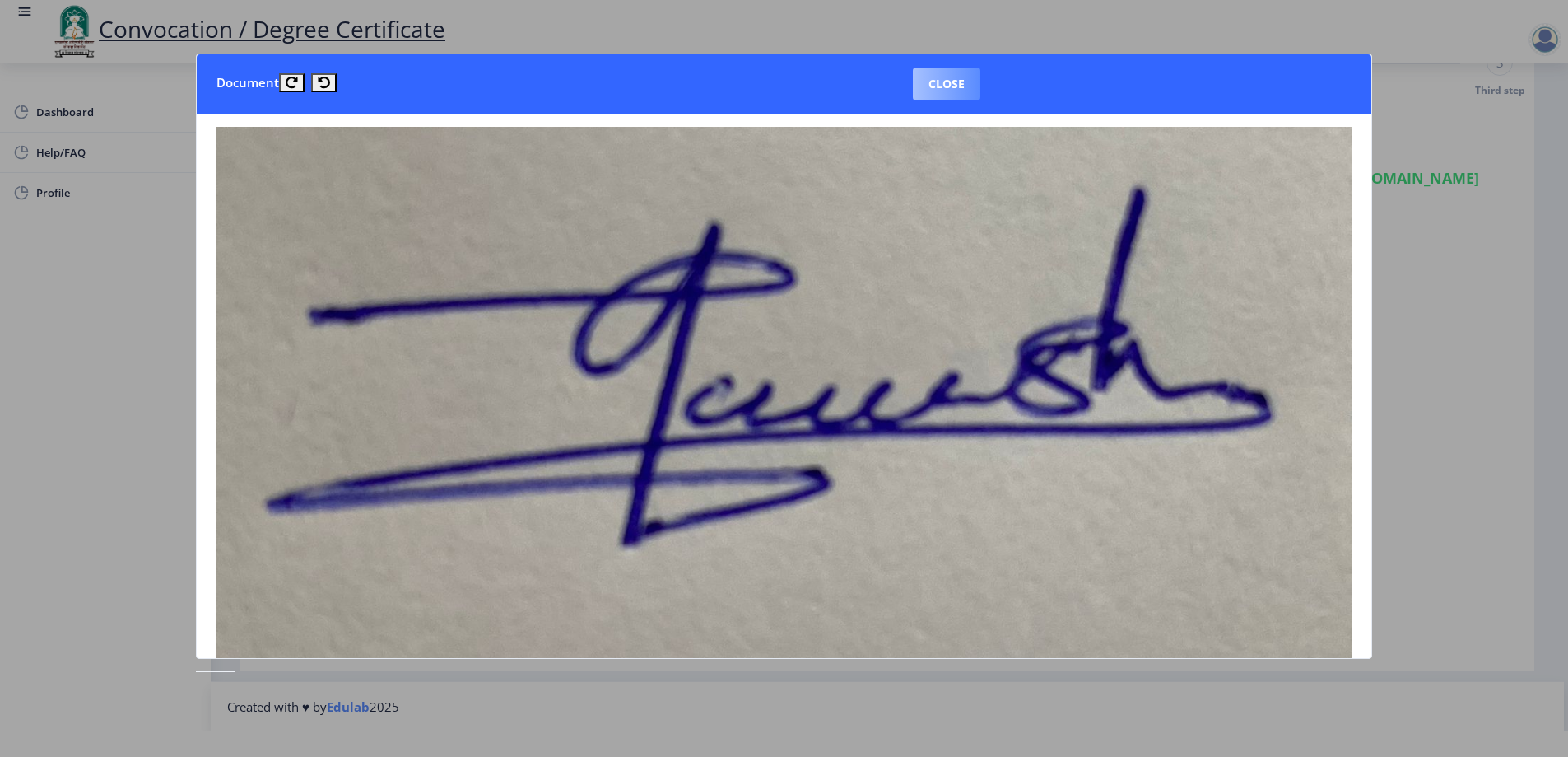
click at [971, 82] on button "Close" at bounding box center [946, 84] width 68 height 33
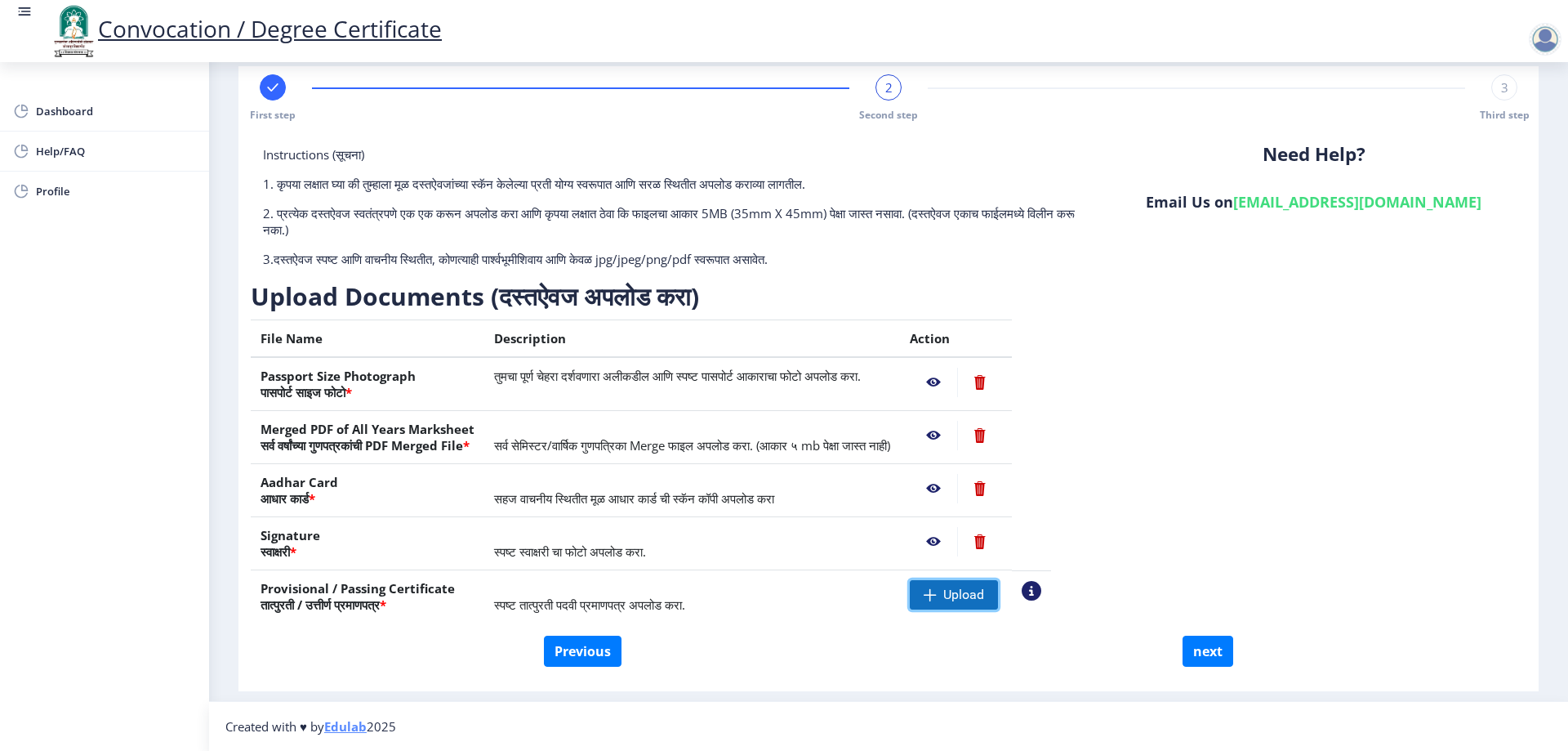
click at [984, 591] on span "Upload" at bounding box center [963, 595] width 41 height 16
click at [957, 588] on nb-action at bounding box center [933, 594] width 47 height 29
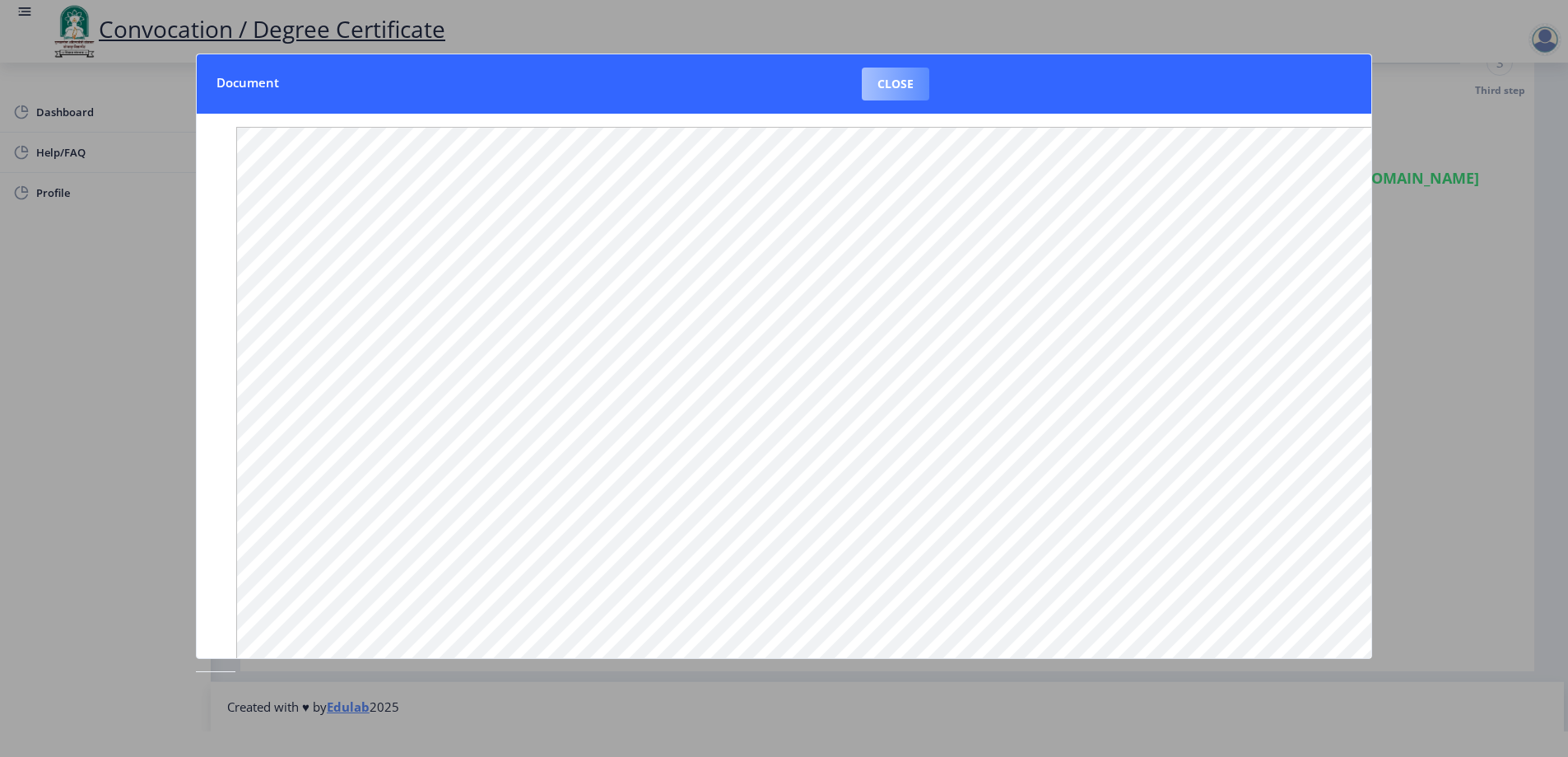
click at [873, 76] on button "Close" at bounding box center [896, 84] width 68 height 33
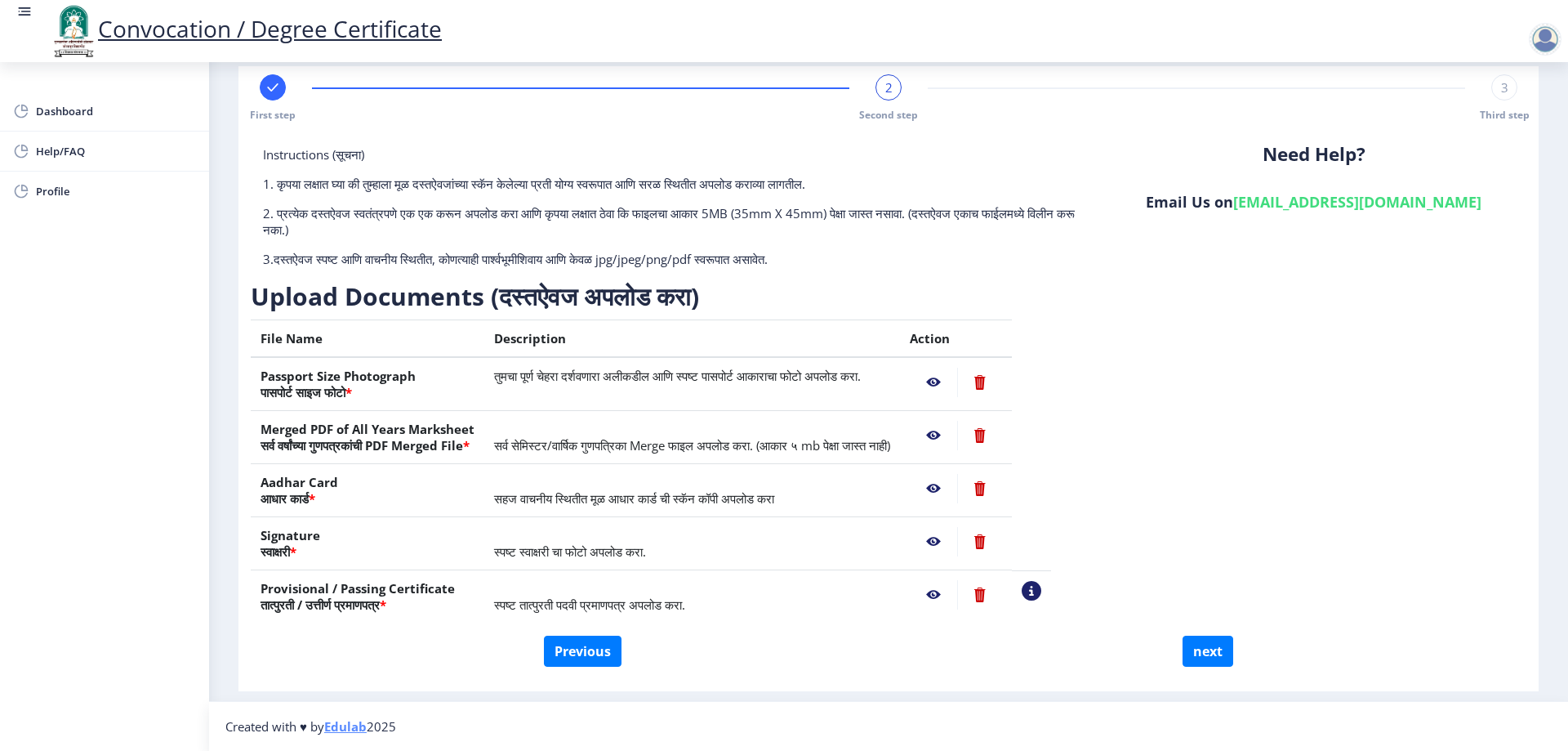
click at [1041, 581] on nb-action at bounding box center [1031, 590] width 20 height 20
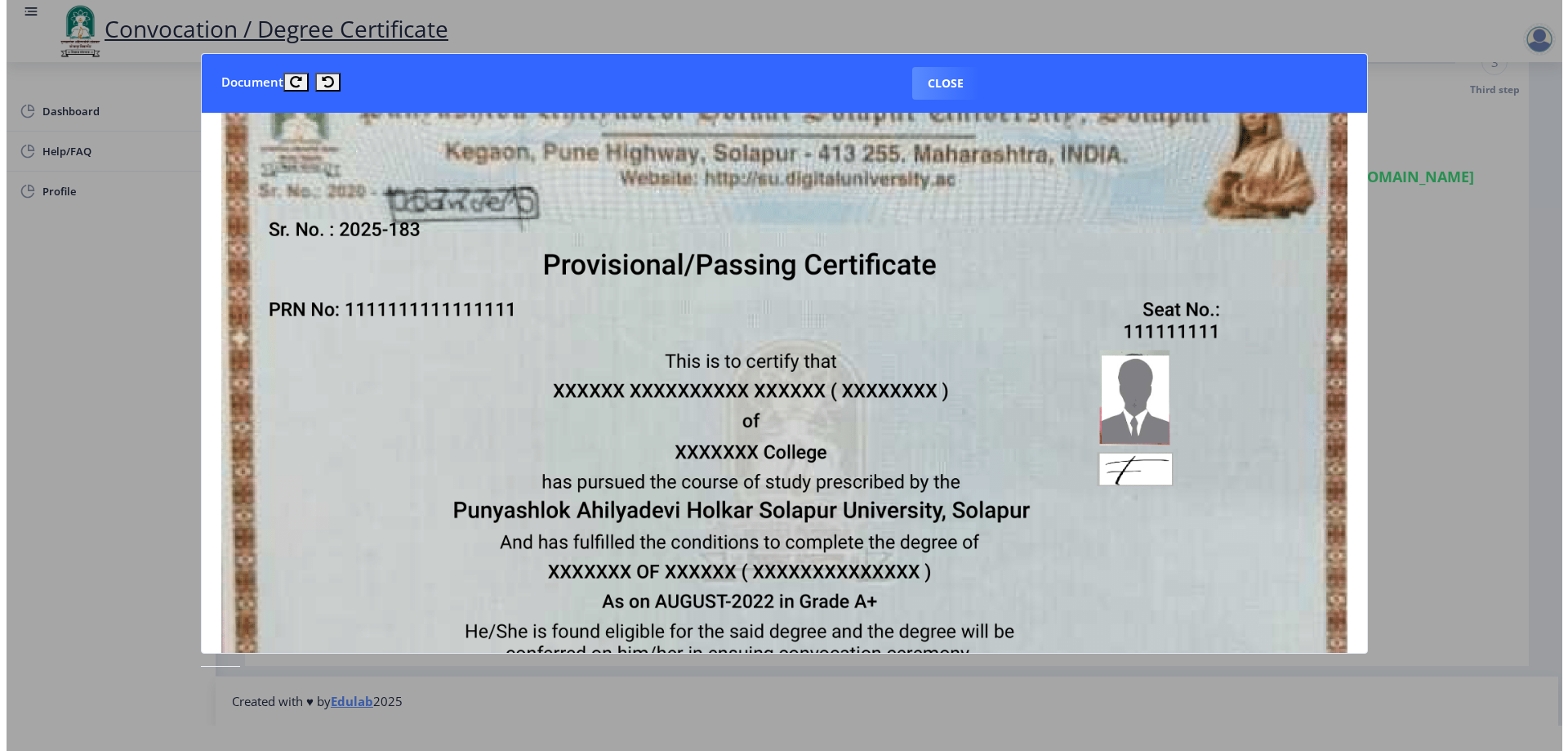
scroll to position [0, 0]
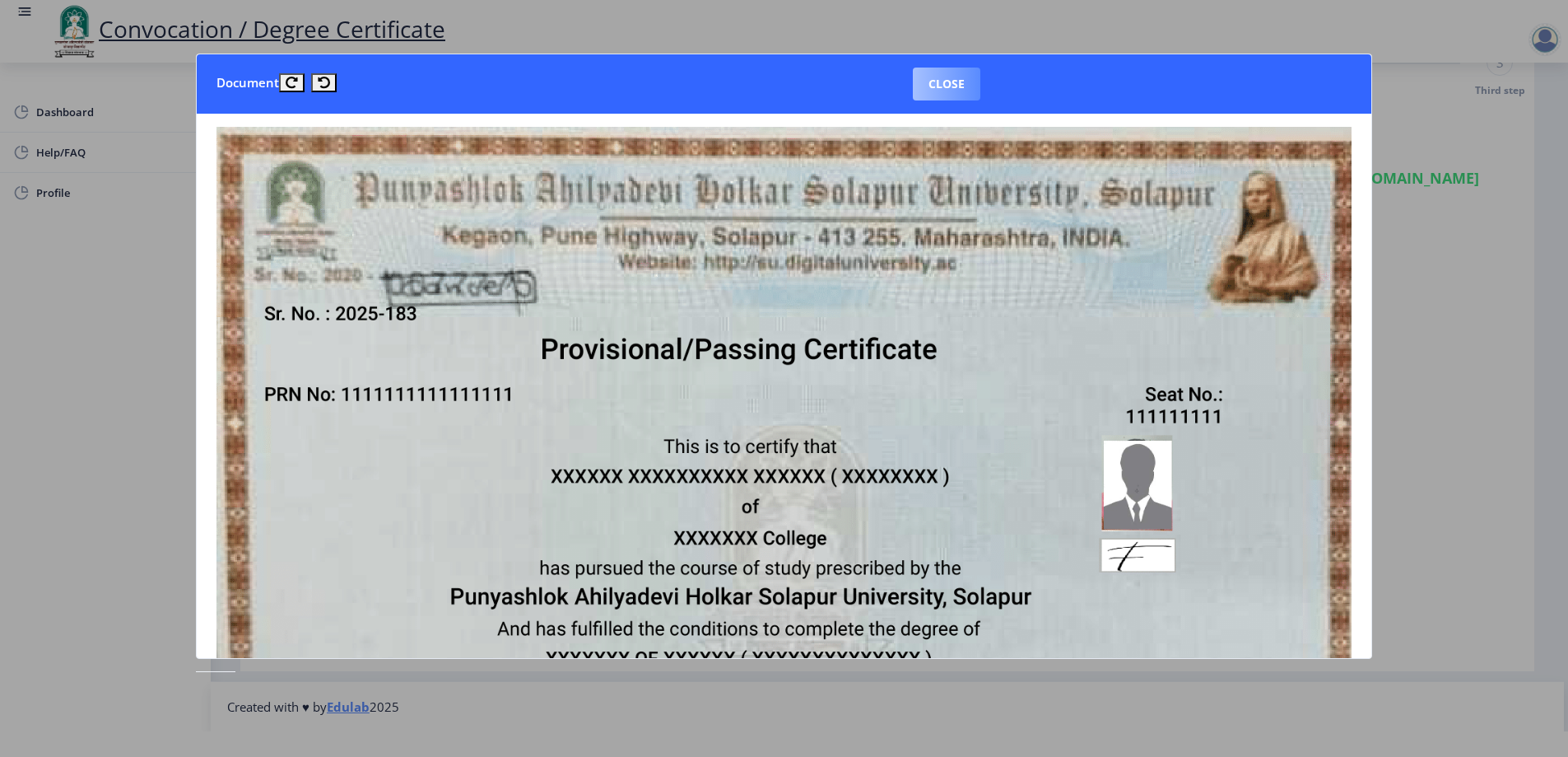
click at [921, 77] on button "Close" at bounding box center [946, 84] width 68 height 33
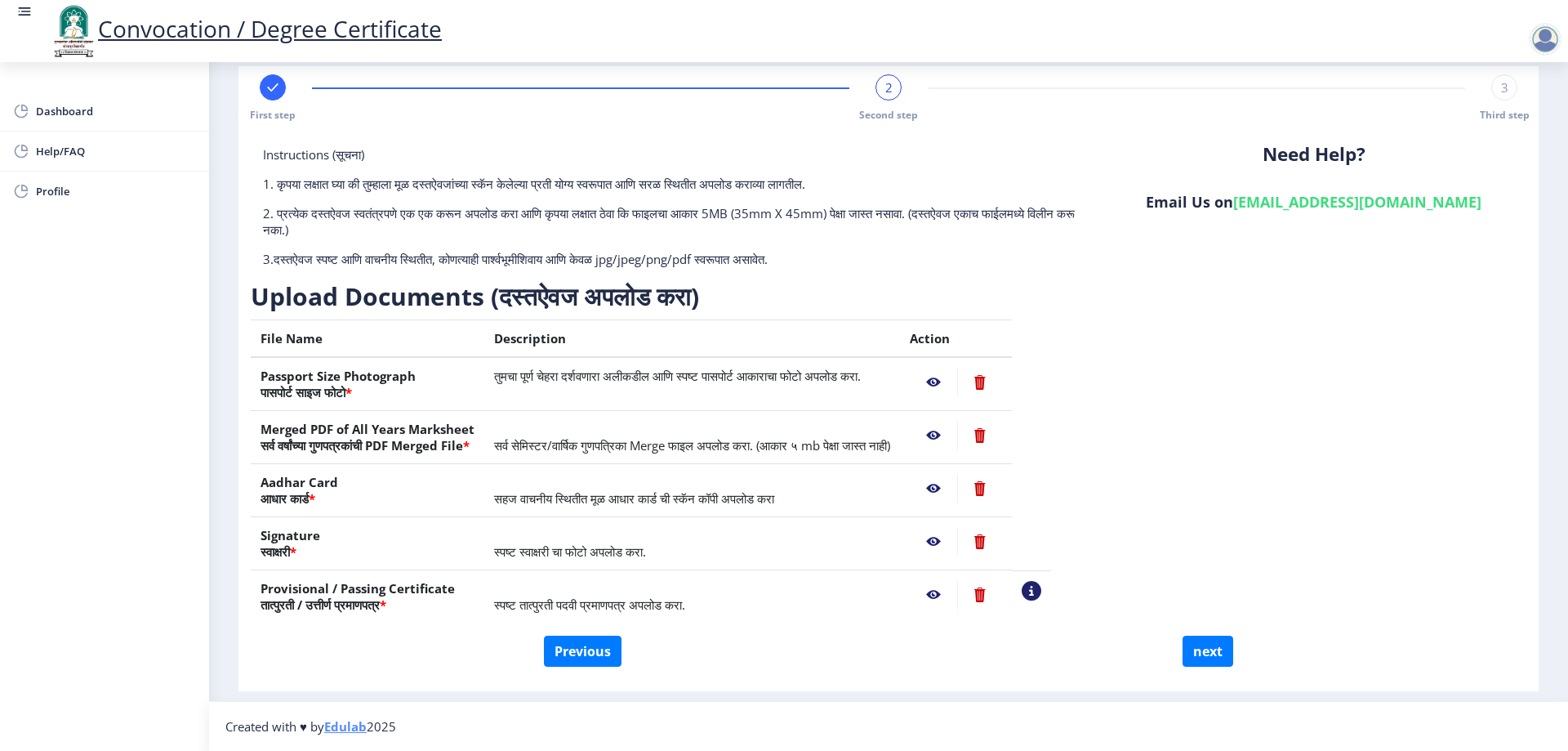
click at [957, 593] on nb-action at bounding box center [933, 594] width 47 height 29
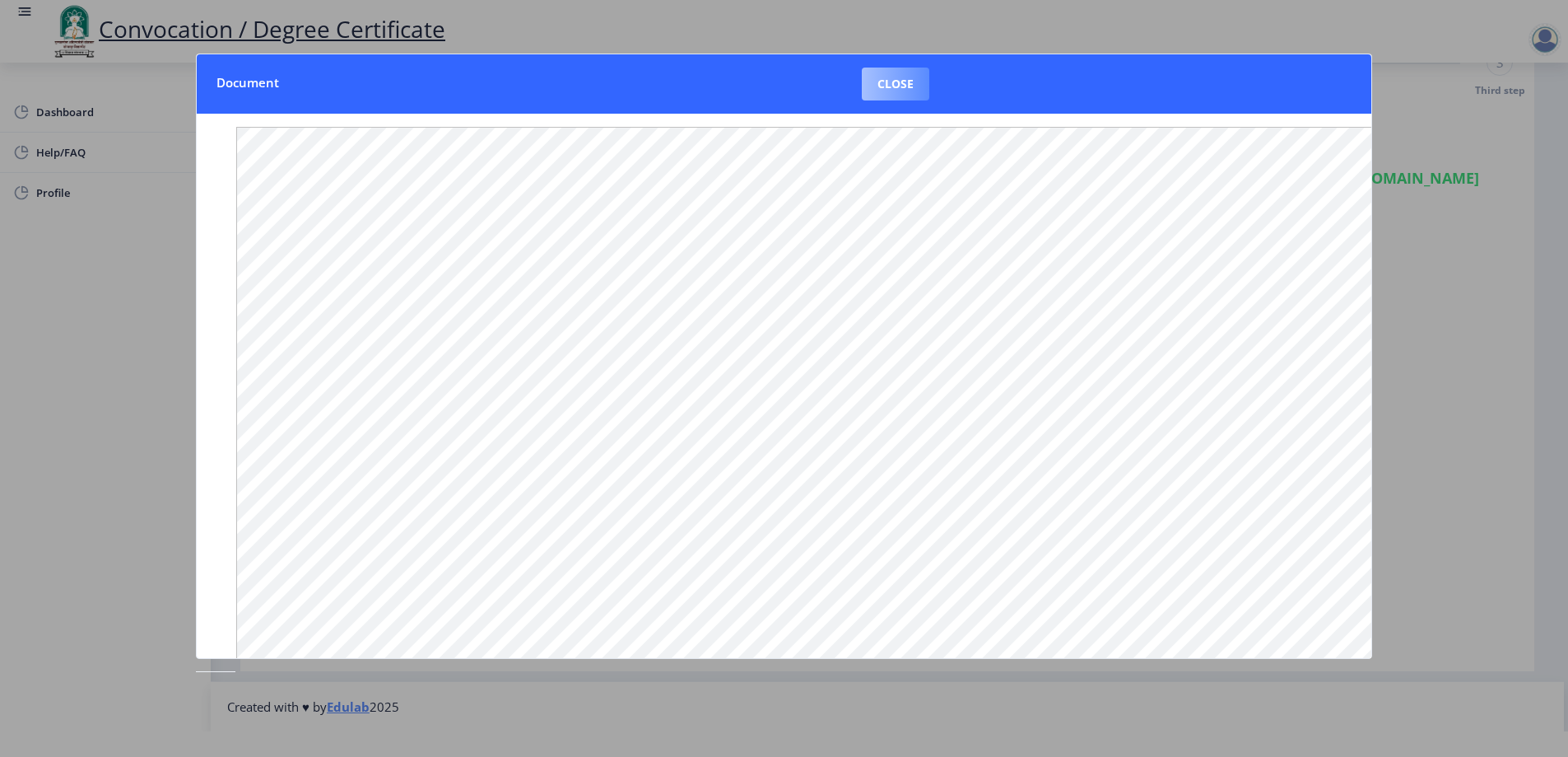
click at [899, 78] on button "Close" at bounding box center [896, 84] width 68 height 33
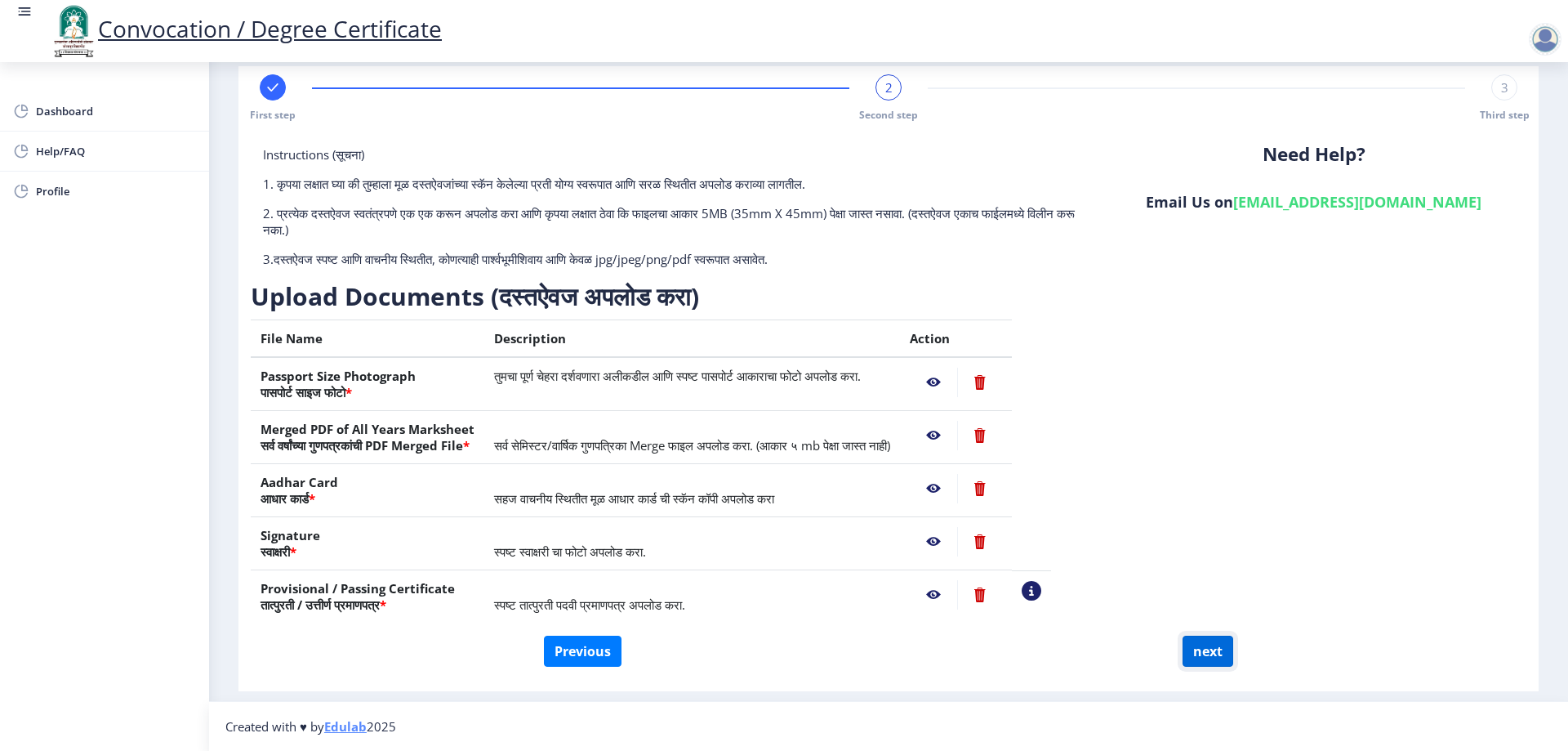
click at [1197, 636] on button "next" at bounding box center [1207, 651] width 51 height 31
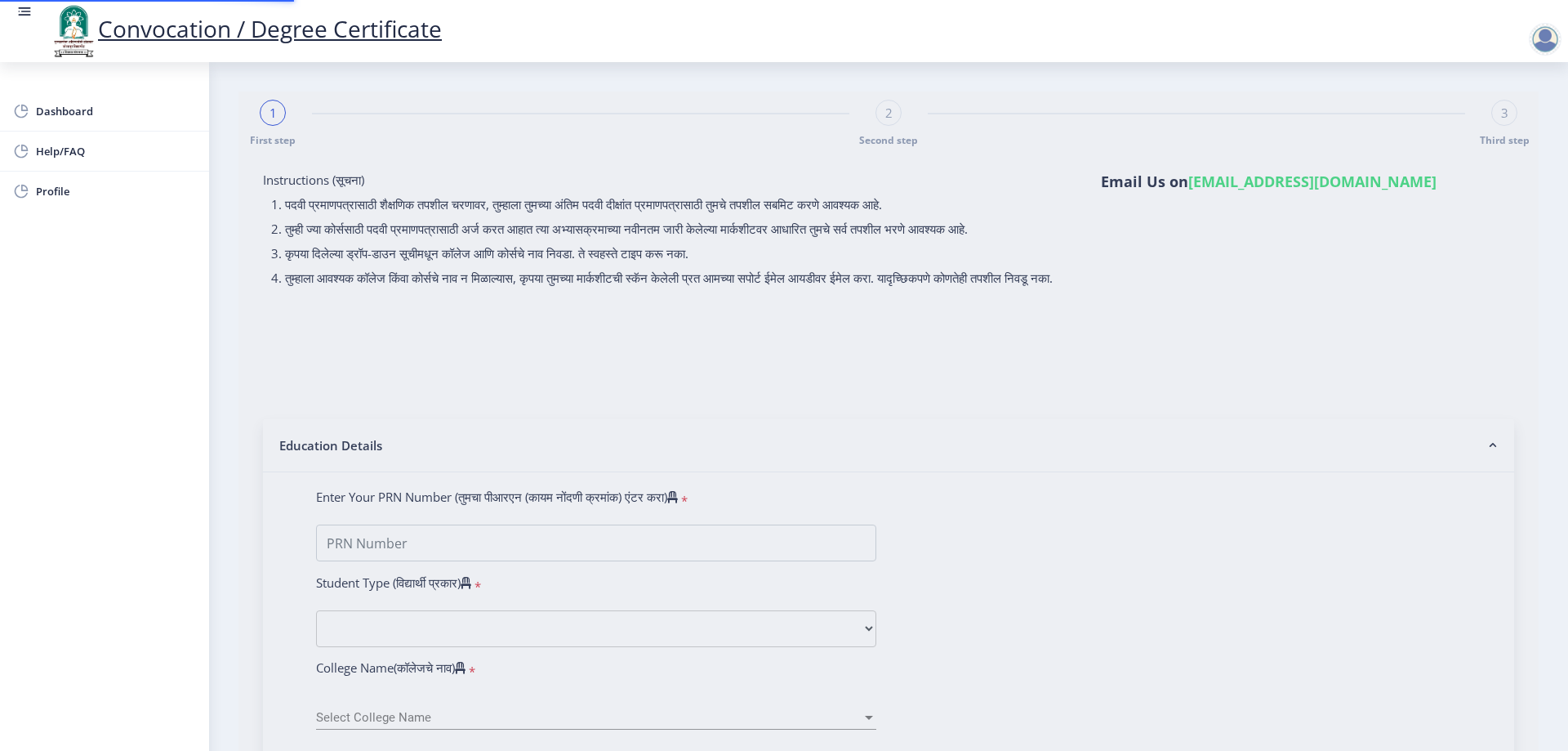
select select
type input "2015032500312407"
select select "Regular"
select select "2017"
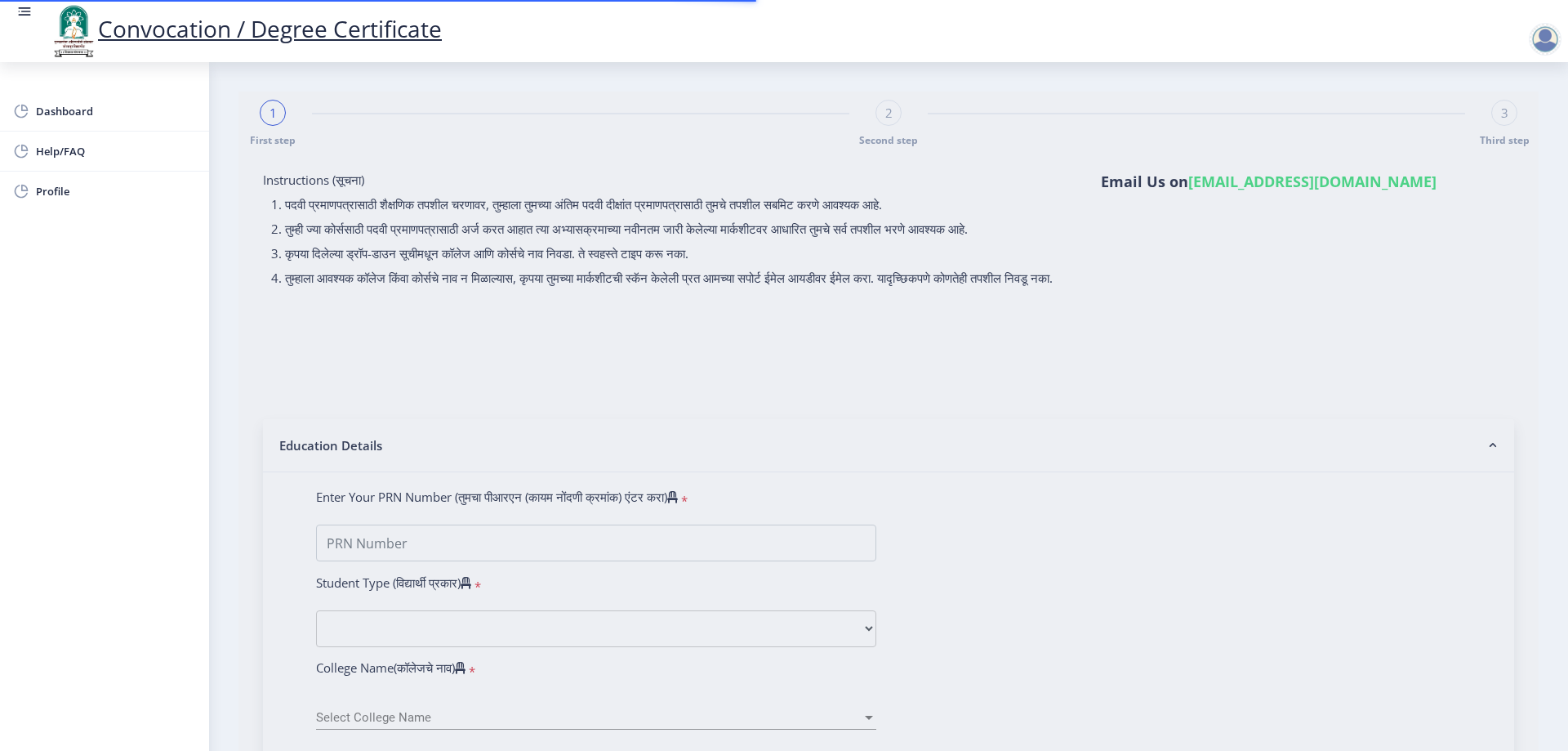
select select "March"
select select "Grade A"
type input "602801"
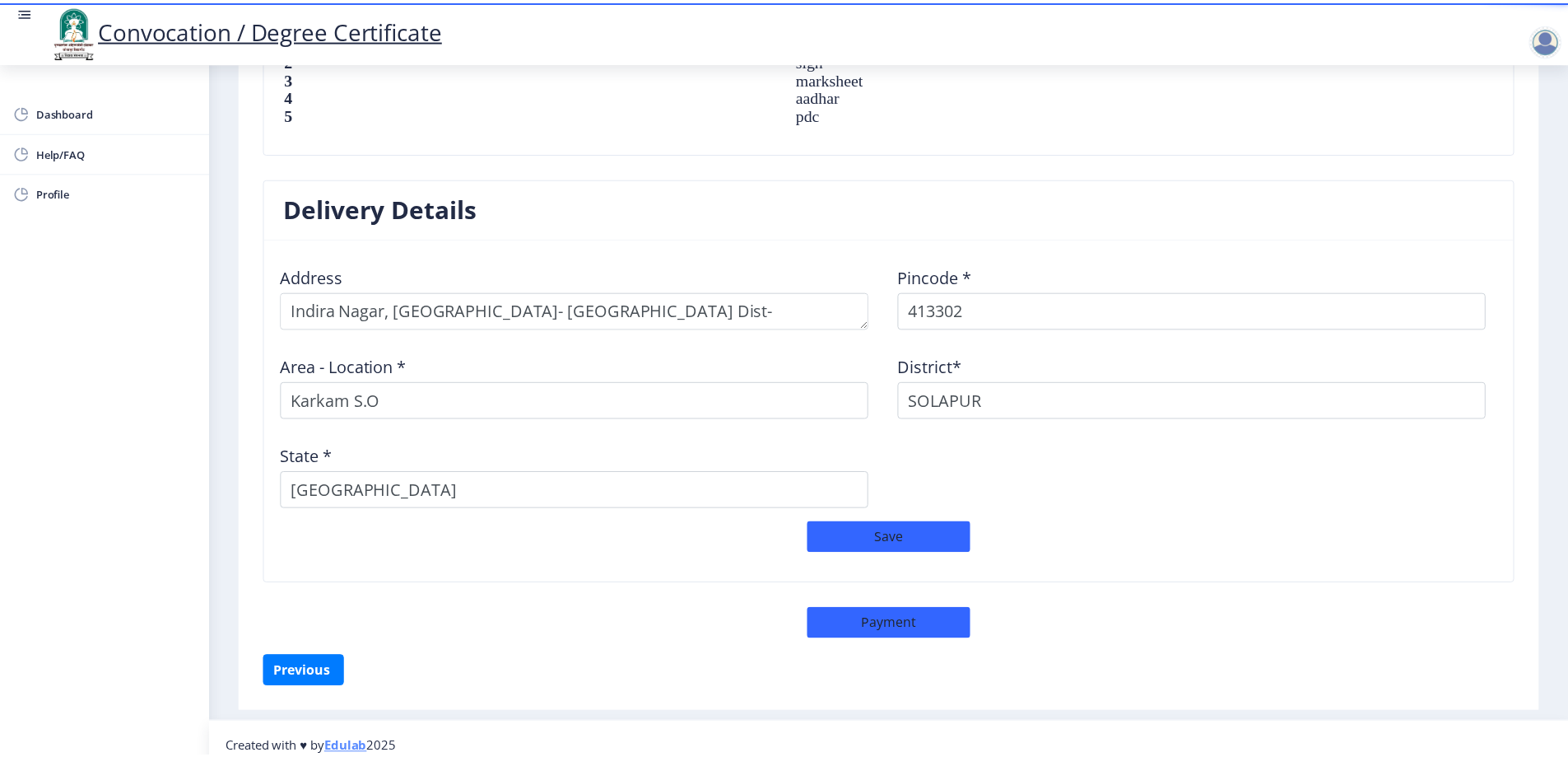
scroll to position [1232, 0]
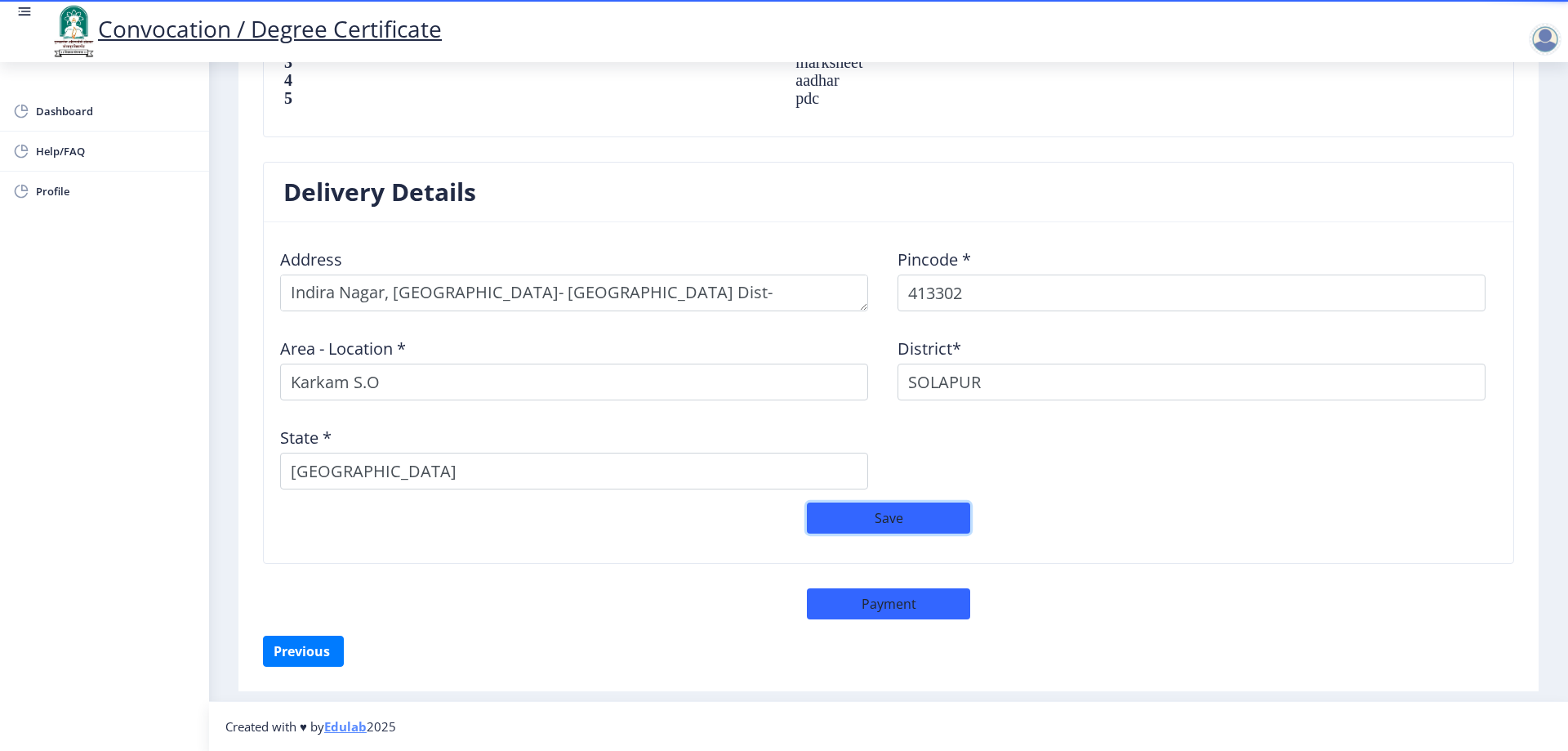
click at [885, 517] on button "Save" at bounding box center [888, 518] width 163 height 31
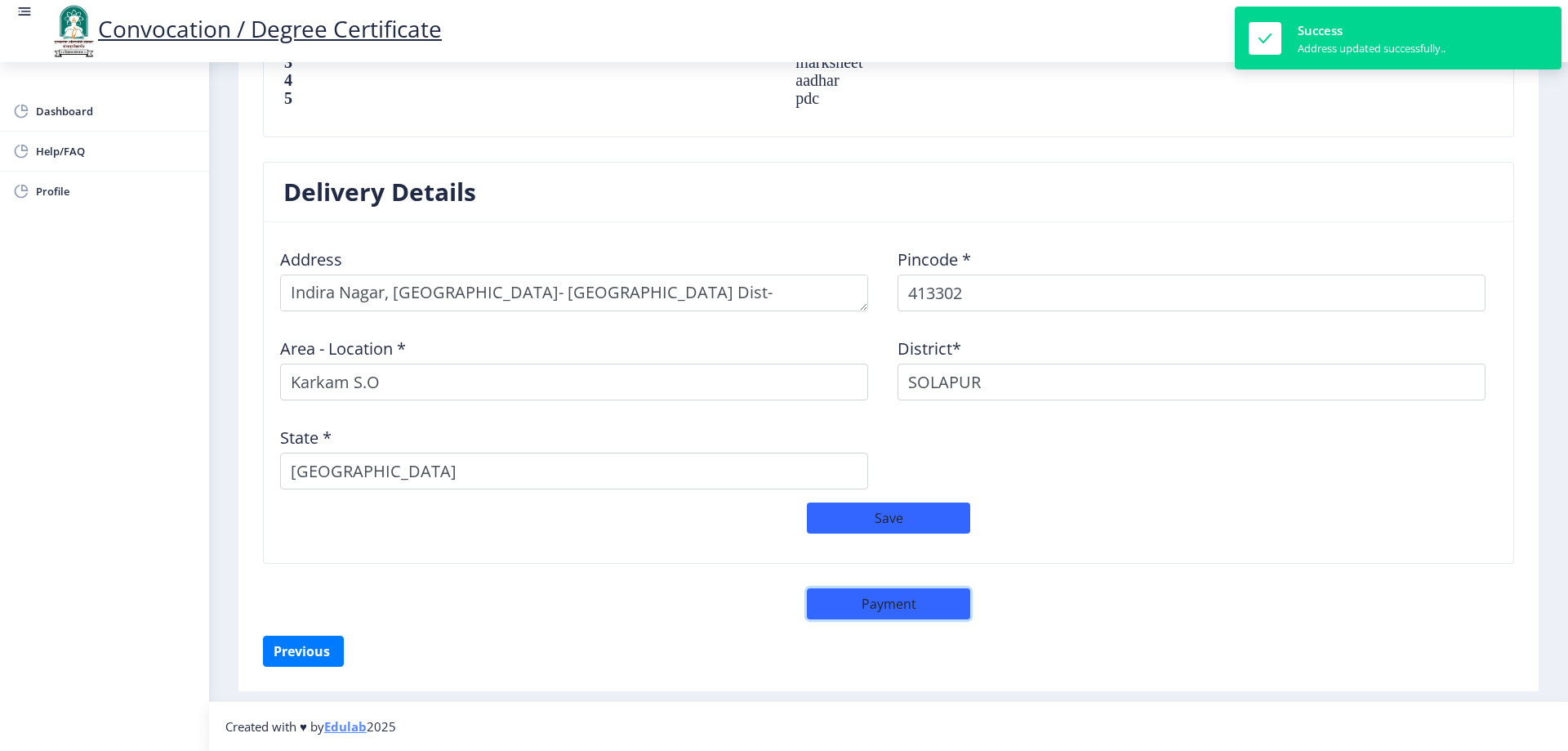
click at [930, 607] on button "Payment" at bounding box center [888, 604] width 163 height 31
select select "sealed"
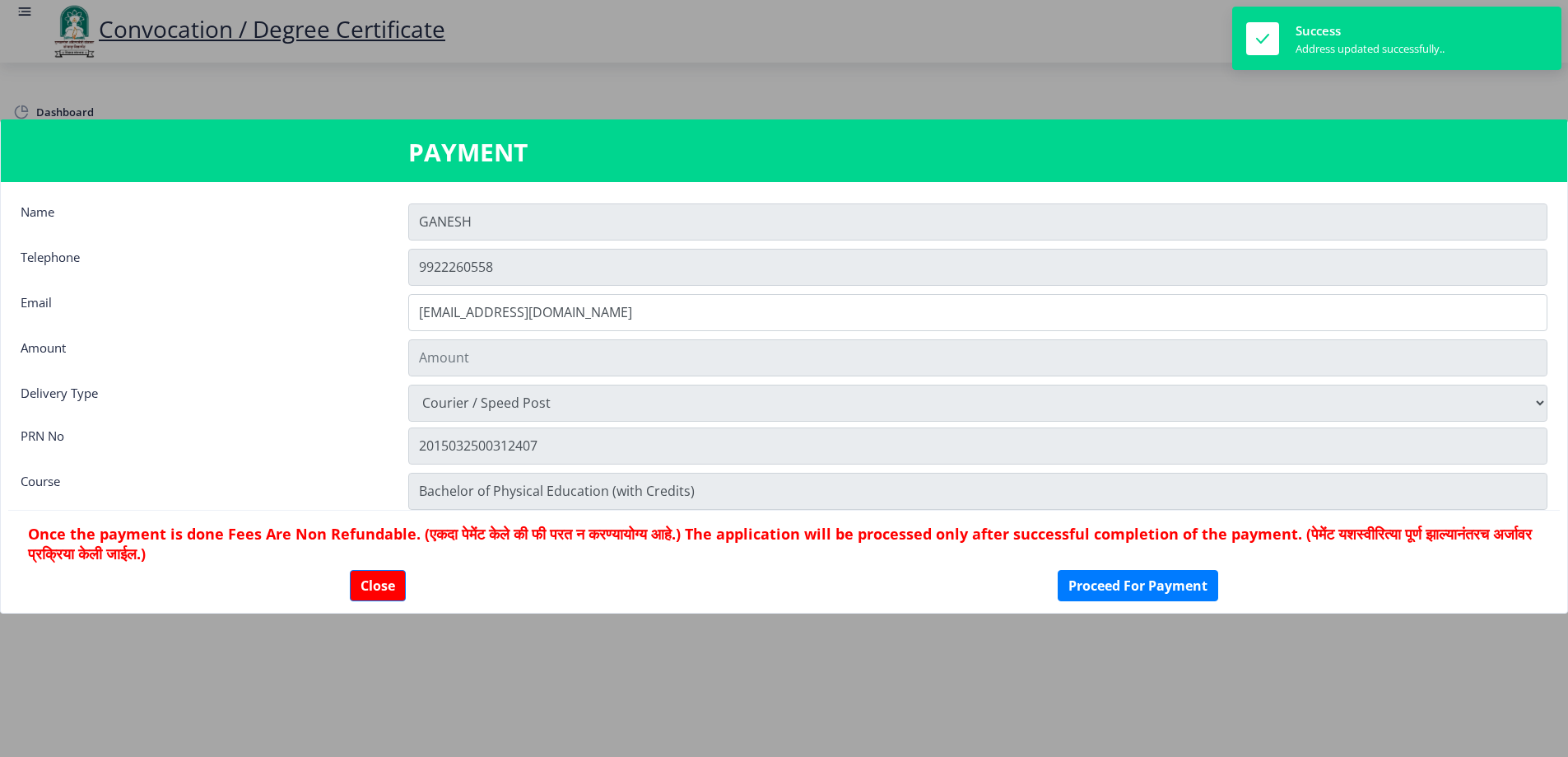
scroll to position [1230, 0]
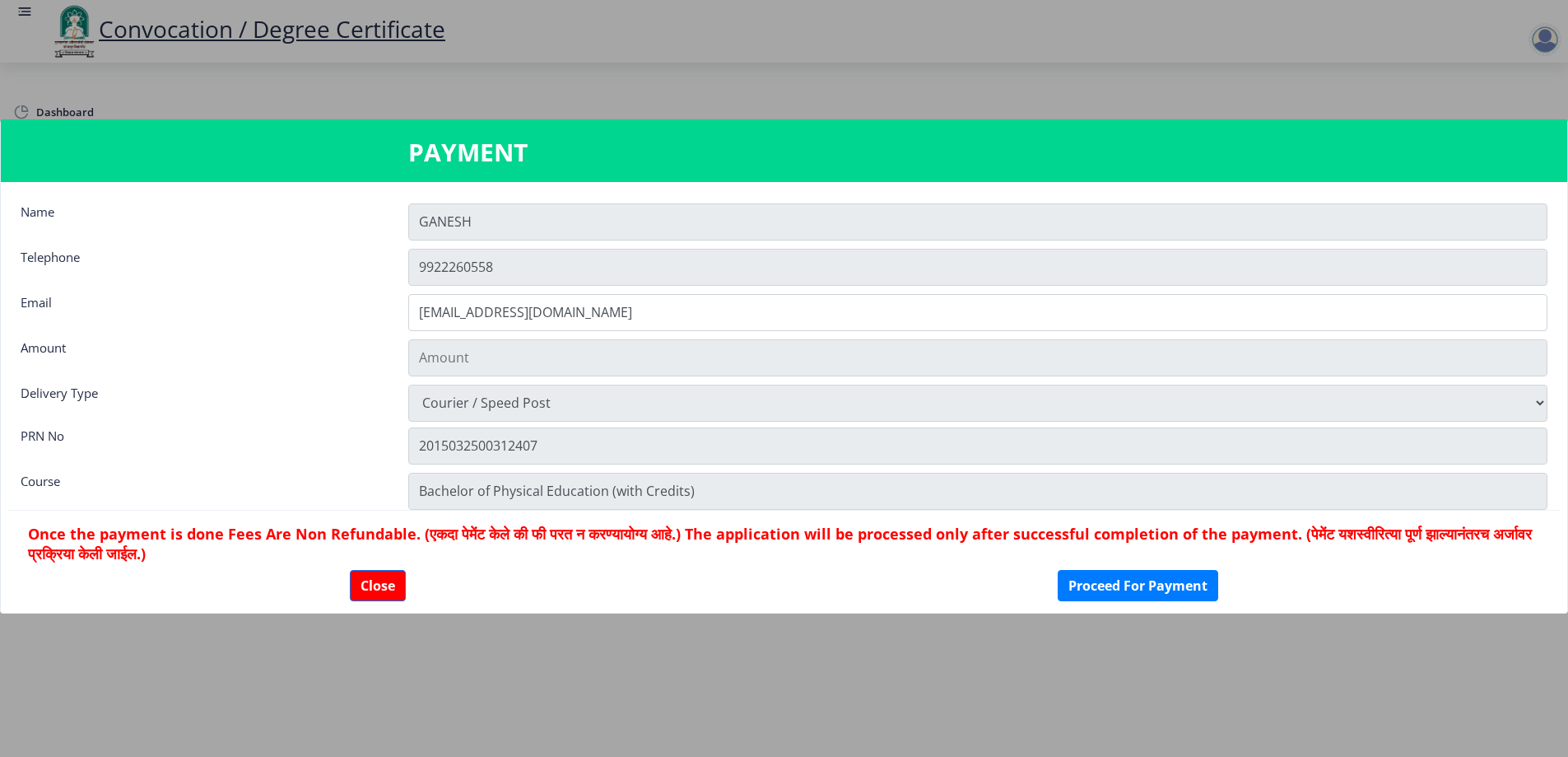
type input "2885"
click at [507, 221] on input "GANESH" at bounding box center [978, 221] width 1140 height 37
click at [506, 221] on input "GANESH" at bounding box center [978, 221] width 1140 height 37
click at [1164, 583] on button "Proceed For Payment" at bounding box center [1138, 585] width 160 height 32
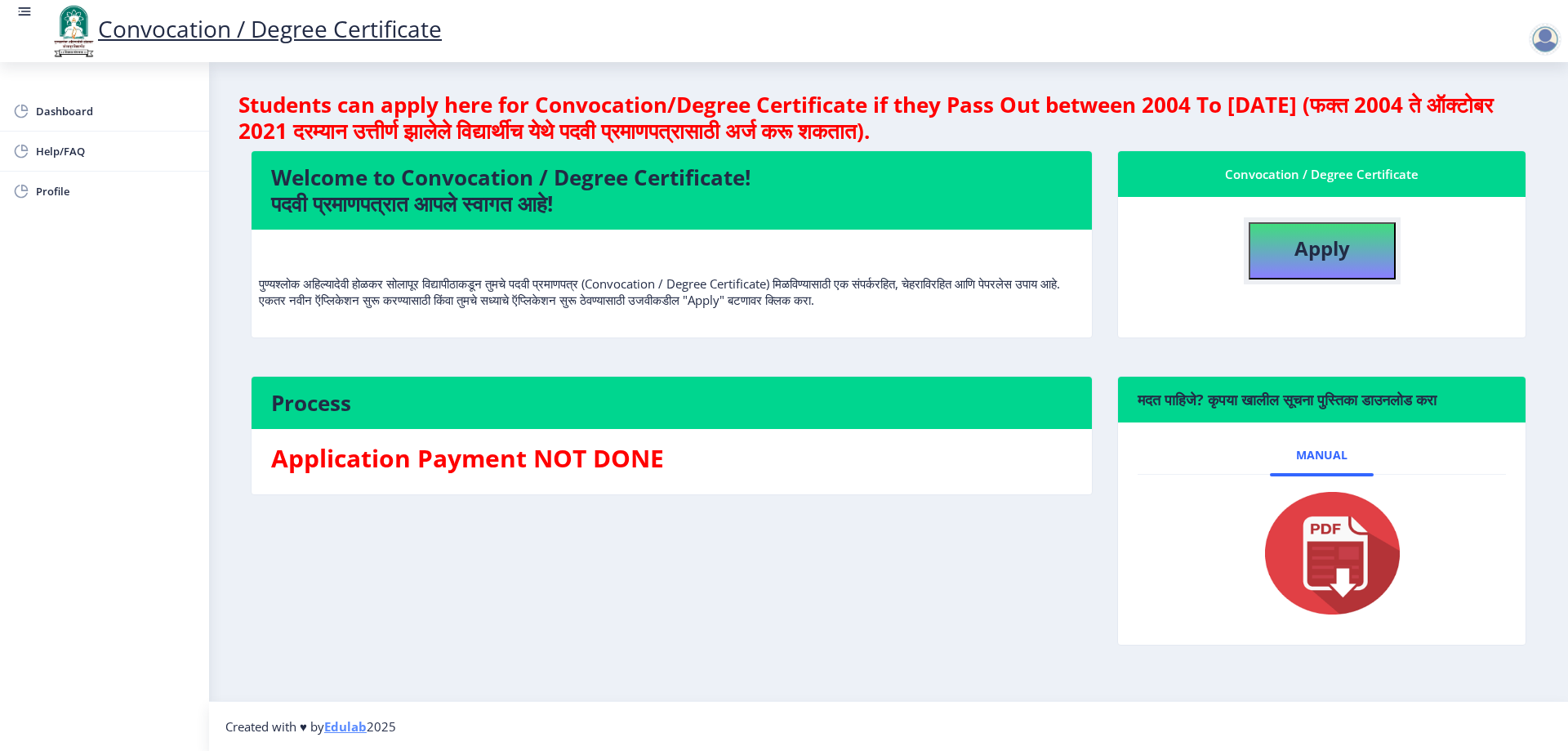
click at [1357, 254] on button "Apply" at bounding box center [1322, 251] width 147 height 57
select select
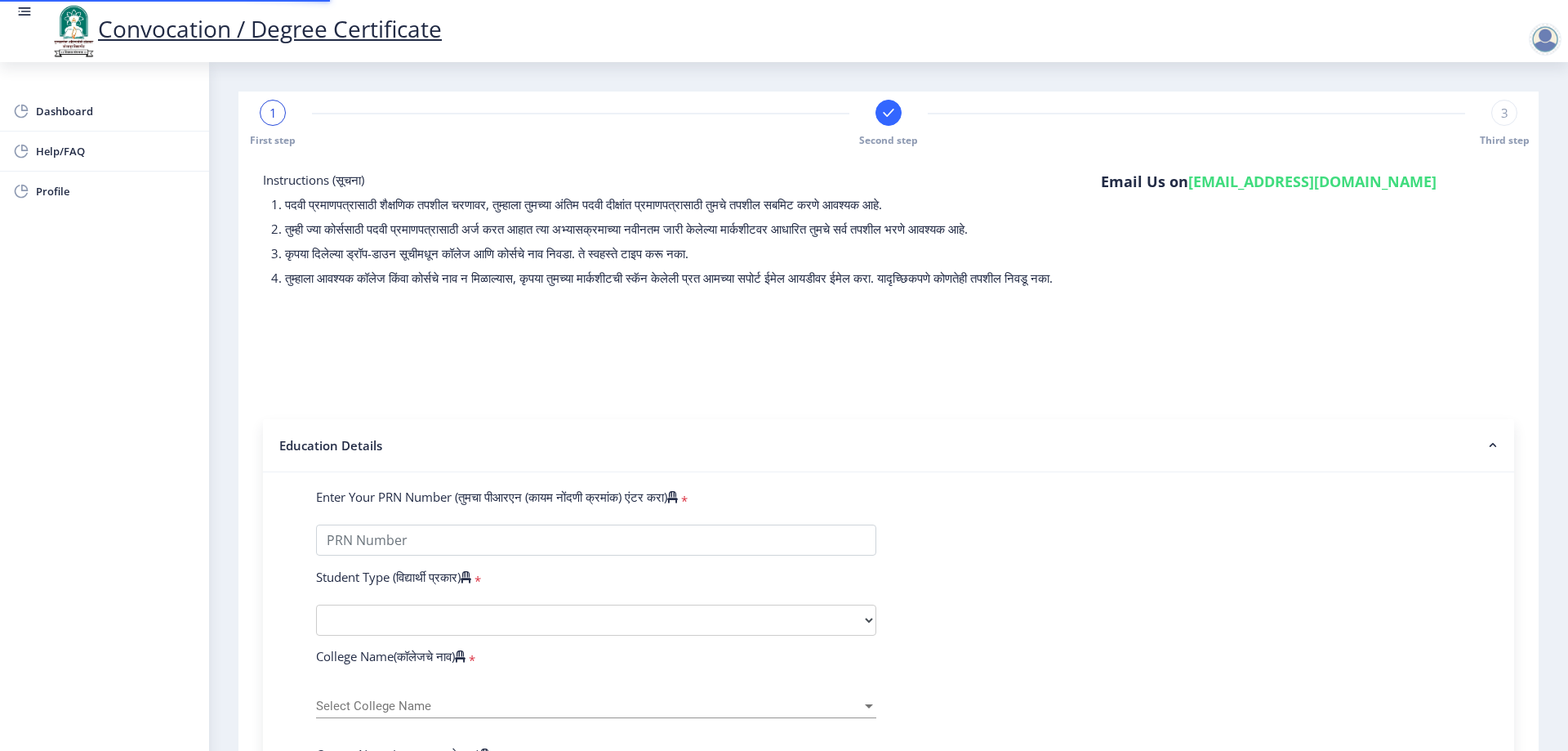
type input "2015032500312407"
select select "Regular"
select select "2017"
select select "March"
select select "Grade A"
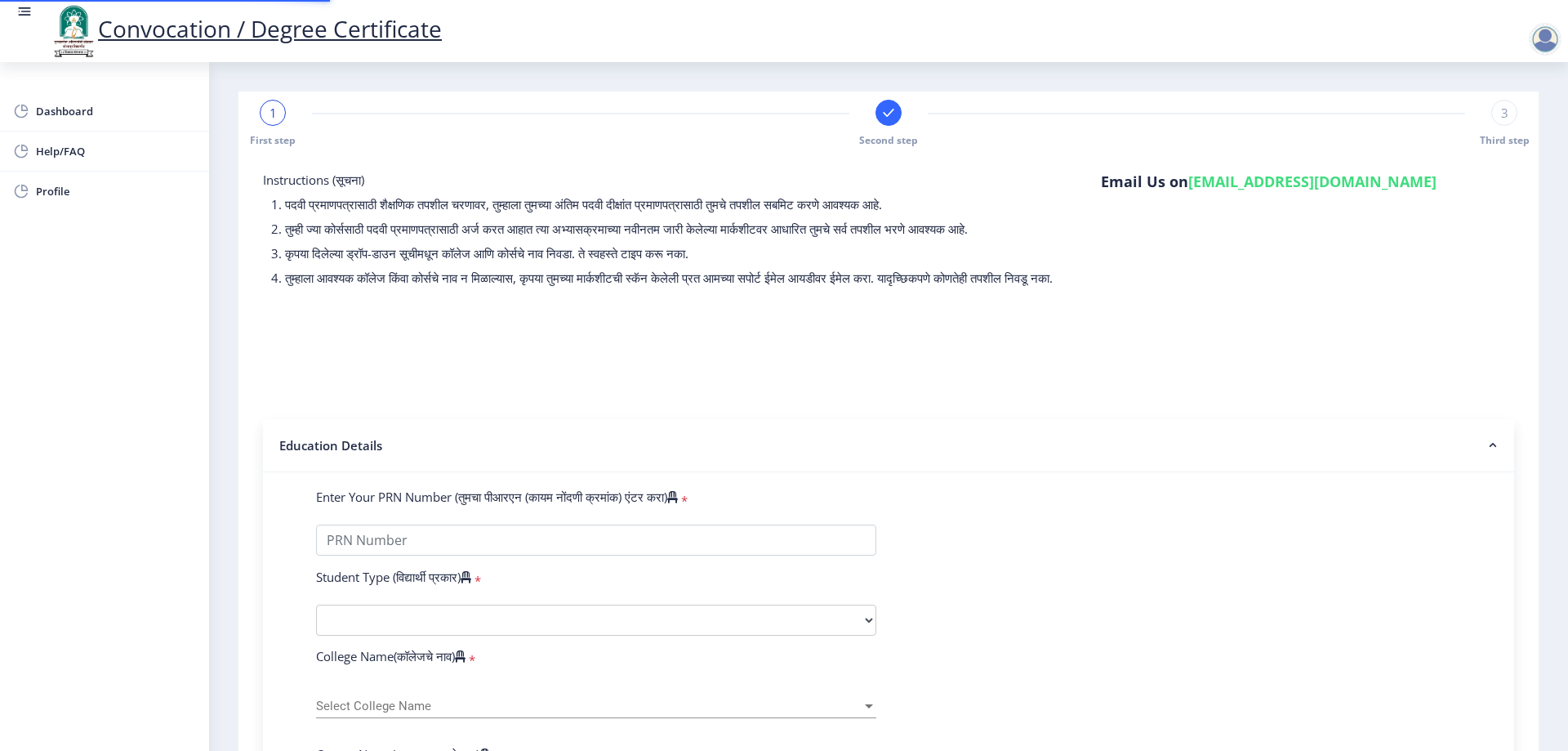
type input "602801"
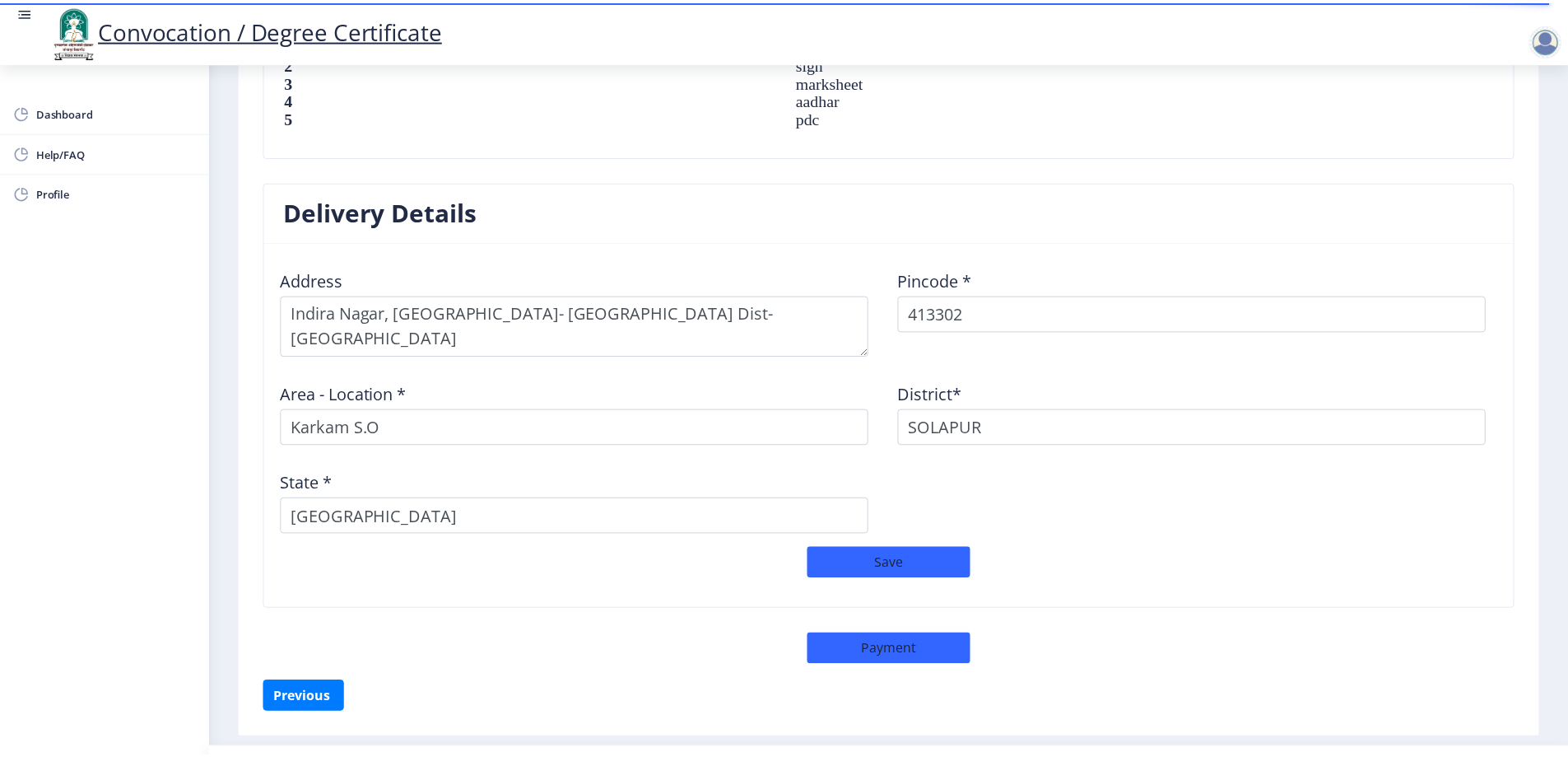
scroll to position [1255, 0]
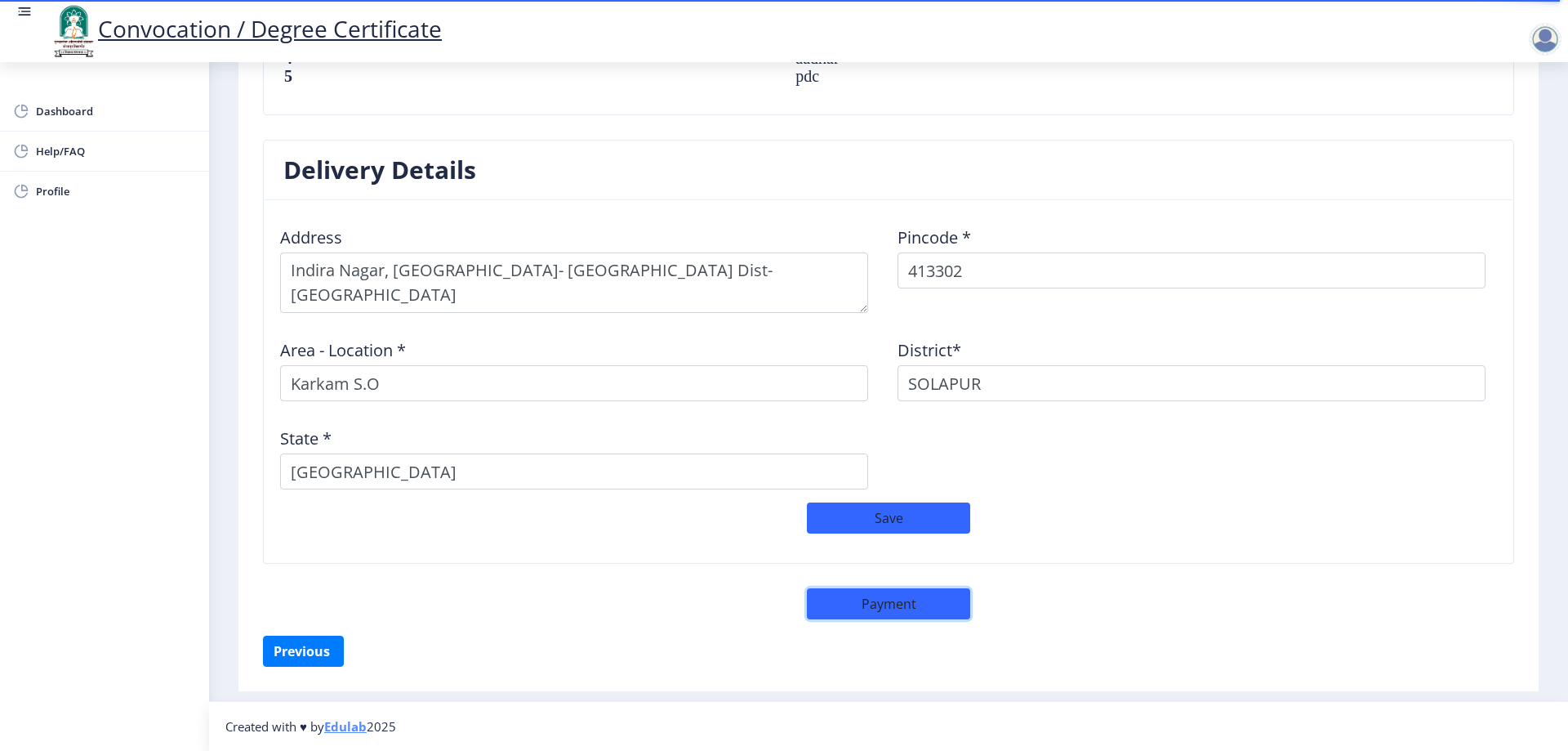
click at [895, 593] on button "Payment" at bounding box center [888, 604] width 163 height 31
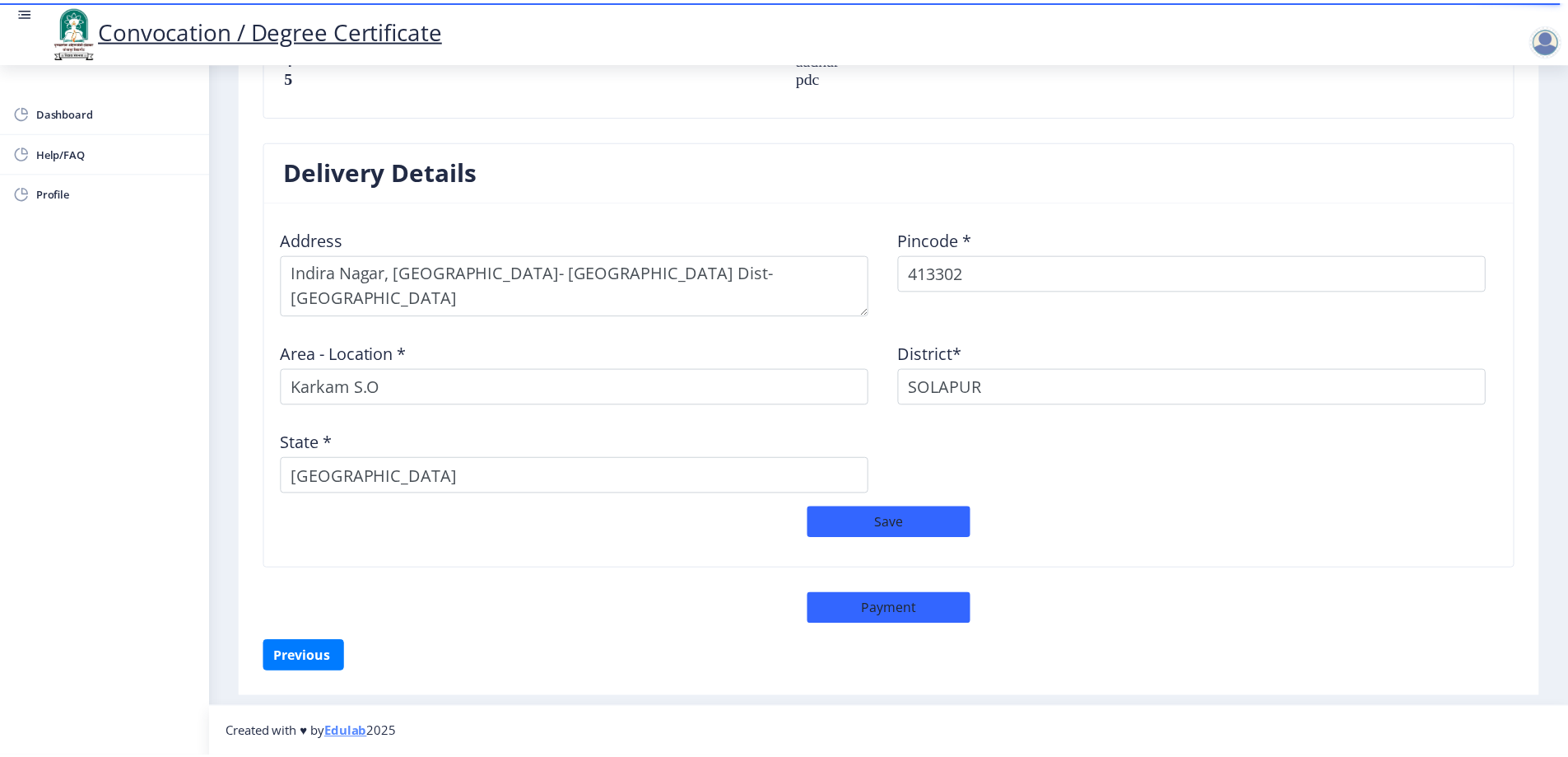
scroll to position [1253, 0]
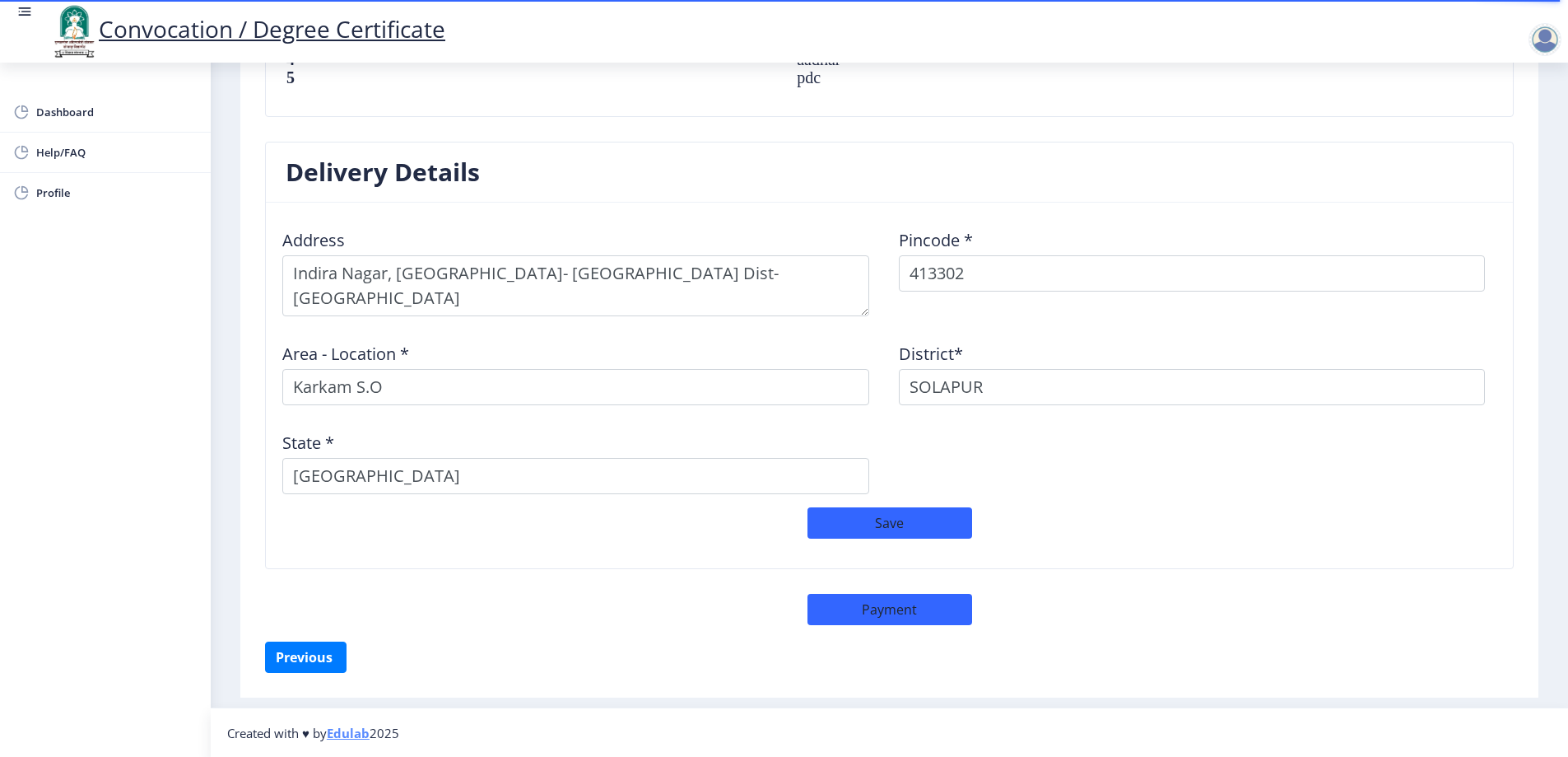
select select "sealed"
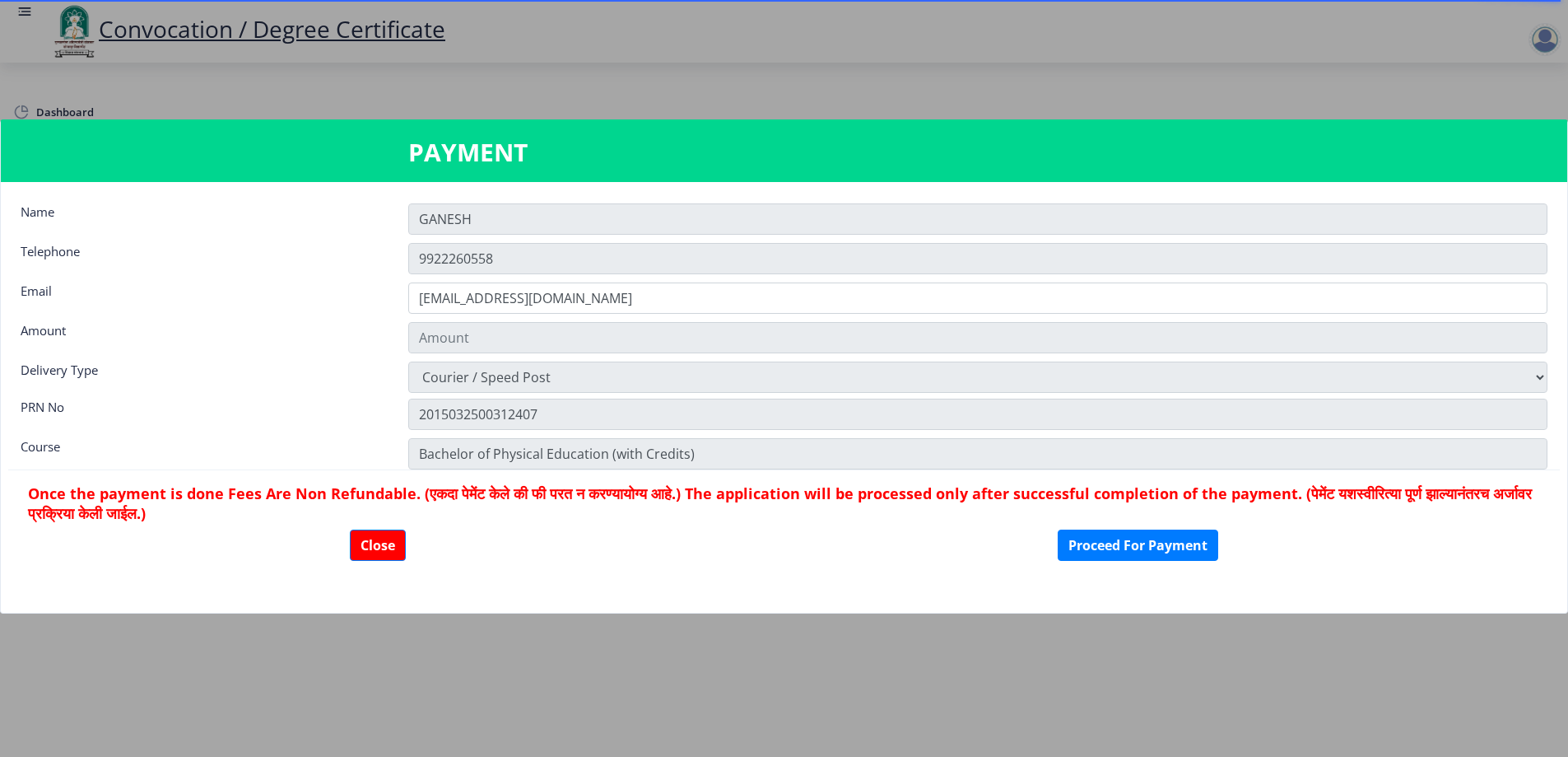
type input "2885"
click at [1119, 545] on button "Proceed For Payment" at bounding box center [1138, 545] width 160 height 32
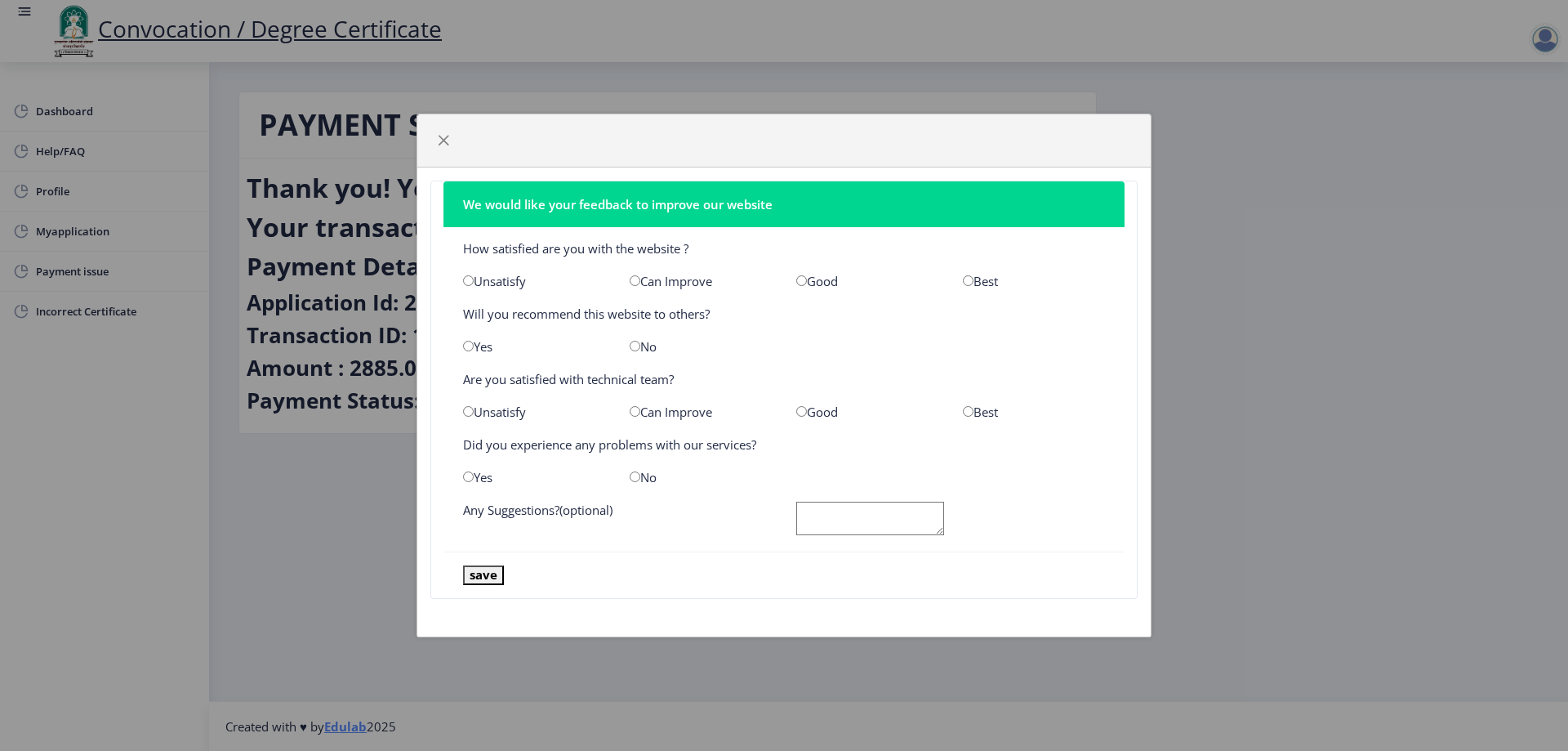
click at [461, 585] on nb-card-footer "save" at bounding box center [784, 574] width 681 height 46
drag, startPoint x: 461, startPoint y: 585, endPoint x: 475, endPoint y: 579, distance: 15.2
click at [470, 582] on nb-card-footer "save" at bounding box center [784, 574] width 681 height 46
click at [478, 579] on button "save" at bounding box center [484, 574] width 41 height 19
click at [972, 282] on input "radio" at bounding box center [968, 280] width 11 height 11
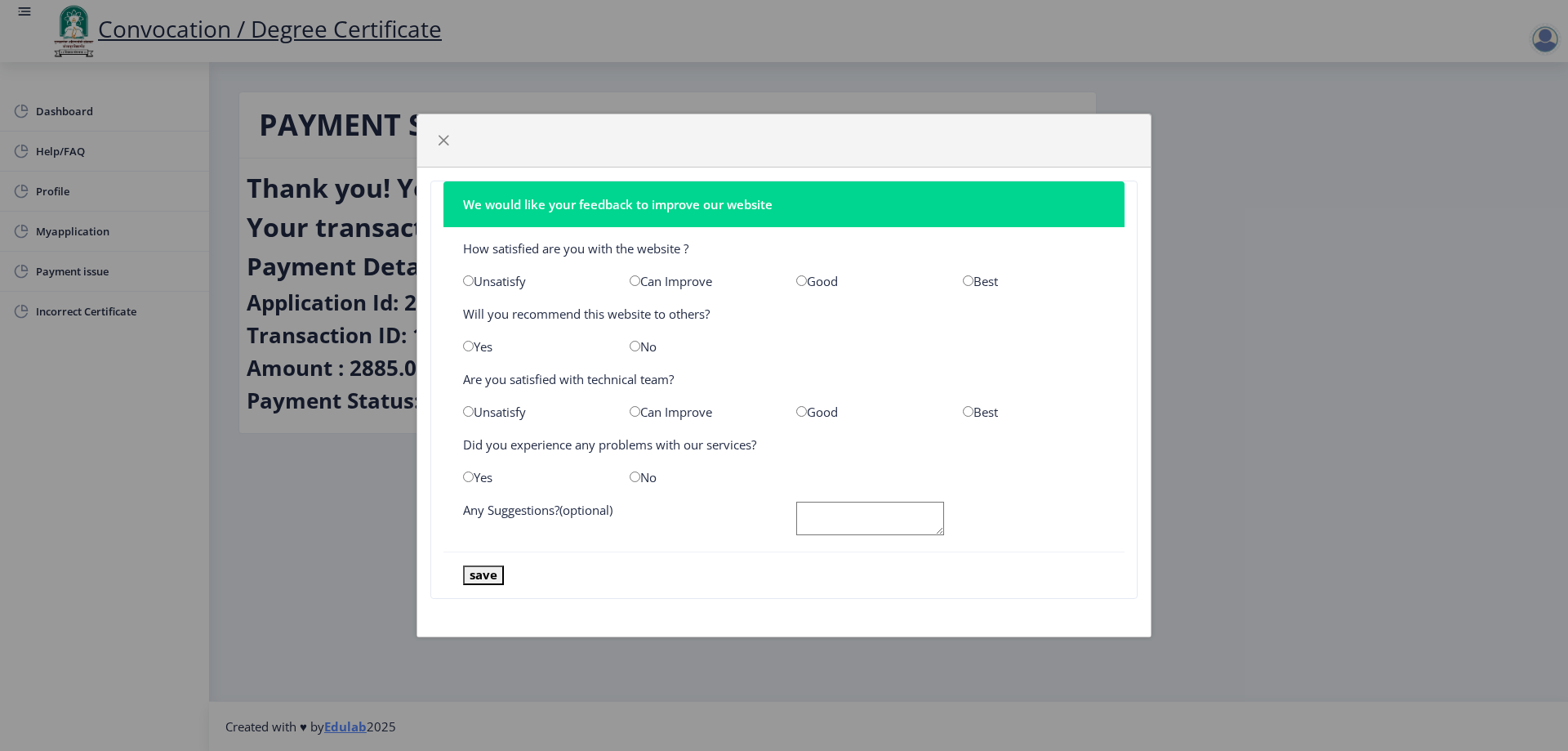
radio input "true"
click at [636, 339] on div "No" at bounding box center [700, 346] width 167 height 16
click at [638, 344] on input "radio" at bounding box center [635, 346] width 11 height 11
radio input "true"
click at [972, 411] on input "radio" at bounding box center [968, 412] width 11 height 11
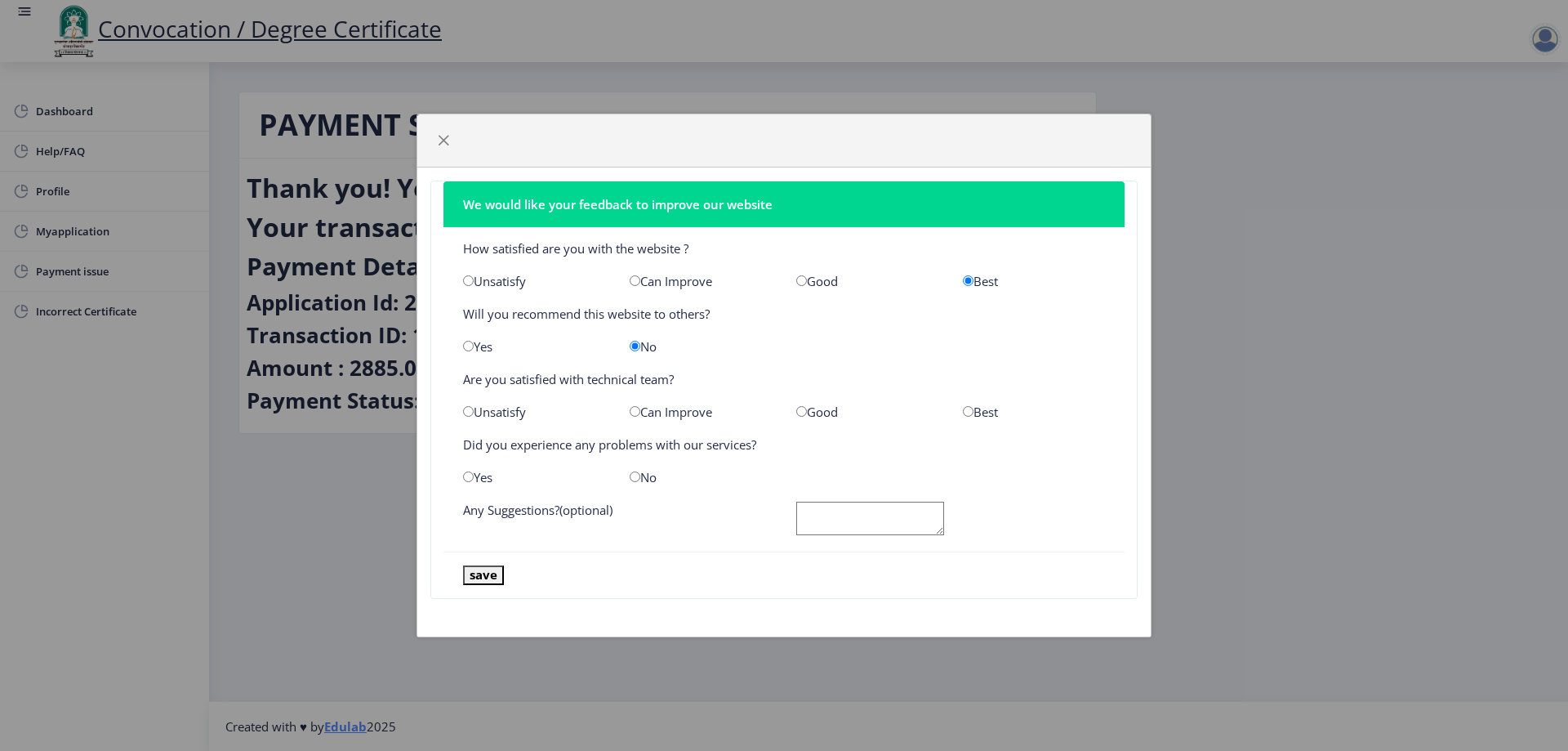
radio input "true"
click at [633, 479] on input "radio" at bounding box center [635, 477] width 11 height 11
radio input "true"
click at [832, 526] on textarea at bounding box center [871, 519] width 148 height 34
click at [483, 573] on button "save" at bounding box center [484, 574] width 41 height 19
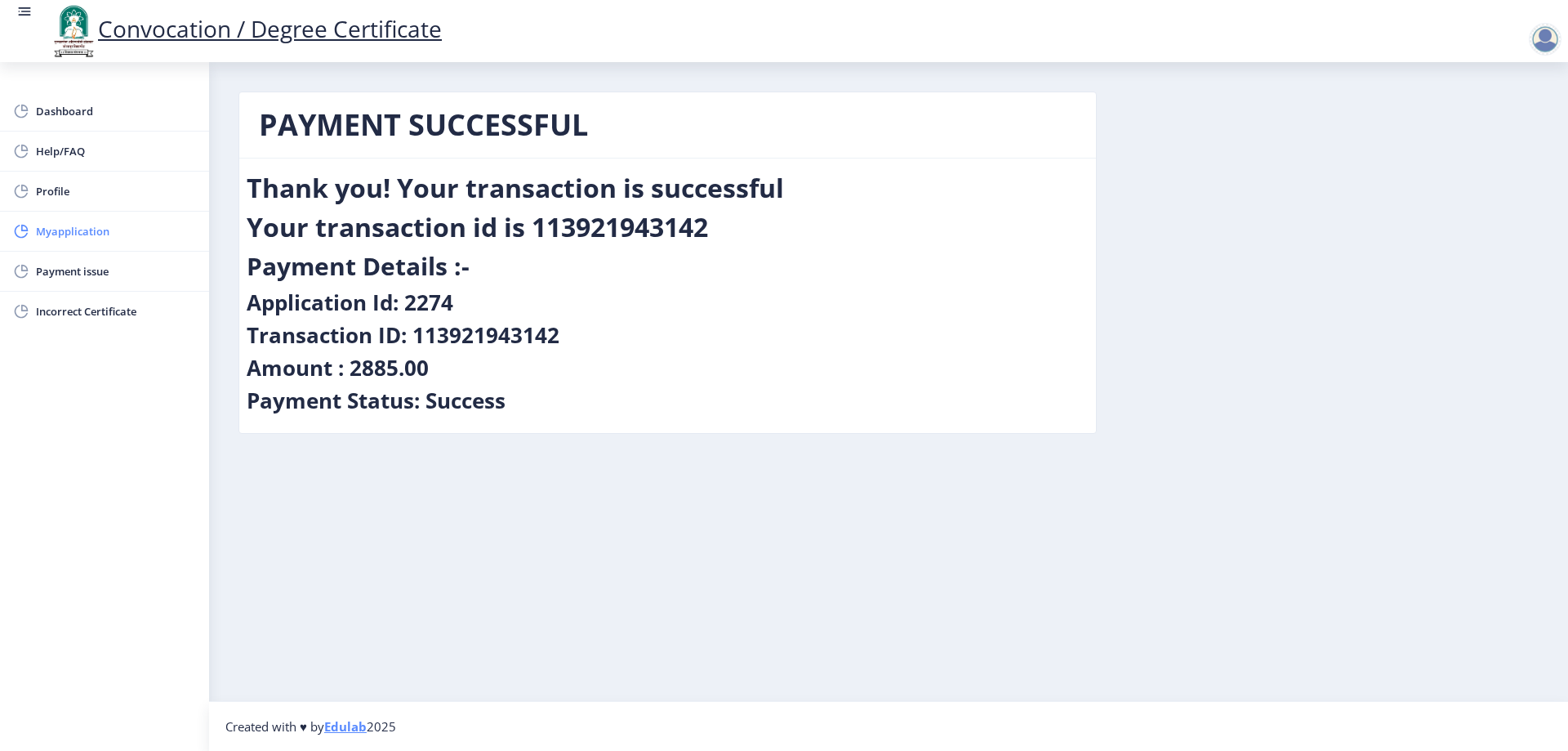
click at [93, 237] on span "Myapplication" at bounding box center [115, 231] width 160 height 20
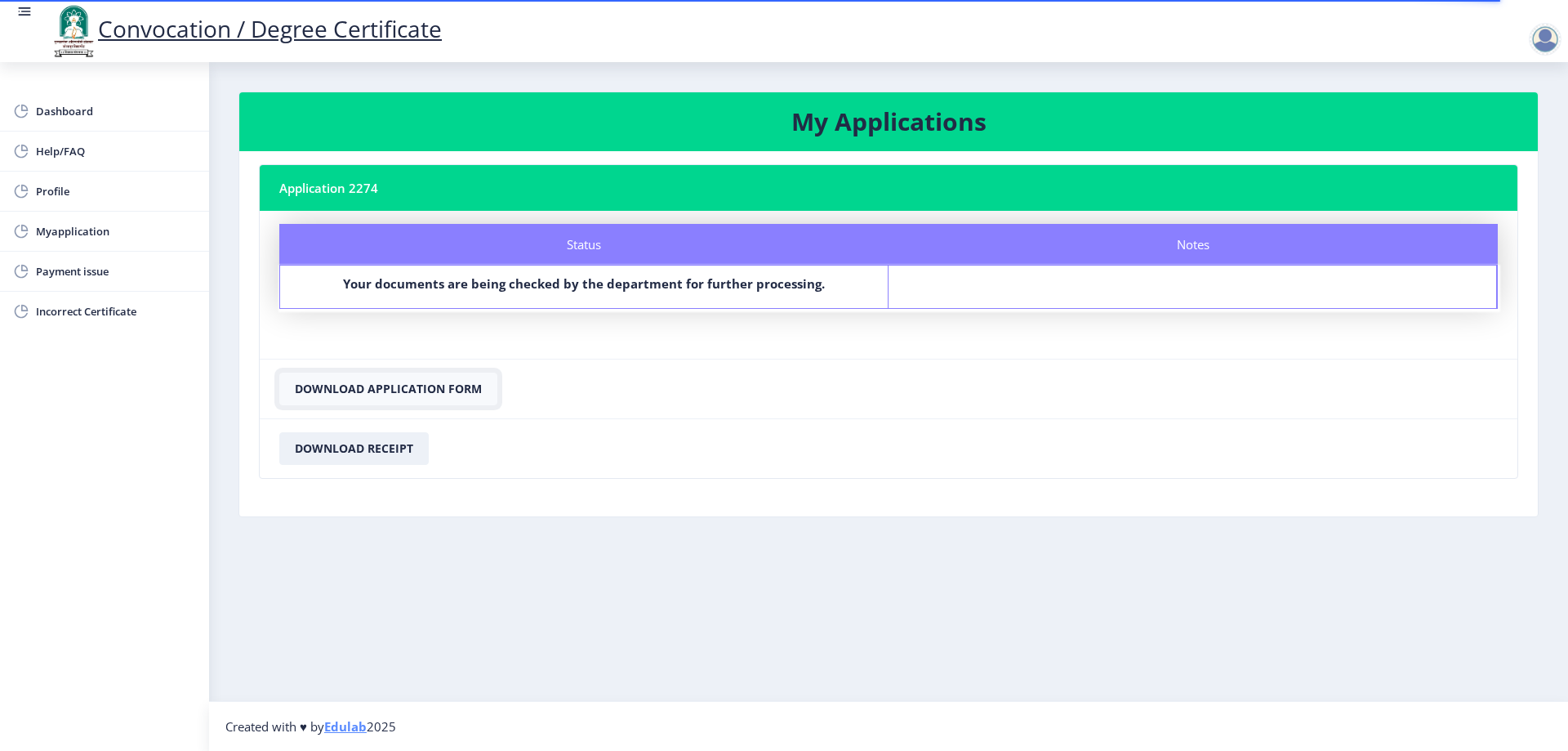
click at [391, 388] on button "Download Application Form" at bounding box center [388, 388] width 218 height 33
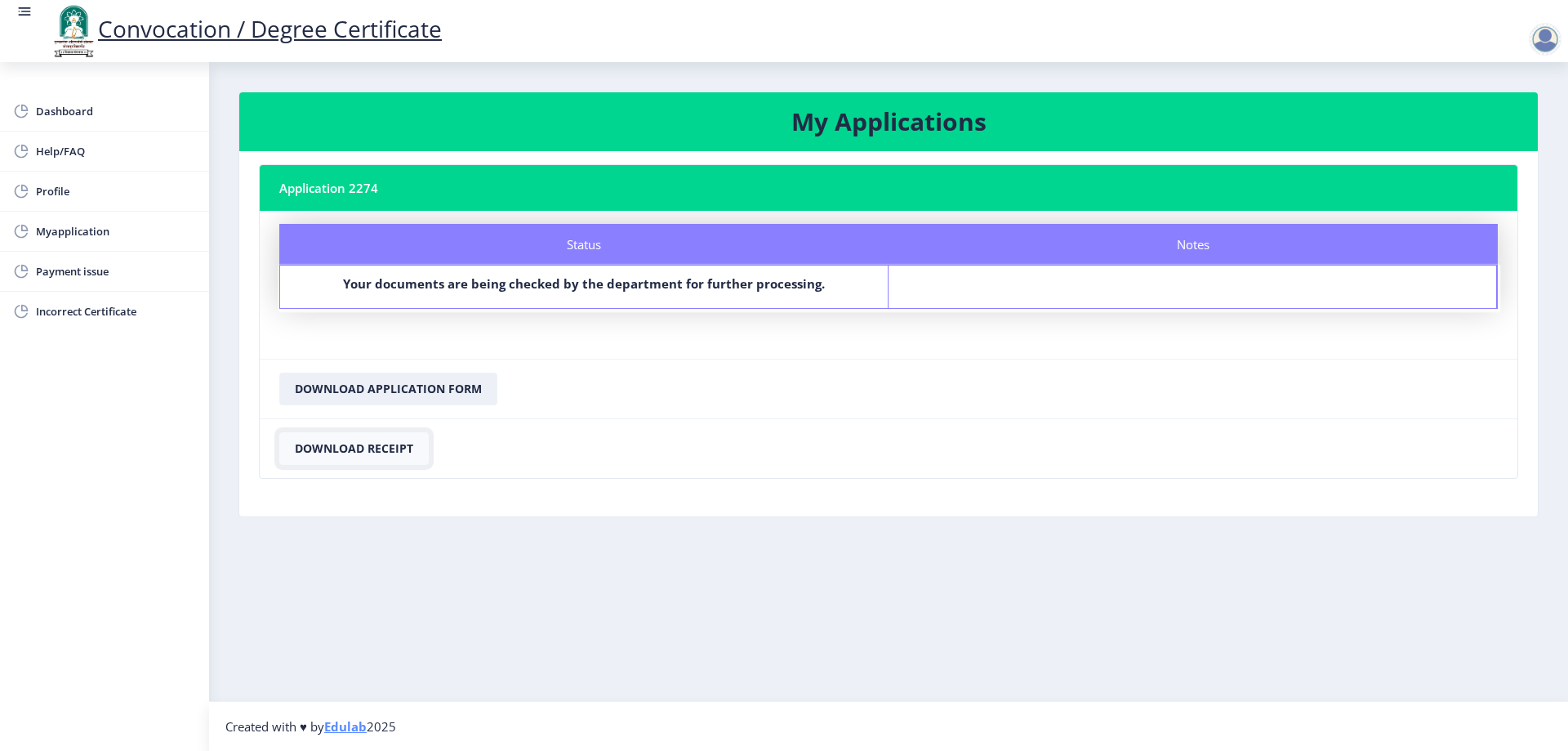
click at [356, 440] on button "Download Receipt" at bounding box center [354, 448] width 149 height 33
click at [70, 272] on span "Payment issue" at bounding box center [115, 271] width 160 height 20
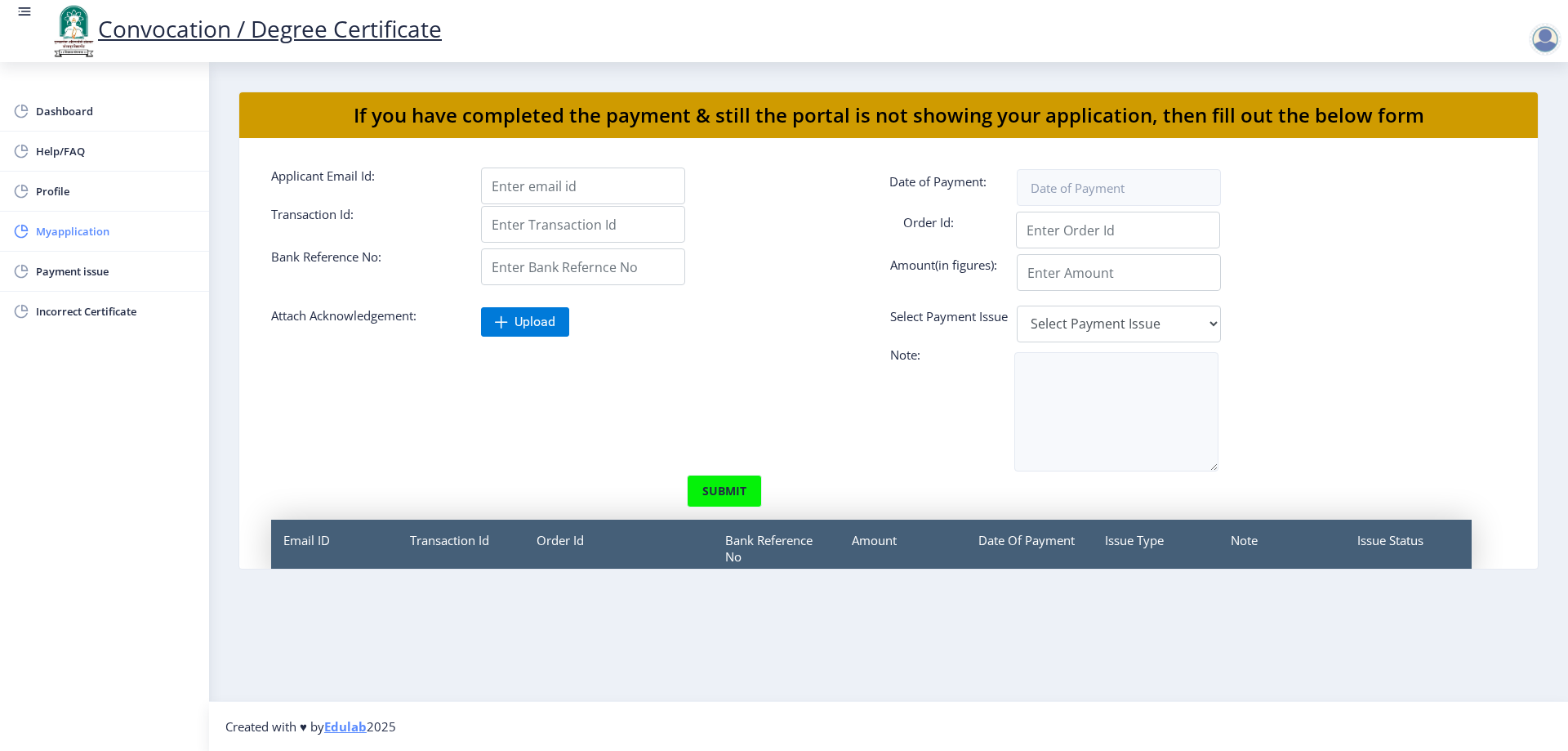
click at [71, 229] on span "Myapplication" at bounding box center [115, 231] width 160 height 20
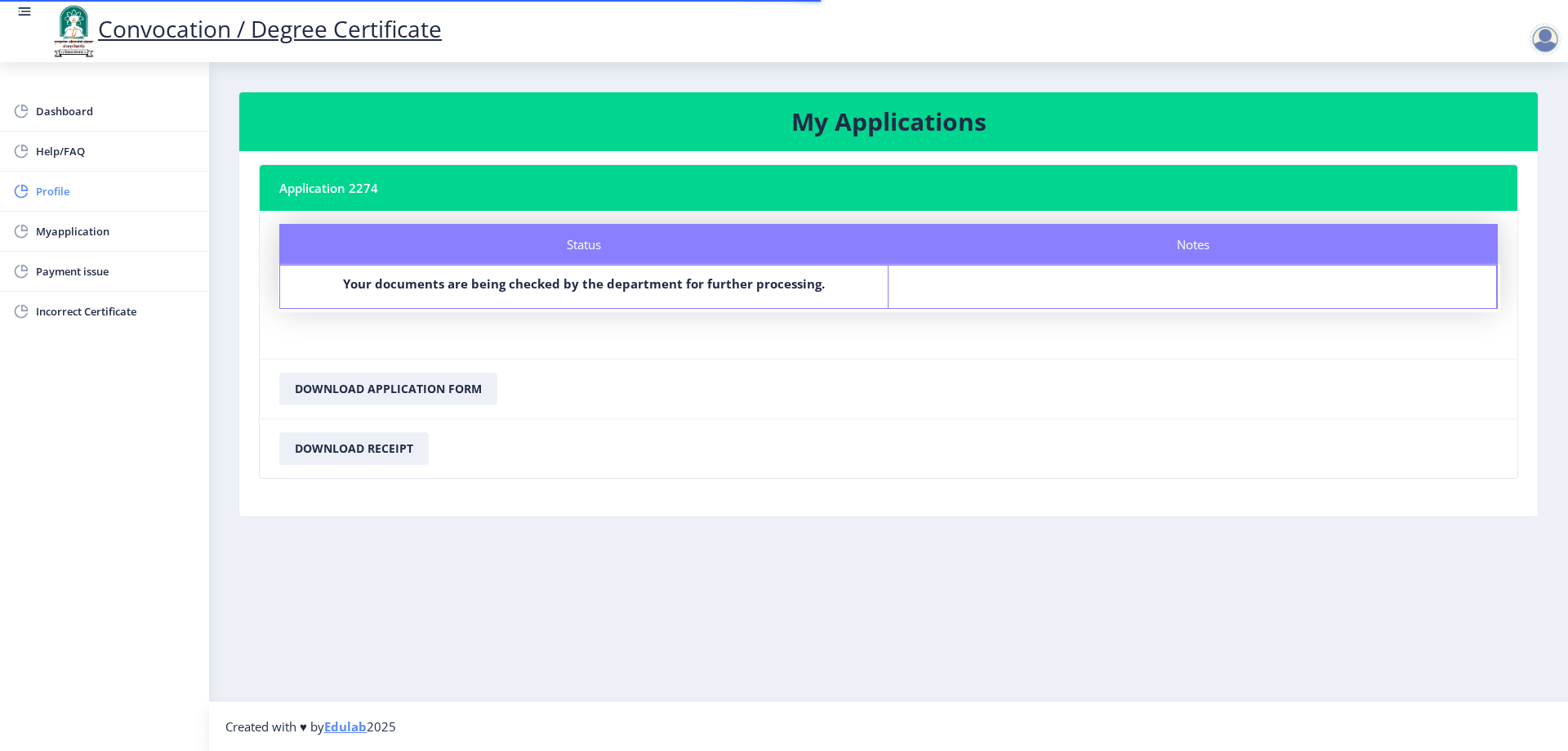
click at [63, 192] on span "Profile" at bounding box center [115, 191] width 160 height 20
select select
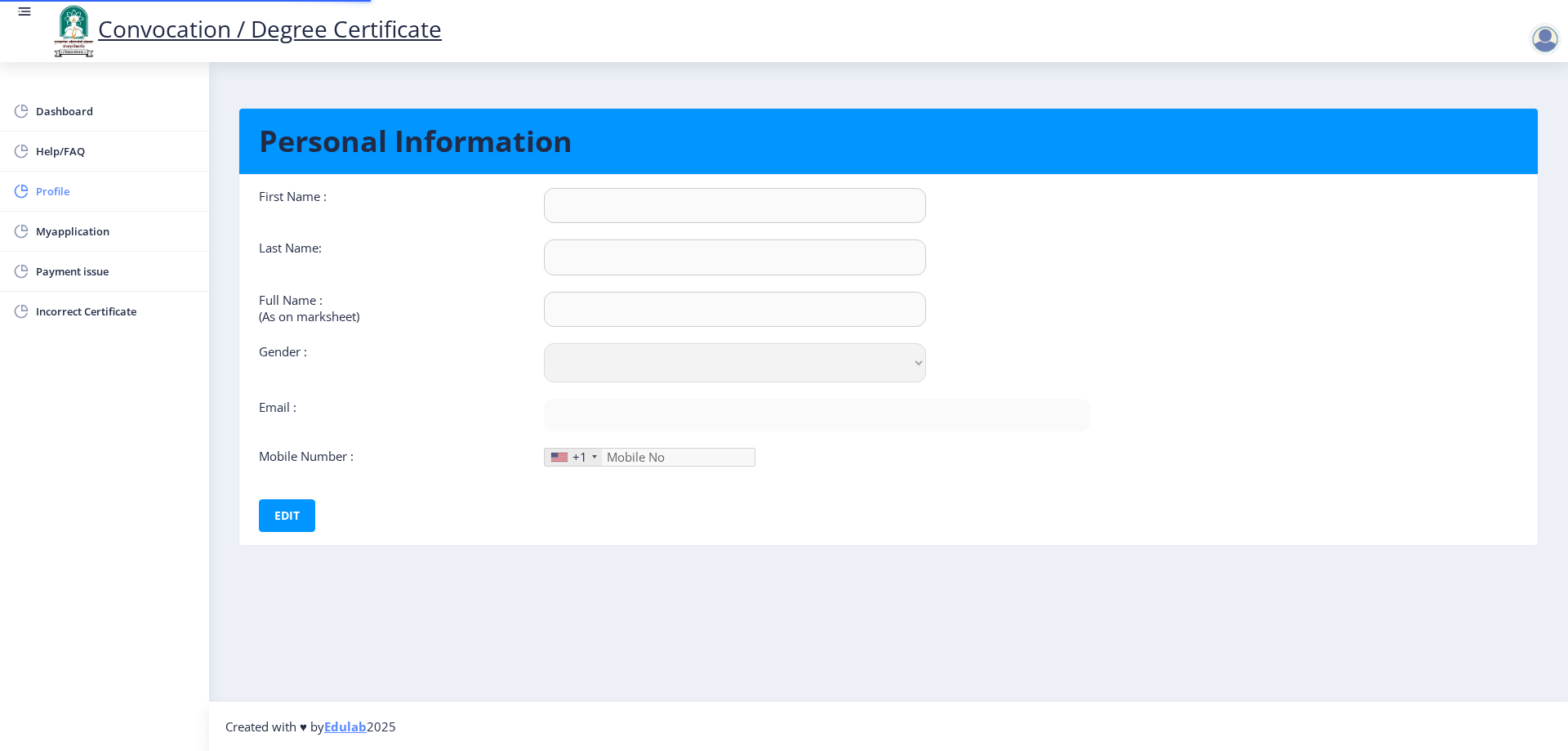
type input "GANESH"
type input "DEVKATE"
type input "[PERSON_NAME]"
select select "[DEMOGRAPHIC_DATA]"
type input "[EMAIL_ADDRESS][DOMAIN_NAME]"
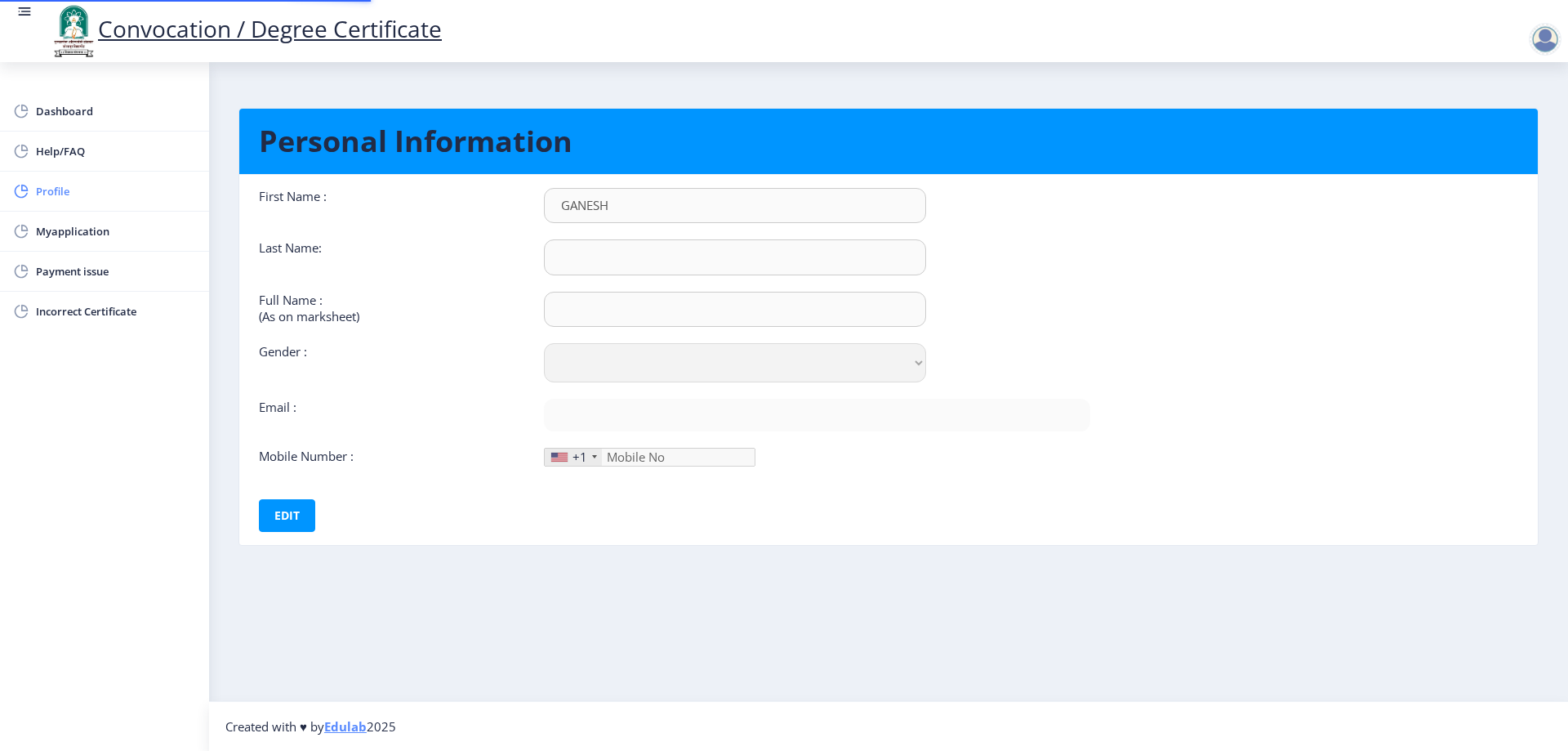
type input "9922260558"
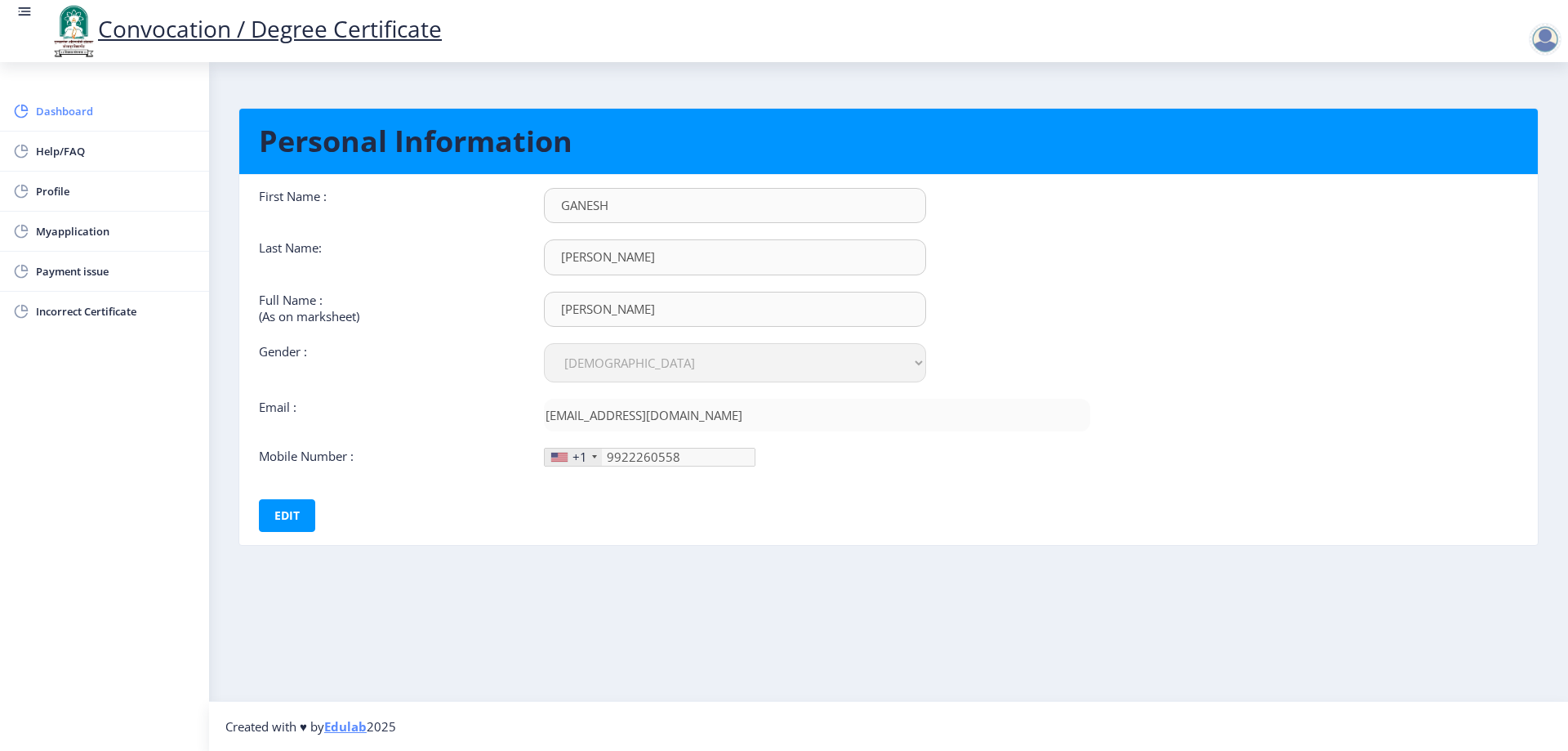
click at [71, 121] on link "Dashboard" at bounding box center [104, 111] width 209 height 39
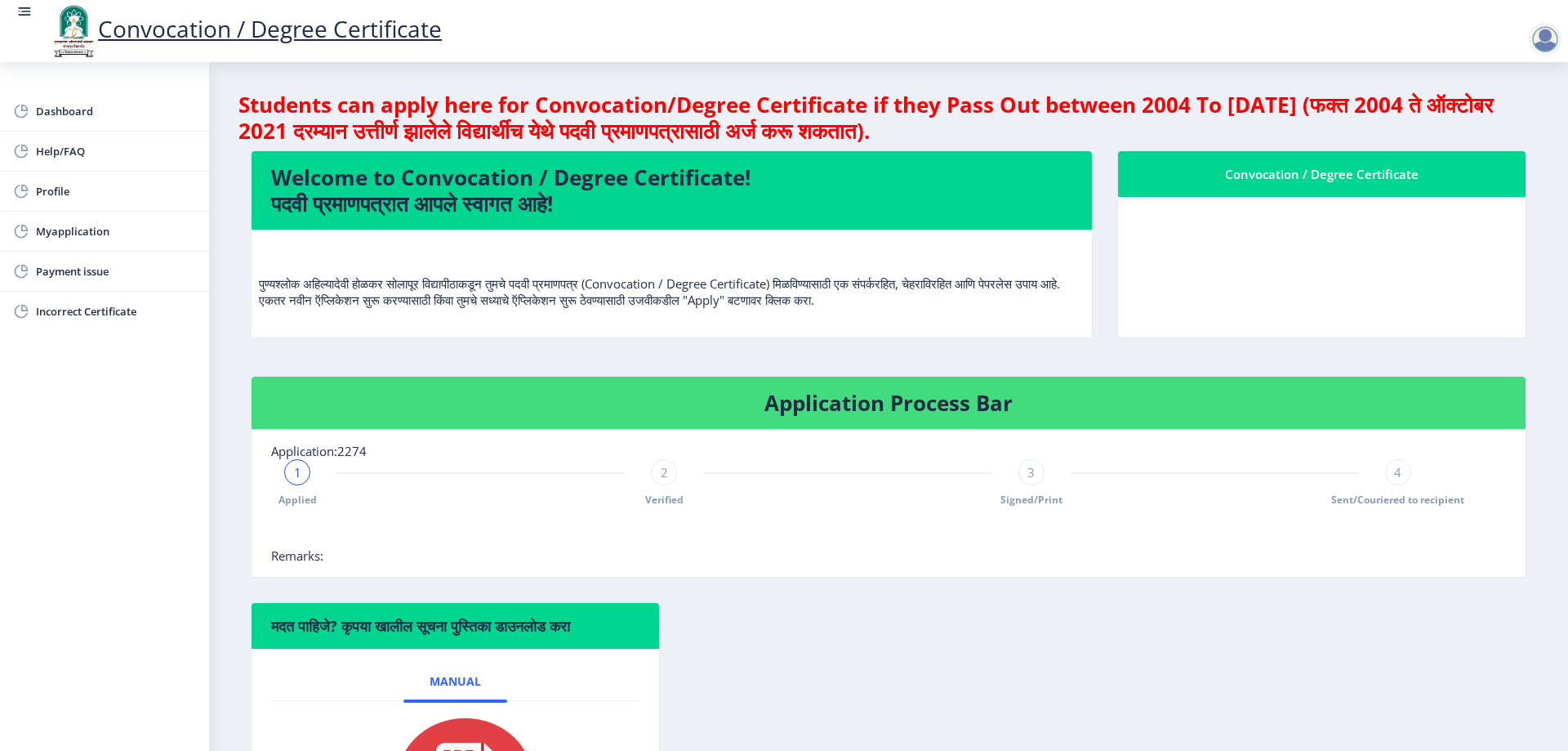
click at [297, 474] on span "1" at bounding box center [297, 472] width 7 height 16
click at [106, 239] on span "Myapplication" at bounding box center [115, 231] width 160 height 20
